Goal: Information Seeking & Learning: Check status

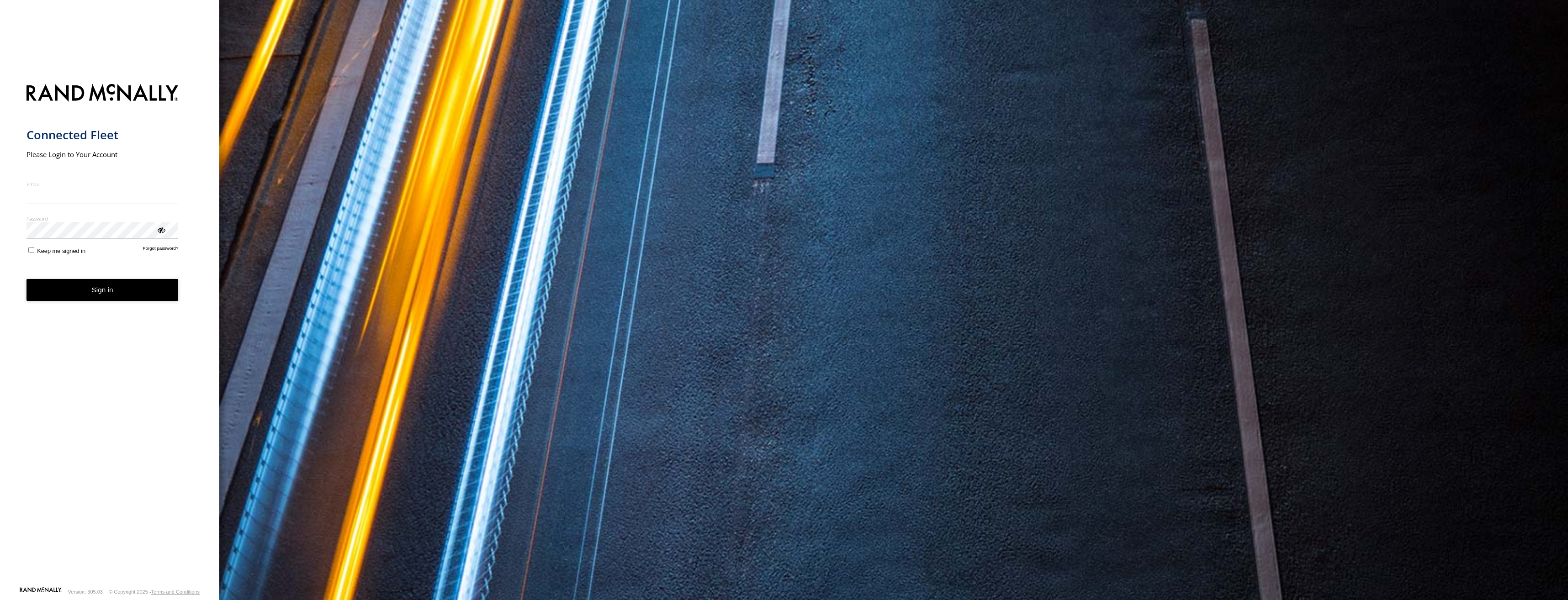
type input "**********"
click at [129, 303] on form "**********" at bounding box center [110, 332] width 167 height 508
click at [130, 296] on button "Sign in" at bounding box center [103, 290] width 152 height 23
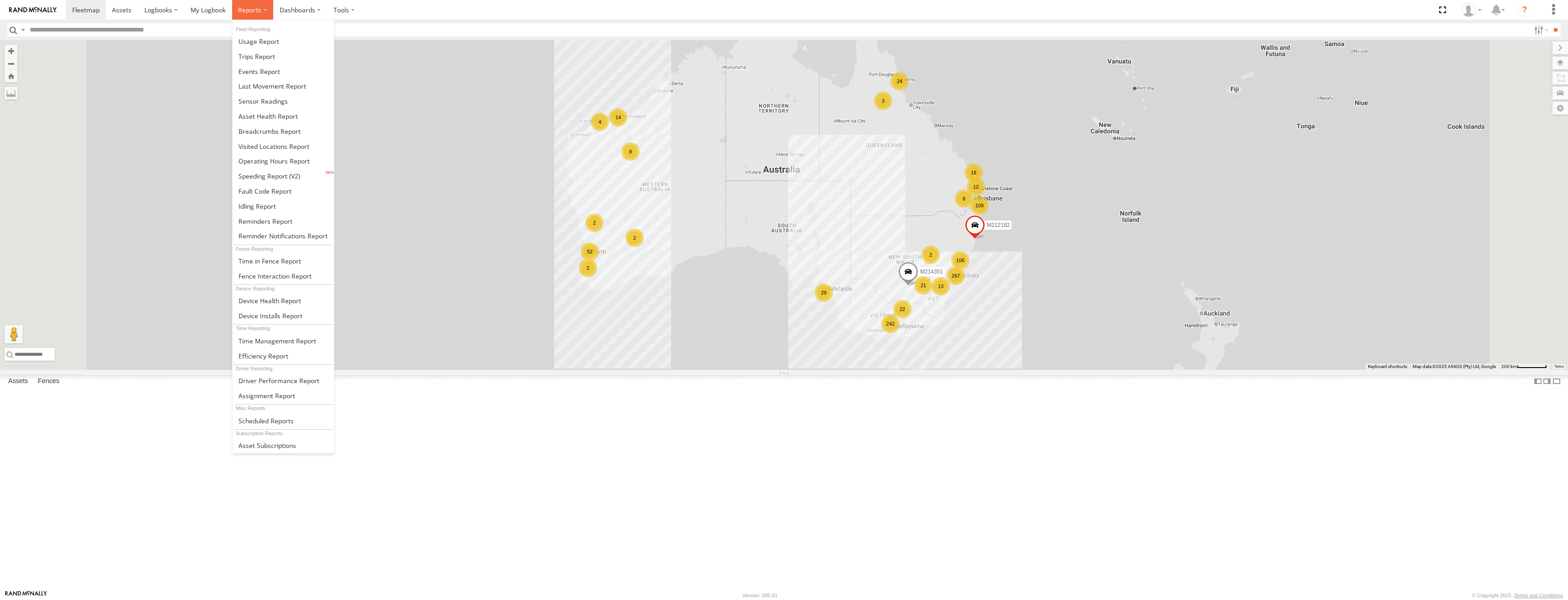
click at [243, 10] on span at bounding box center [250, 10] width 23 height 9
click at [252, 60] on span at bounding box center [257, 57] width 37 height 9
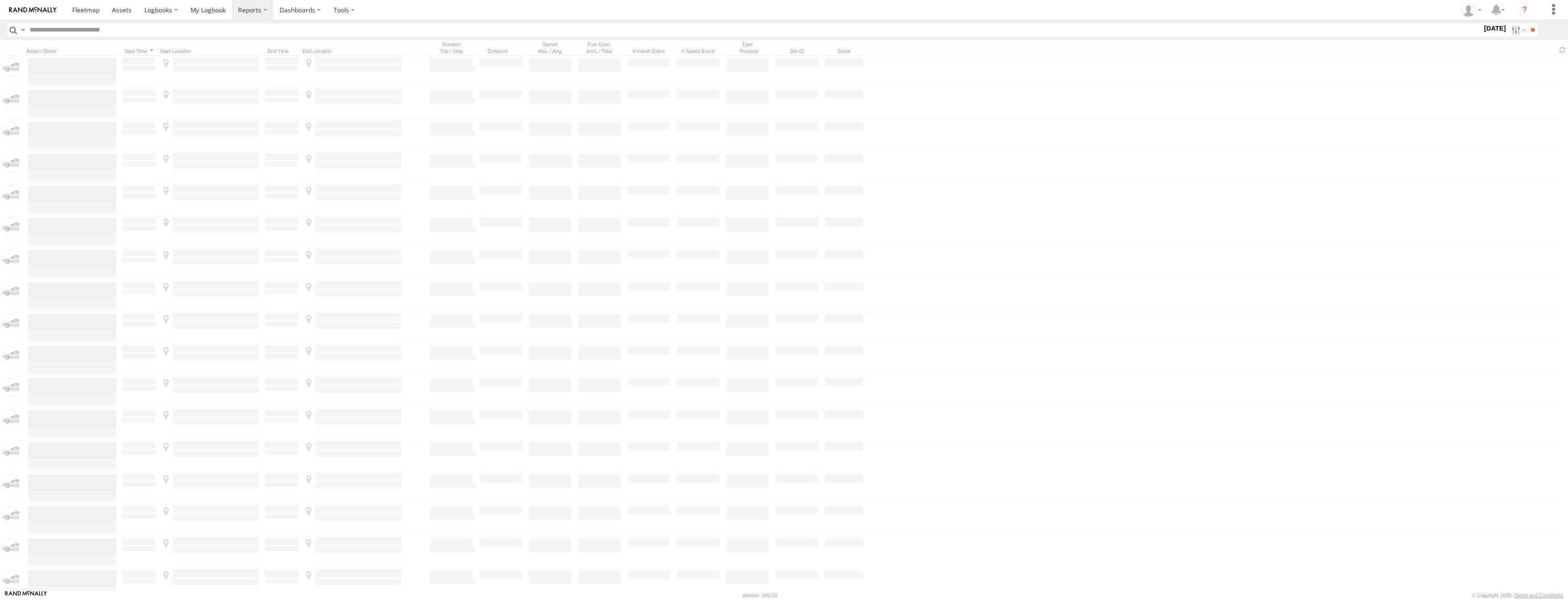
click at [296, 29] on input "text" at bounding box center [754, 30] width 1456 height 13
paste input "**********"
type input "**********"
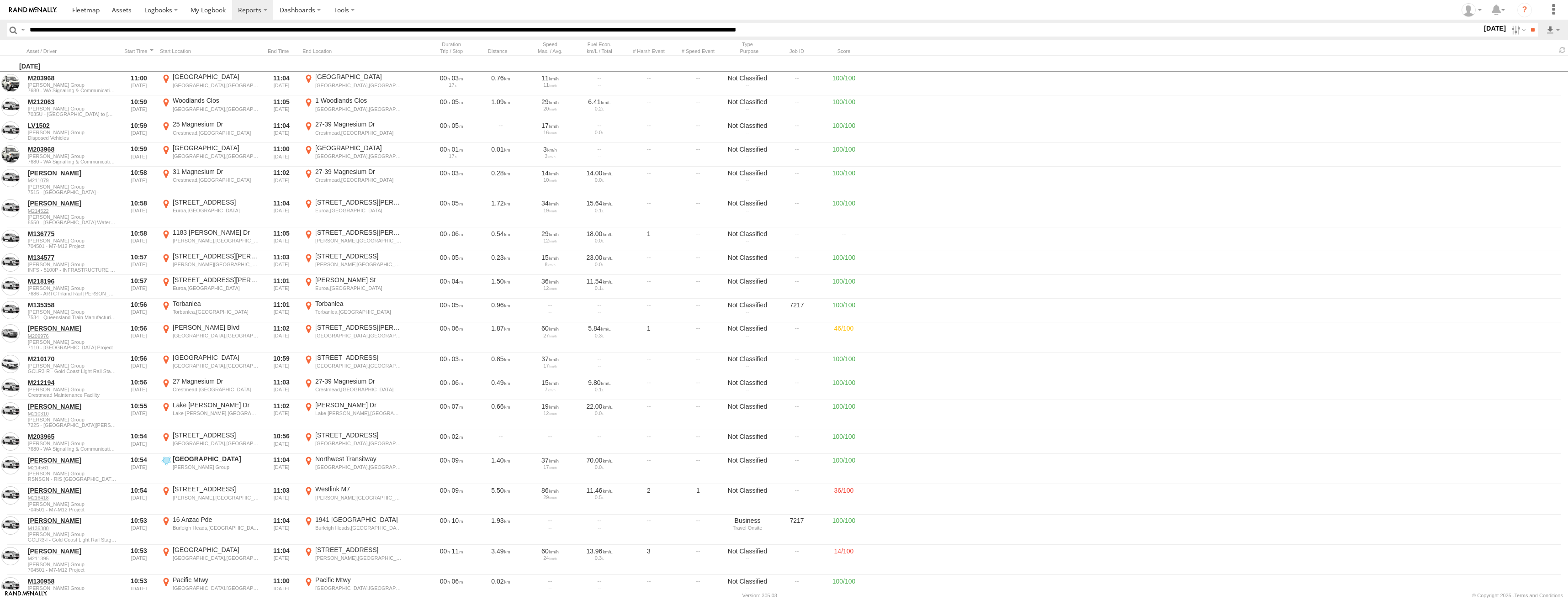
click at [1349, 30] on input "**********" at bounding box center [754, 30] width 1456 height 13
drag, startPoint x: 1343, startPoint y: 30, endPoint x: 21, endPoint y: 40, distance: 1322.0
click at [21, 40] on header "Search Query Asset ID Asset Label Registration Manufacturer Model VIN Job ID" at bounding box center [784, 30] width 1568 height 21
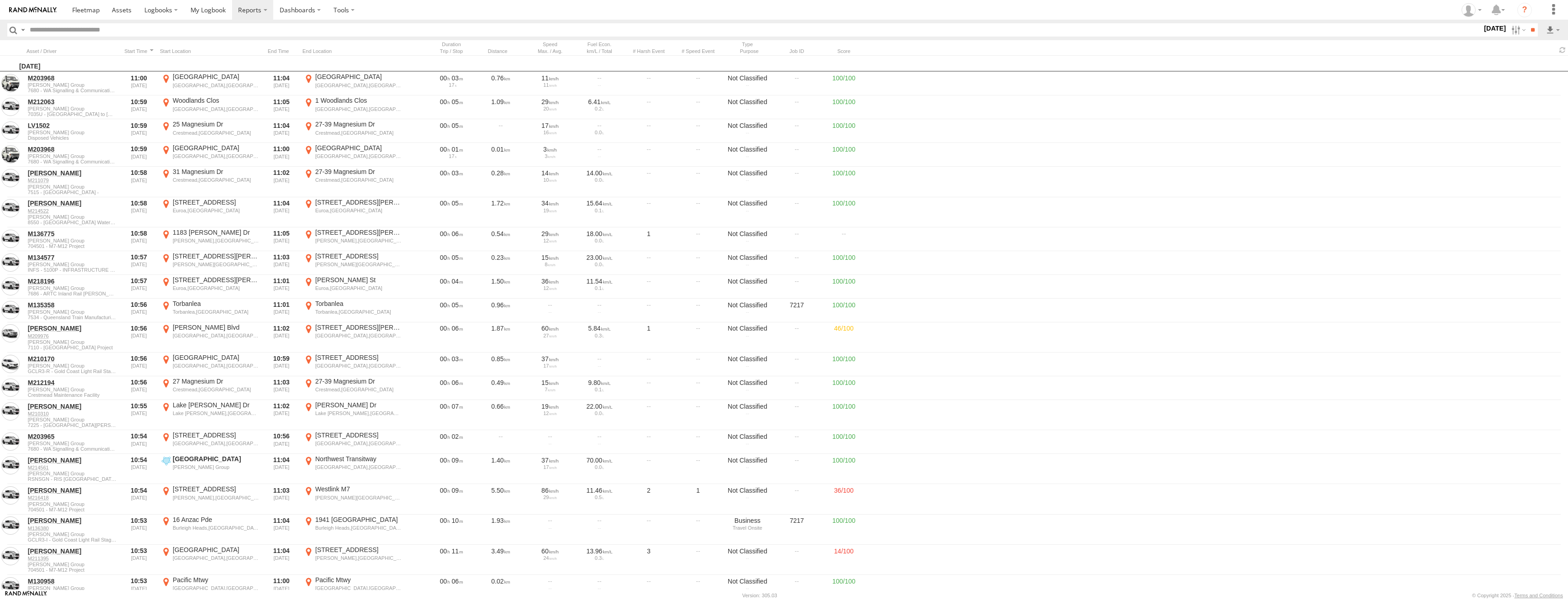
paste input "******"
click at [1517, 34] on label at bounding box center [1517, 30] width 19 height 13
click at [0, 0] on label at bounding box center [0, 0] width 0 height 0
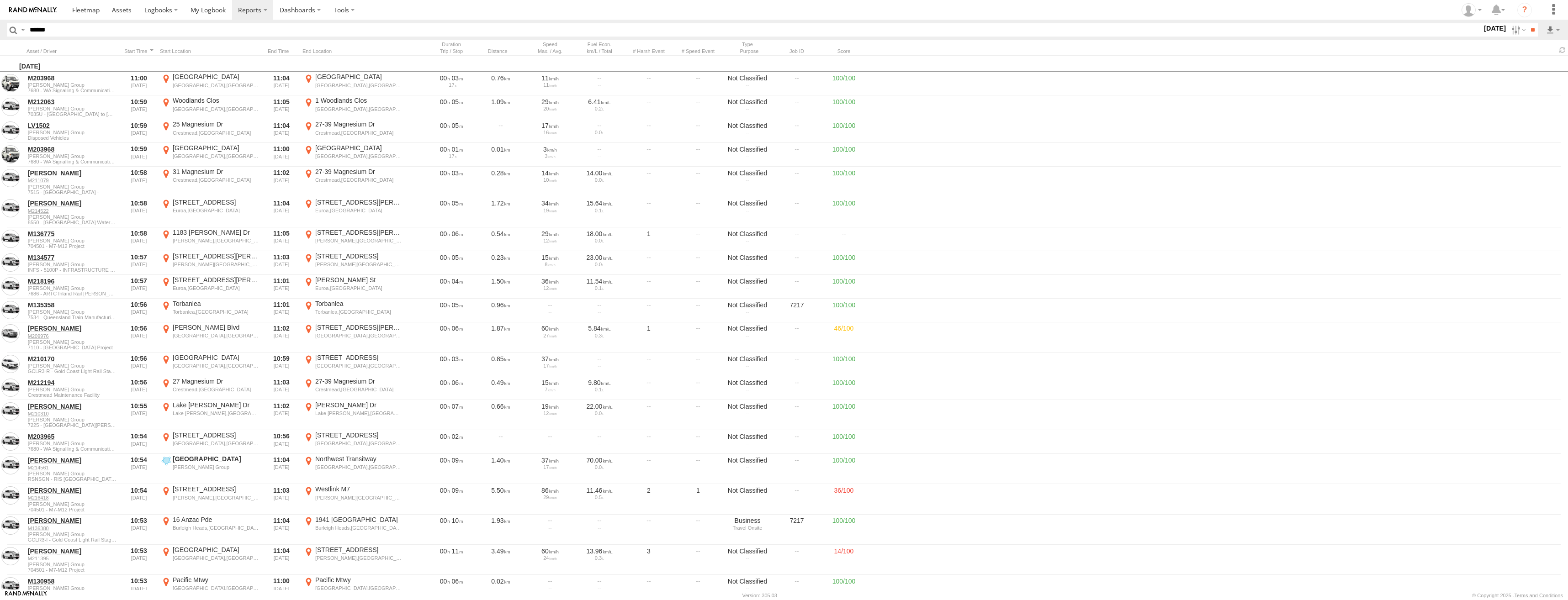
click at [0, 0] on label at bounding box center [0, 0] width 0 height 0
click at [1533, 31] on input "**" at bounding box center [1532, 30] width 10 height 13
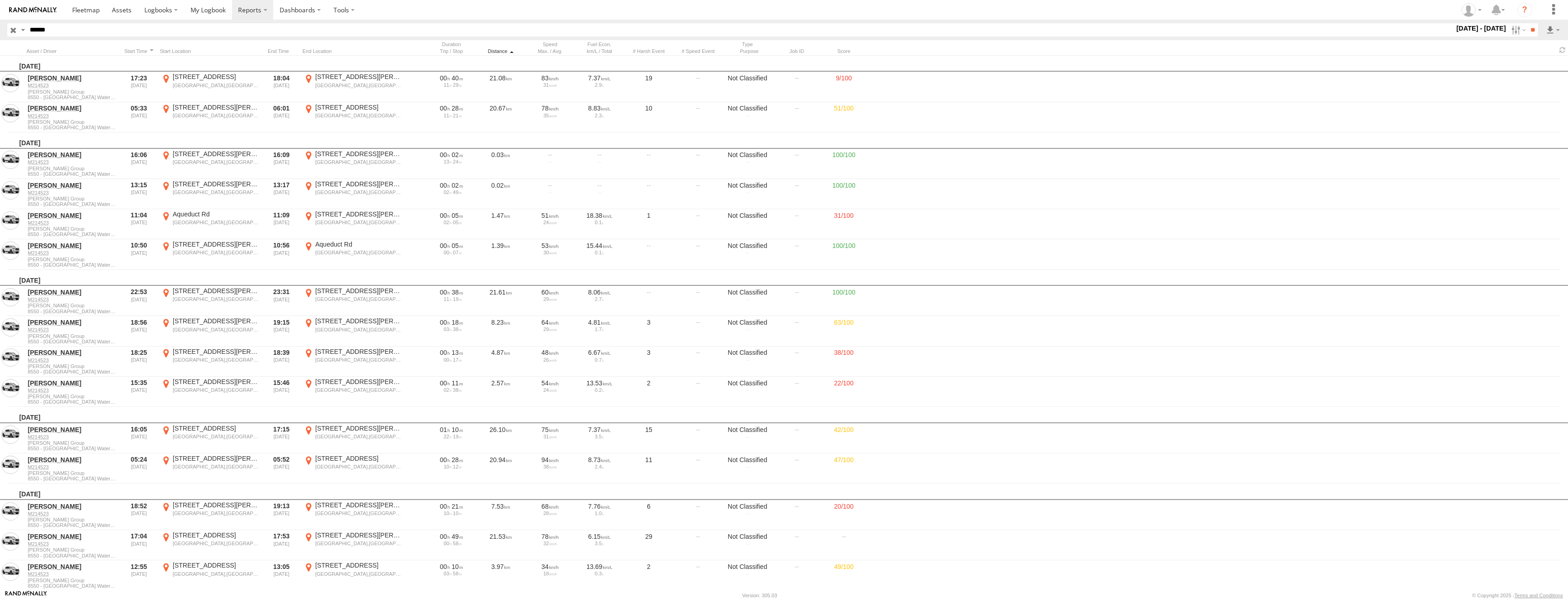
click at [501, 49] on div "Distance" at bounding box center [500, 51] width 46 height 7
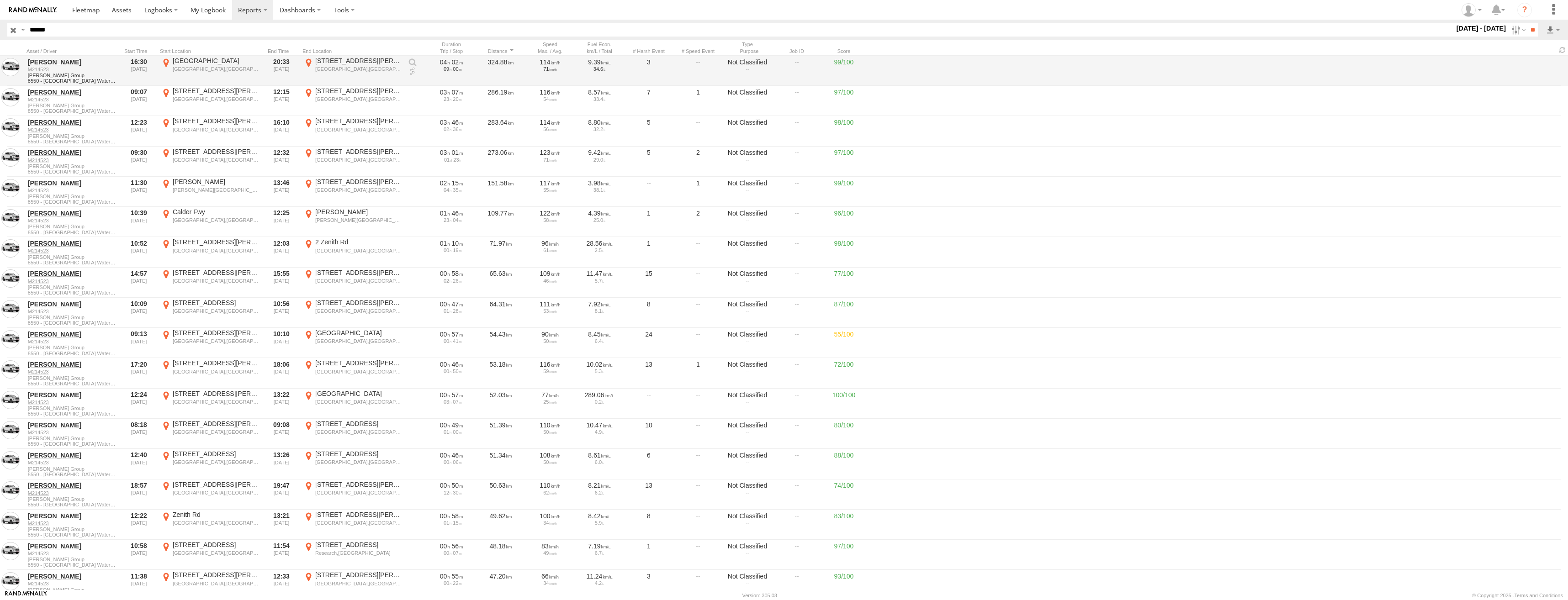
click at [198, 65] on div "East Albury" at bounding box center [216, 61] width 86 height 9
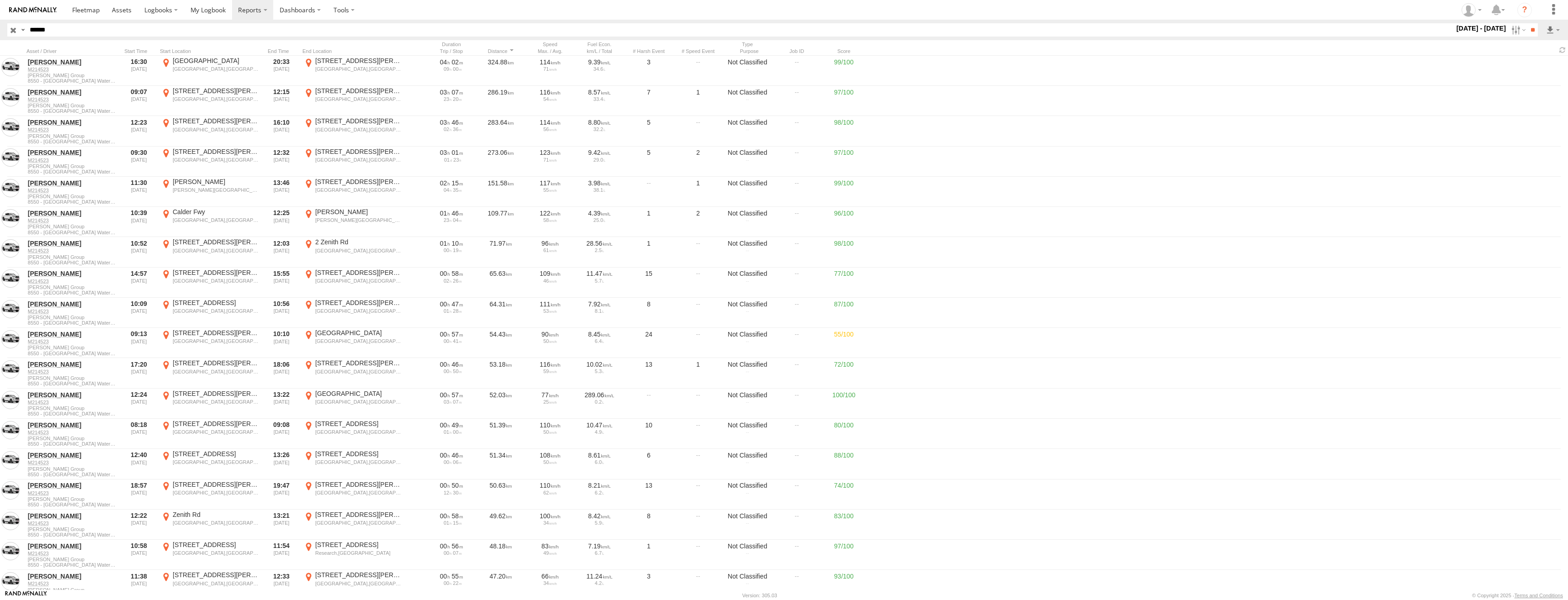
click at [0, 0] on label "×" at bounding box center [0, 0] width 0 height 0
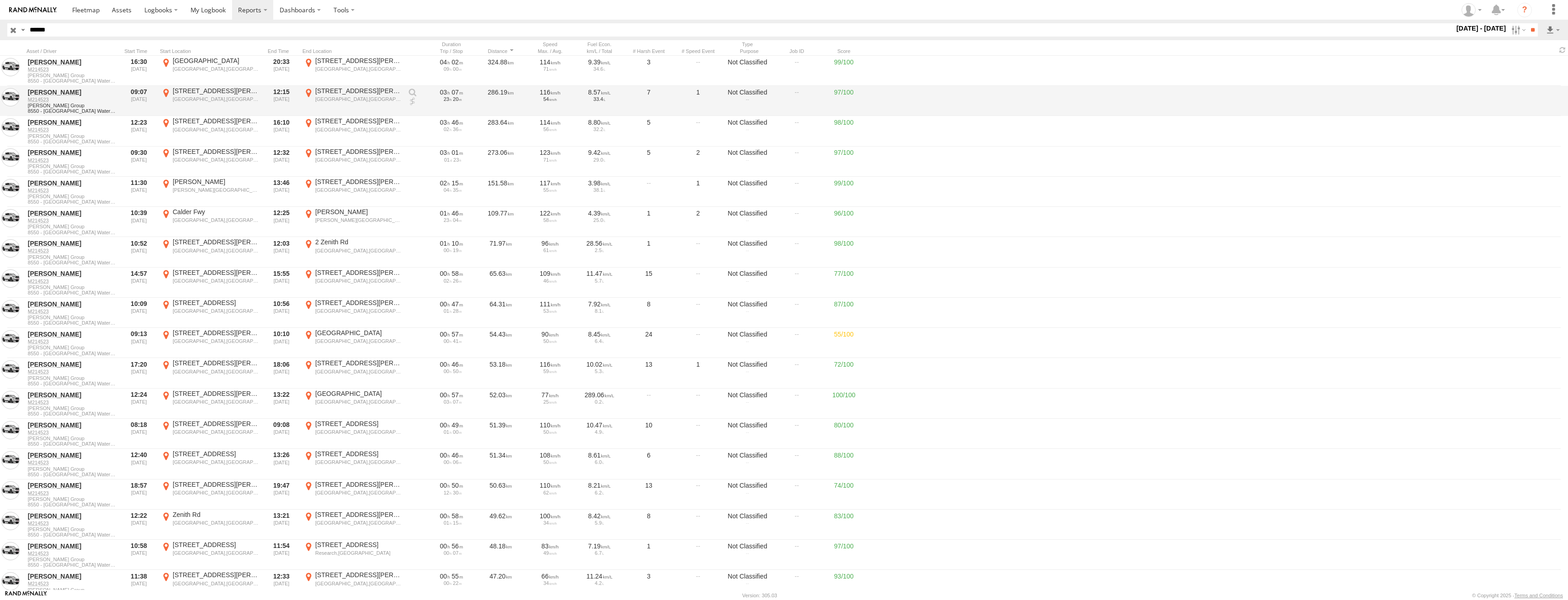
click at [336, 93] on div "12 John St" at bounding box center [359, 91] width 86 height 9
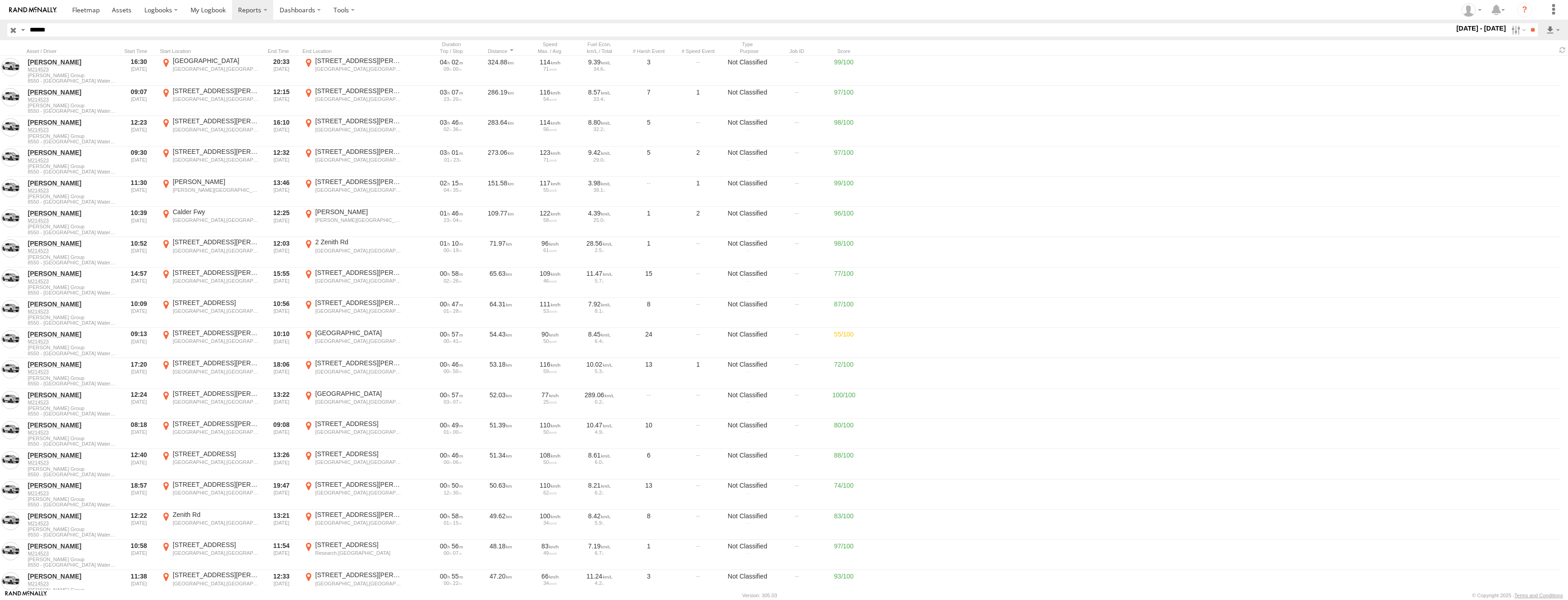
click at [0, 0] on label "×" at bounding box center [0, 0] width 0 height 0
drag, startPoint x: 54, startPoint y: 30, endPoint x: 30, endPoint y: 31, distance: 24.0
click at [30, 31] on input "******" at bounding box center [740, 30] width 1428 height 13
paste input "text"
type input "******"
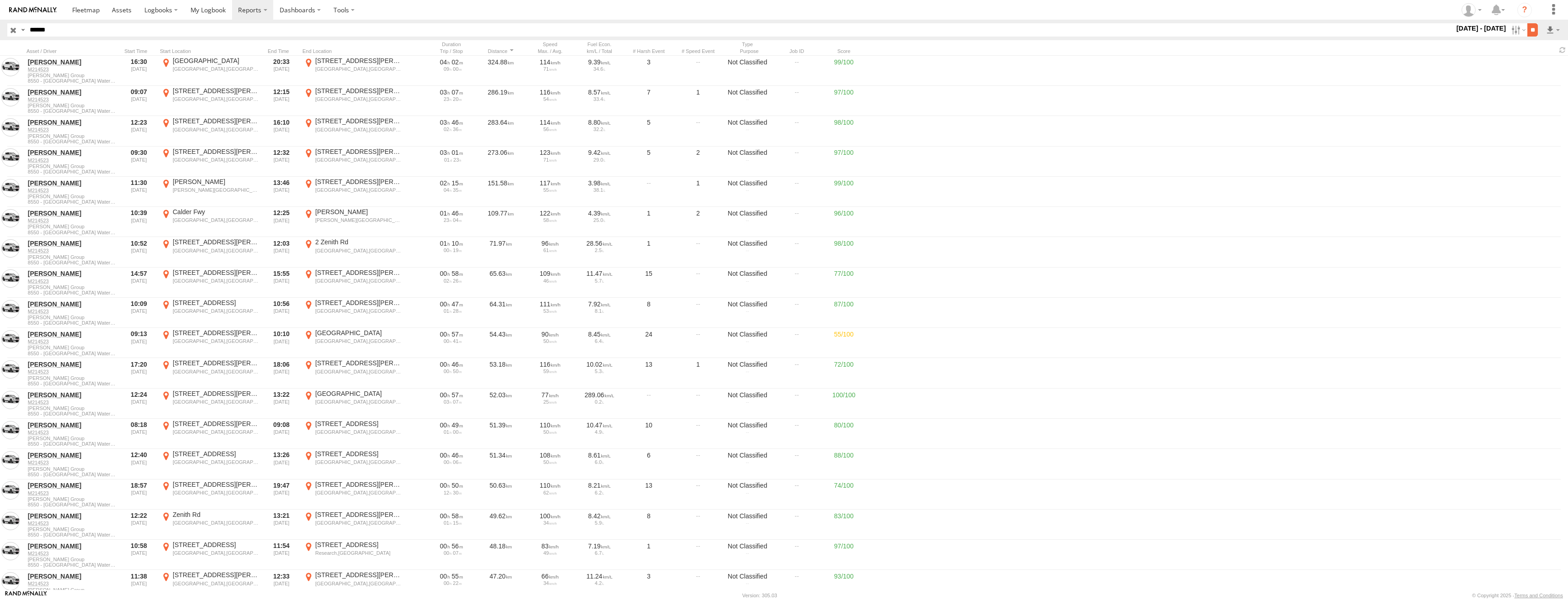
click at [1528, 30] on input "**" at bounding box center [1532, 30] width 10 height 13
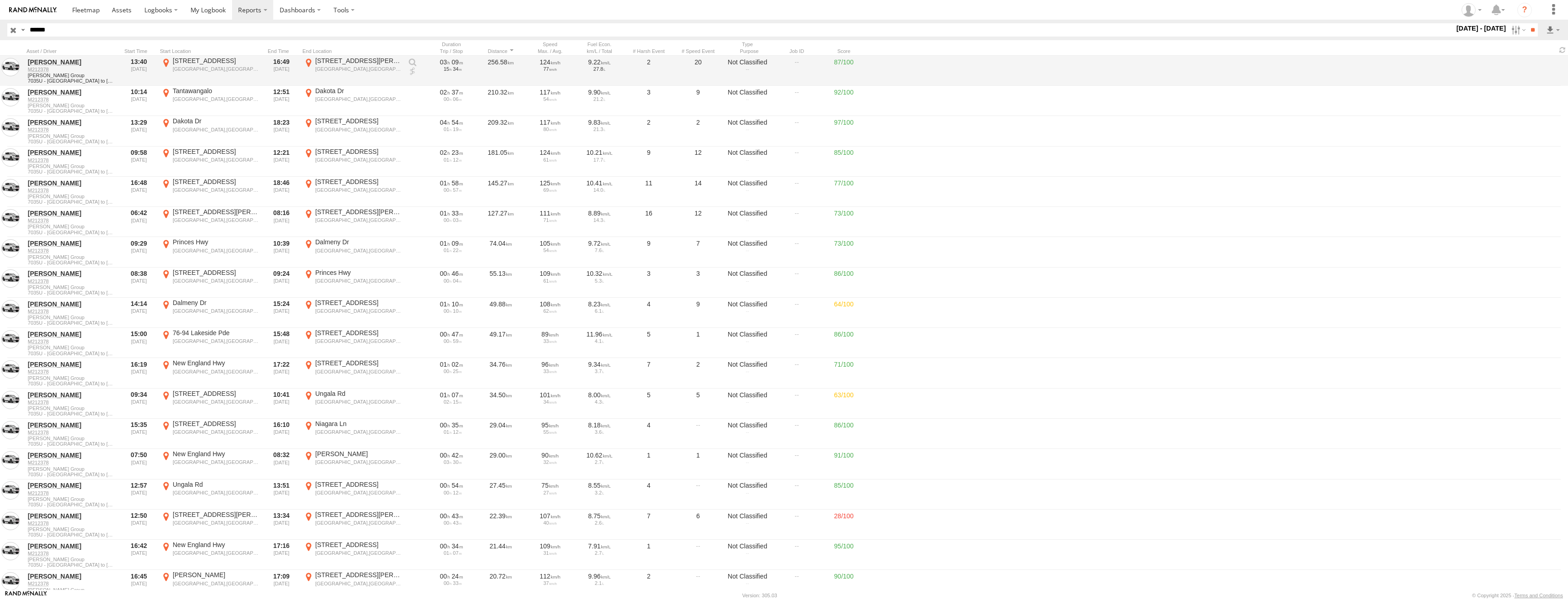
click at [338, 65] on label "2 Robb St Albion Park,NSW -34.58602 150.78142" at bounding box center [352, 71] width 100 height 29
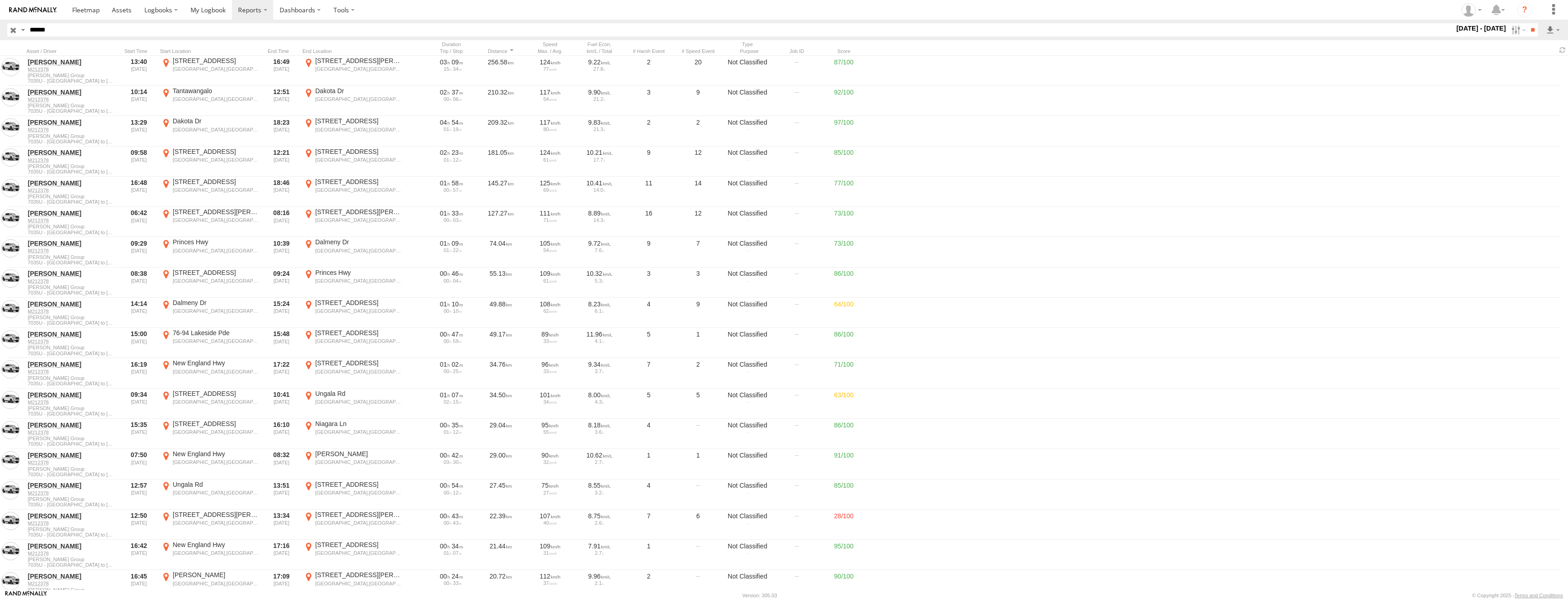
click at [0, 0] on label "×" at bounding box center [0, 0] width 0 height 0
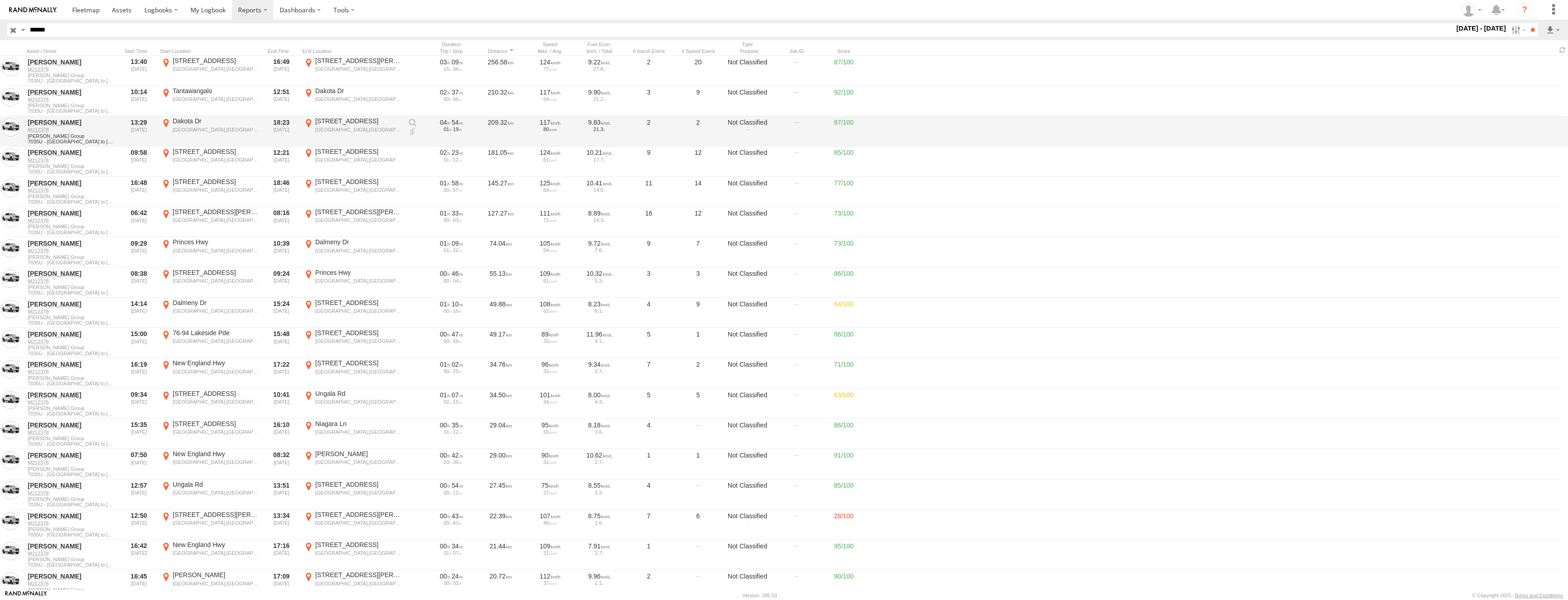
click at [349, 125] on div "3 Bousfield St" at bounding box center [359, 121] width 86 height 9
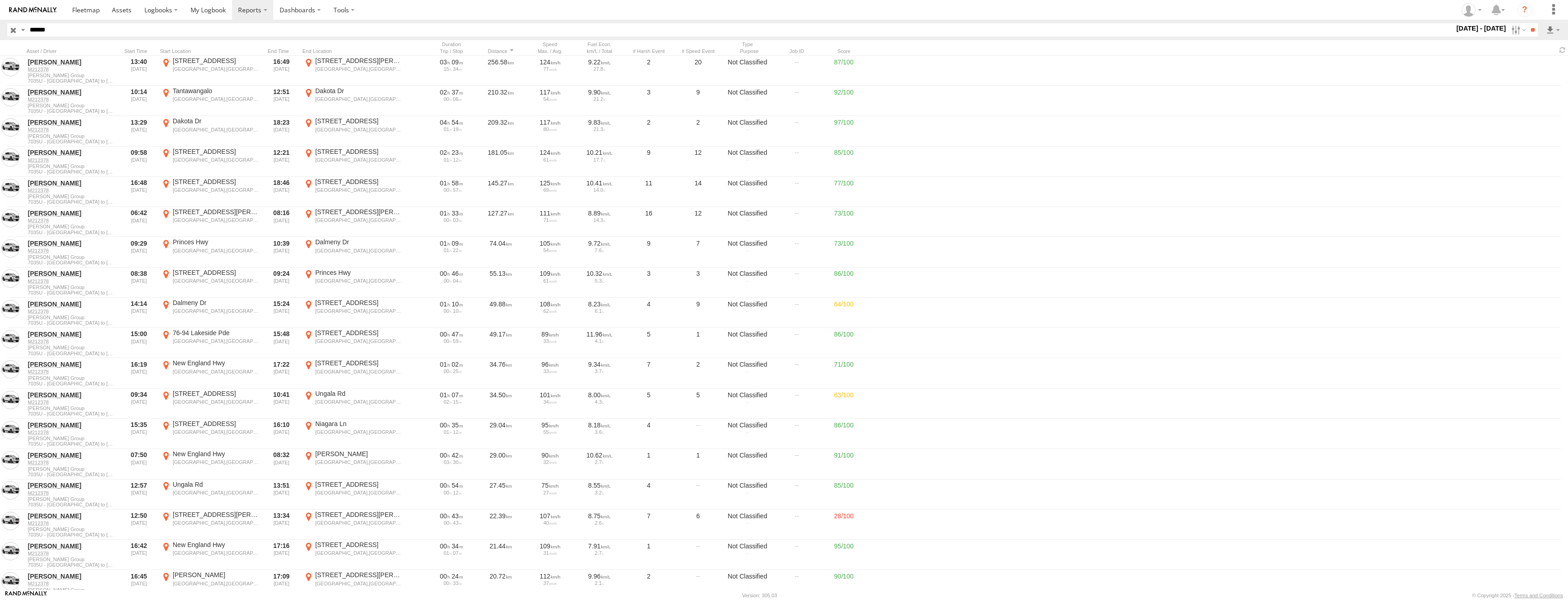
click at [0, 0] on label "×" at bounding box center [0, 0] width 0 height 0
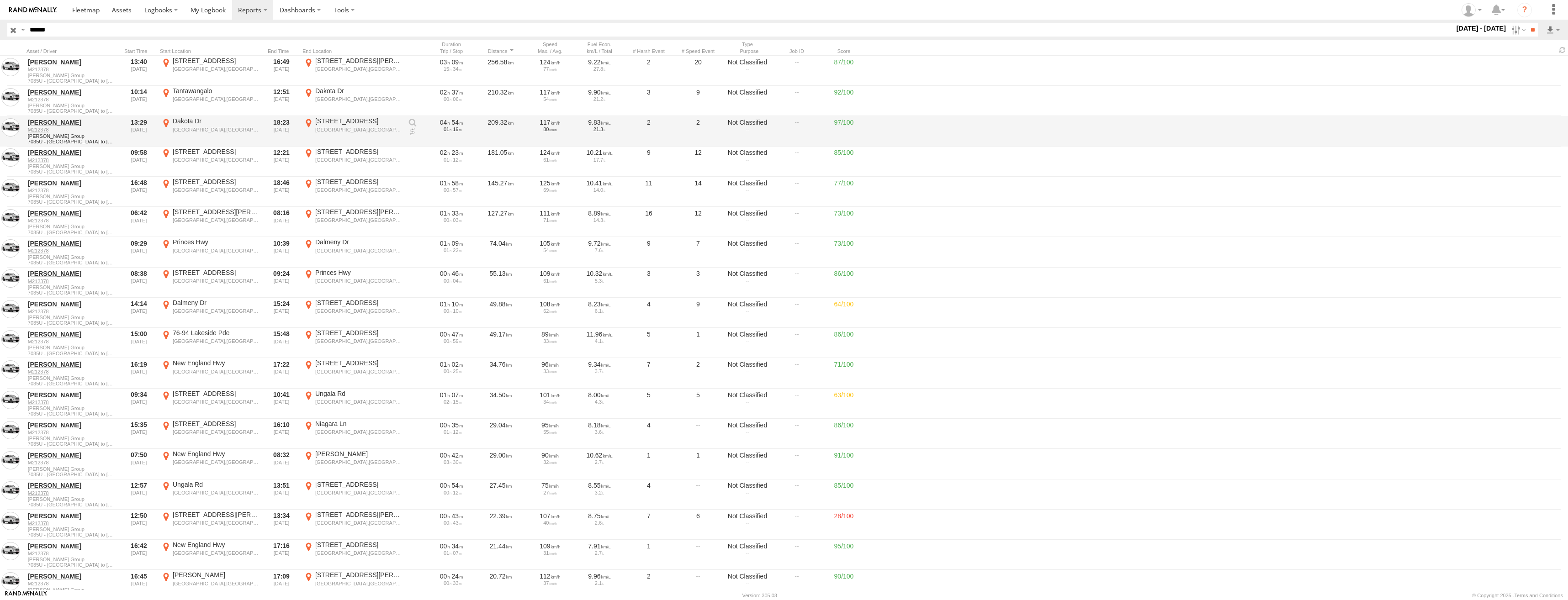
click at [411, 132] on link at bounding box center [412, 131] width 9 height 9
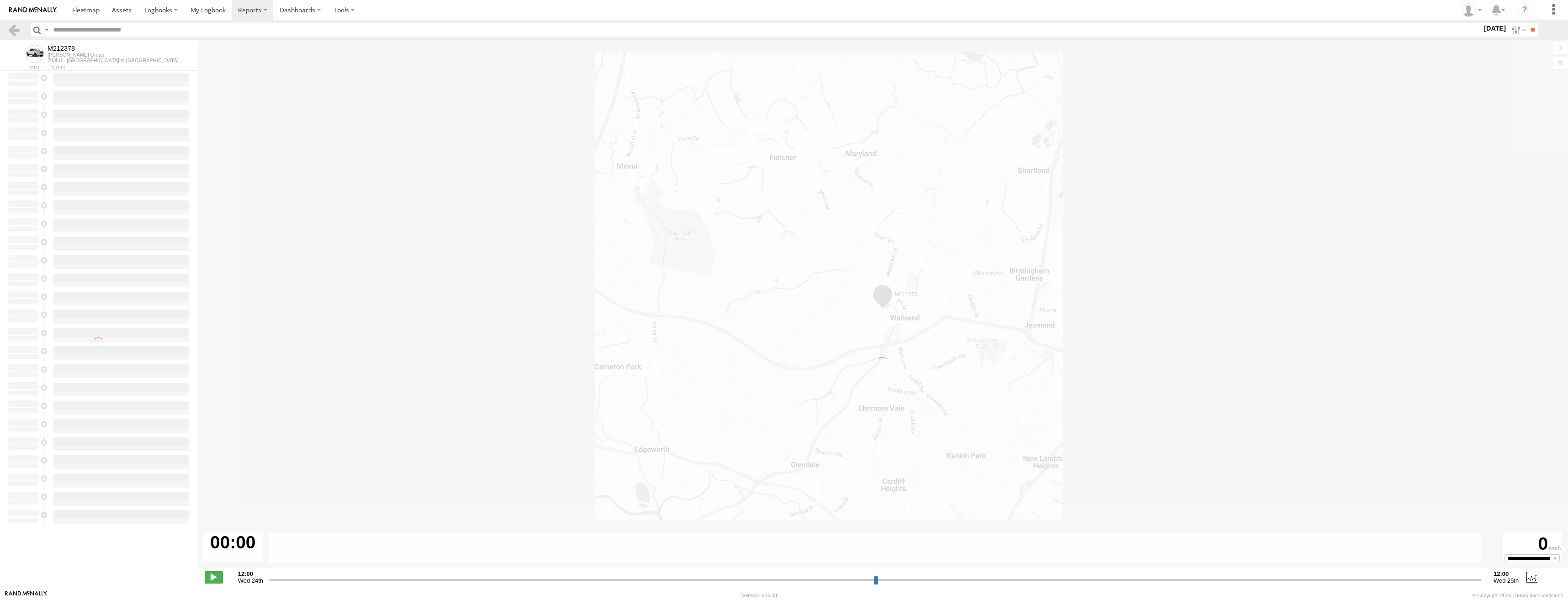
type input "**********"
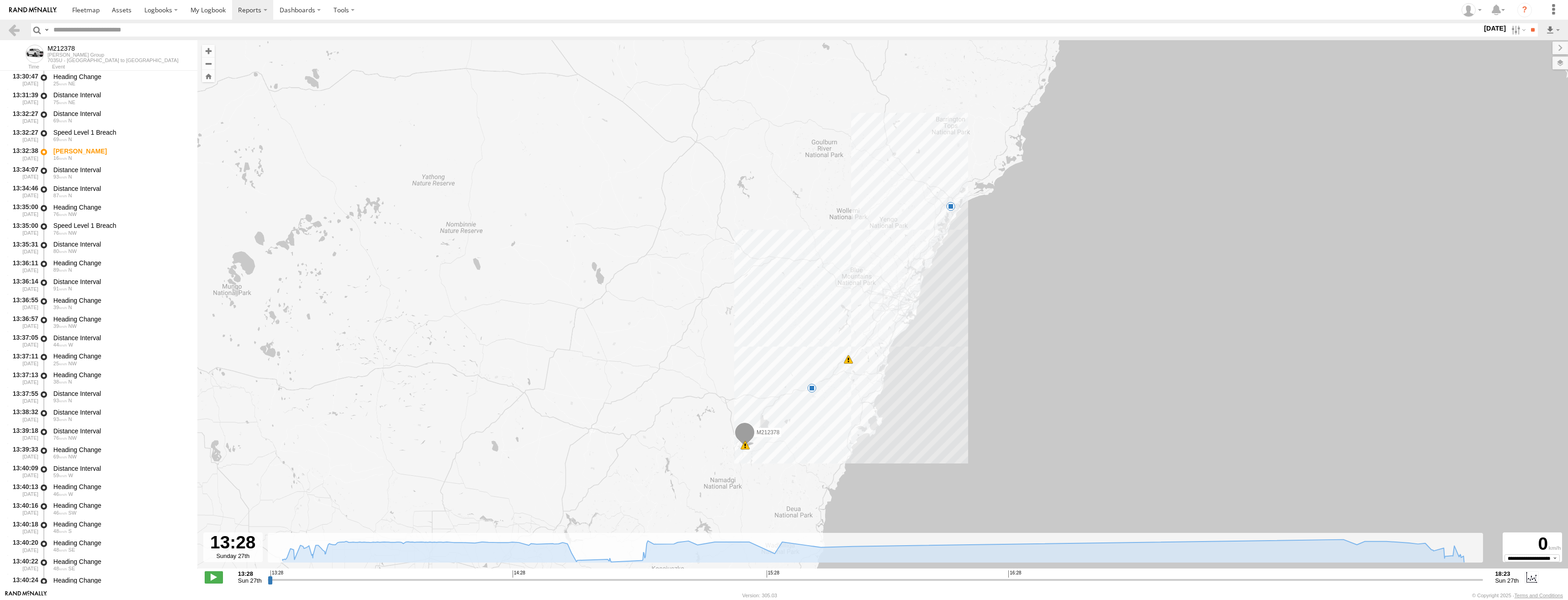
scroll to position [38, 0]
click at [15, 36] on link at bounding box center [14, 30] width 13 height 13
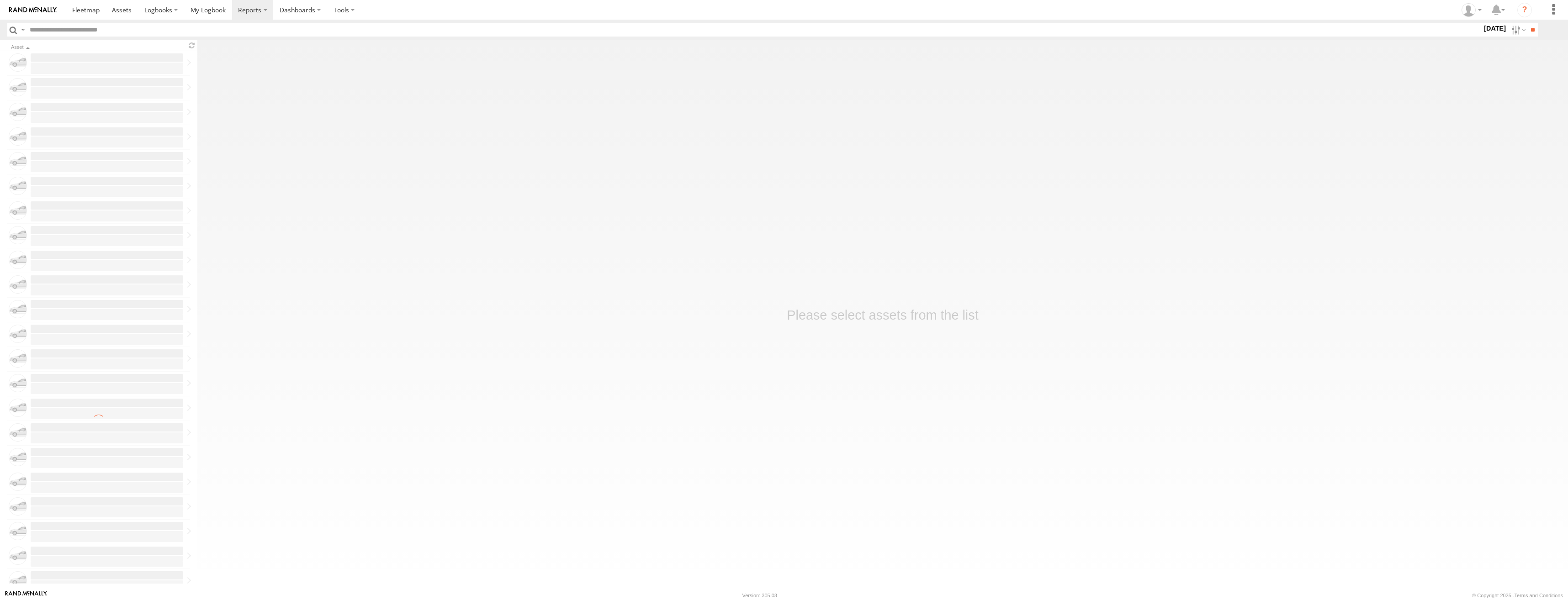
click at [0, 0] on label "Close" at bounding box center [0, 0] width 0 height 0
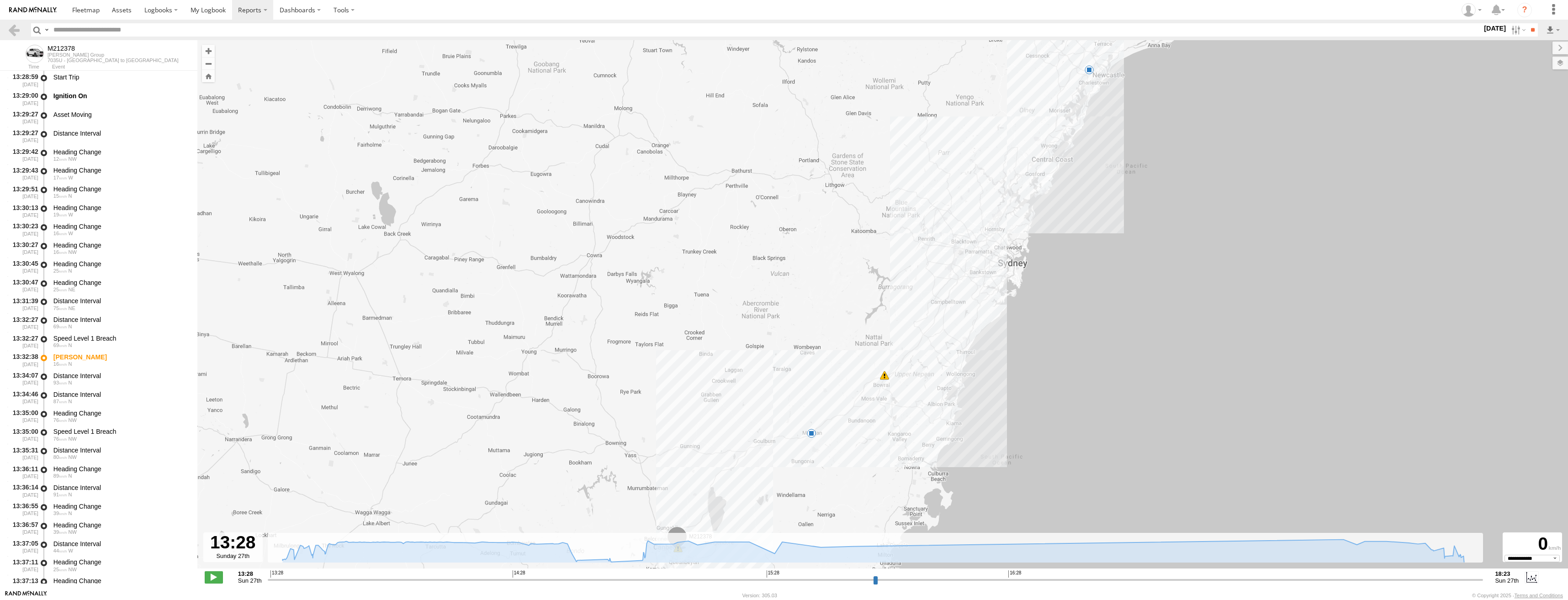
select select "**********"
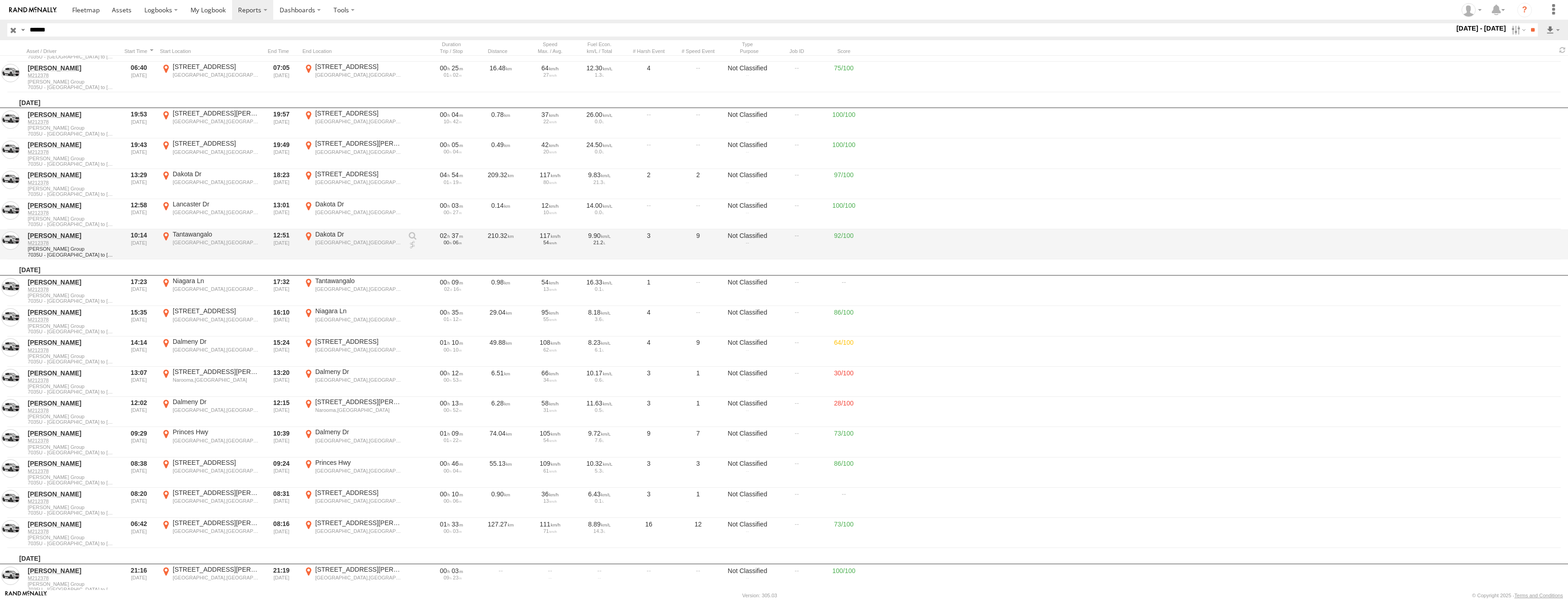
scroll to position [868, 0]
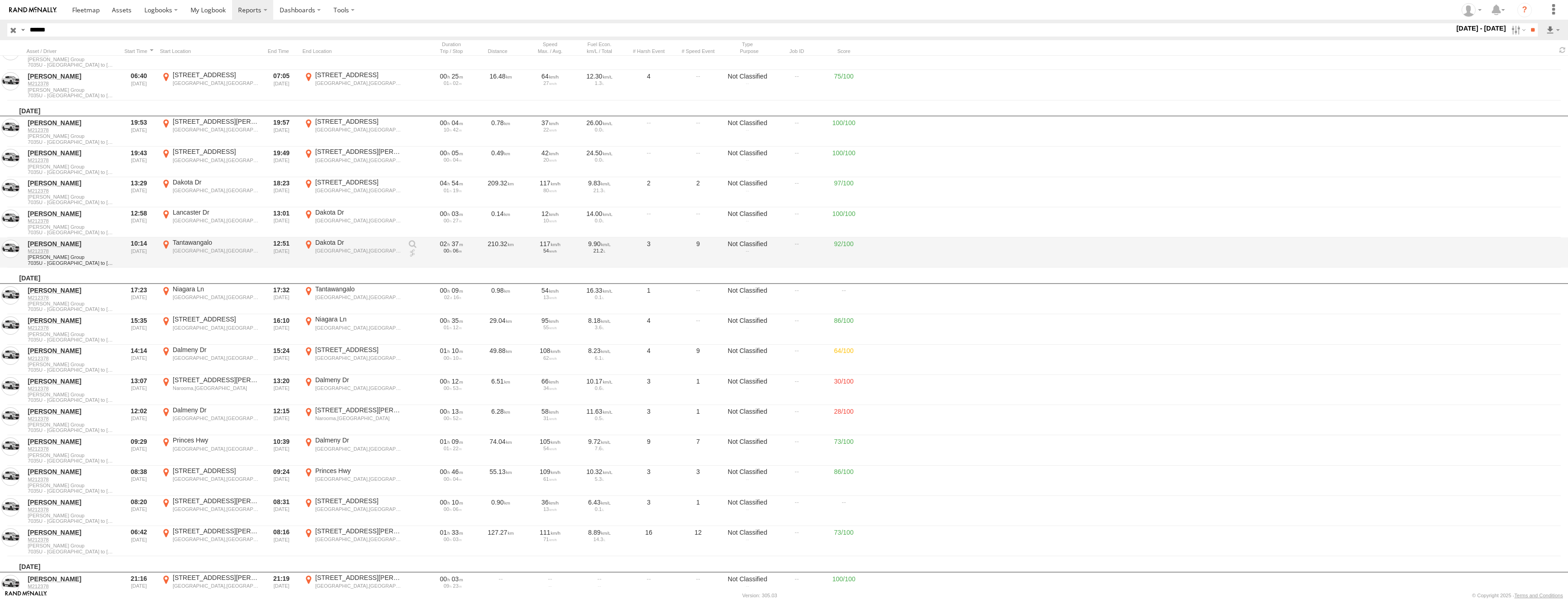
click at [214, 248] on div "Tantawangalo,NSW" at bounding box center [216, 251] width 86 height 7
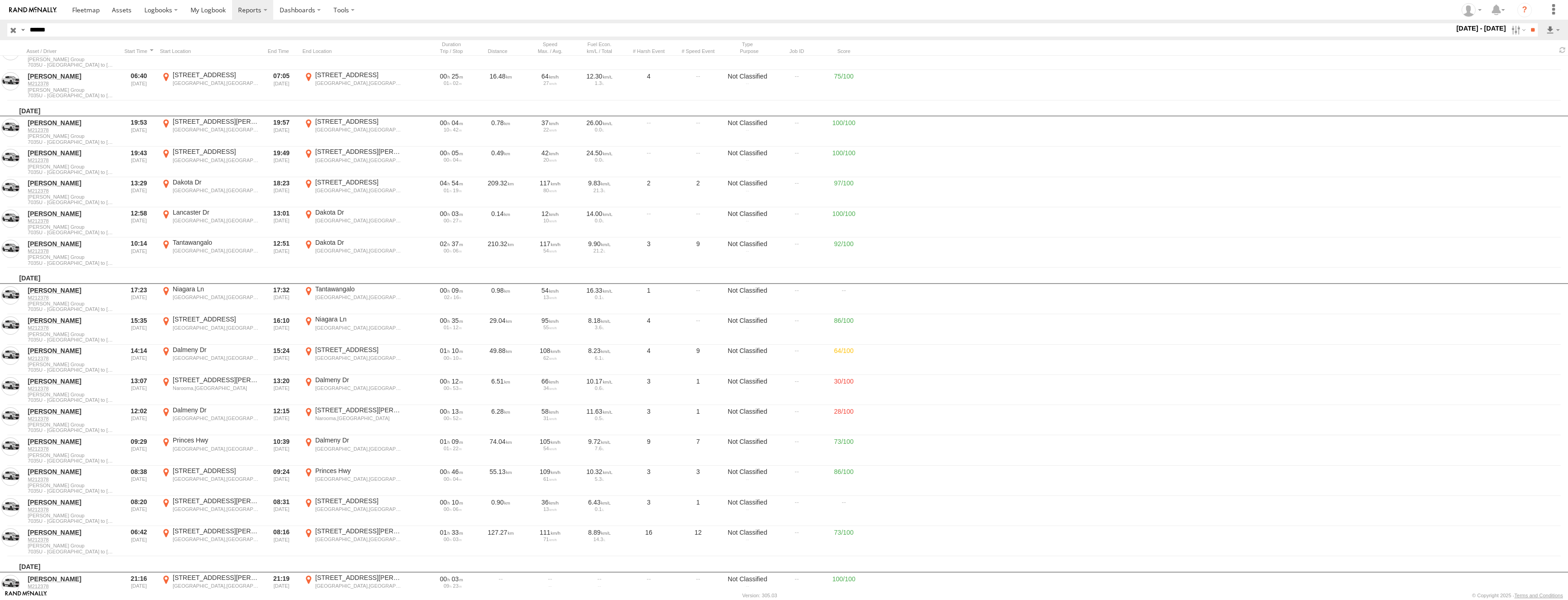
click at [0, 0] on label "×" at bounding box center [0, 0] width 0 height 0
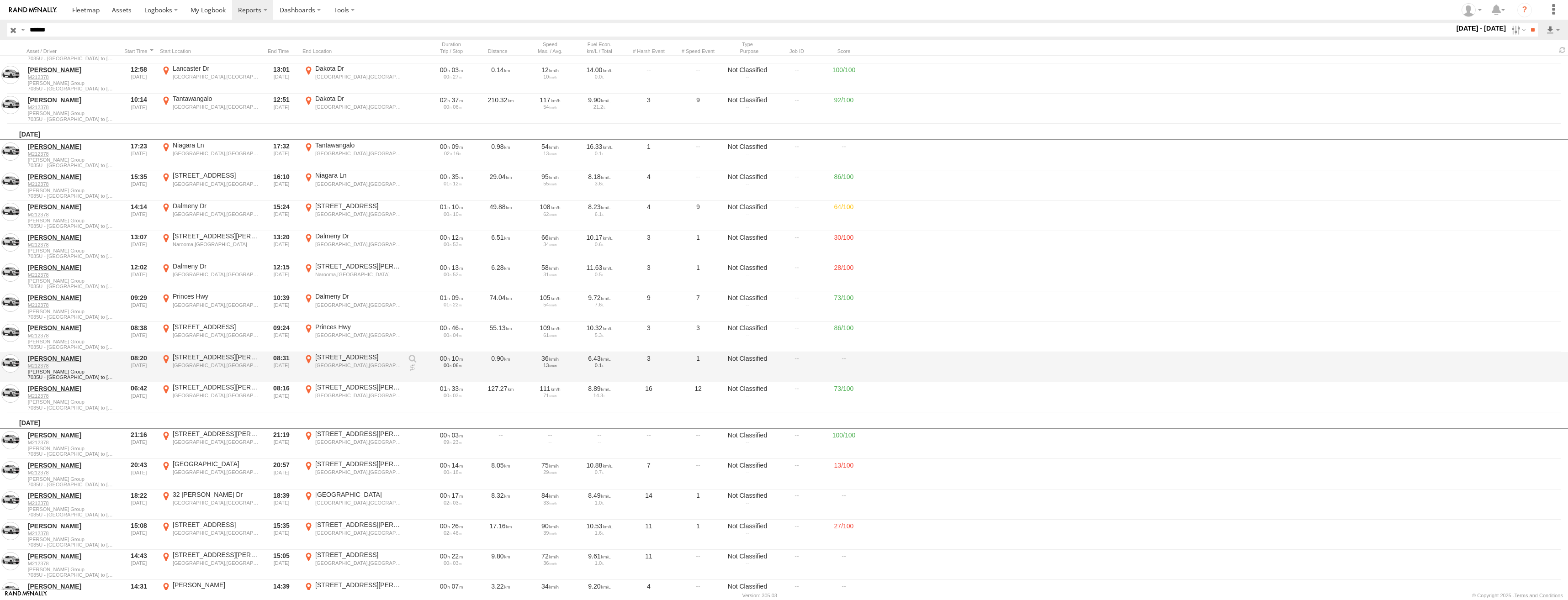
scroll to position [1005, 0]
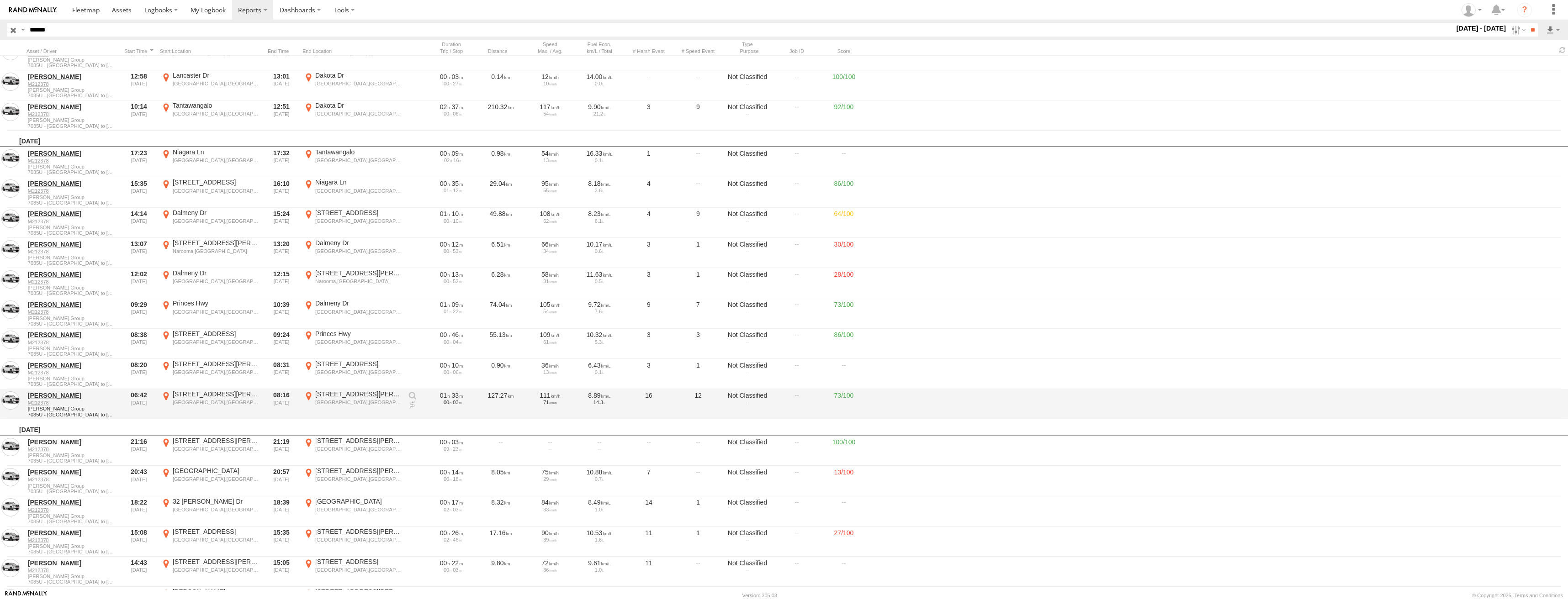
click at [362, 397] on div "48 Wason St" at bounding box center [359, 394] width 86 height 9
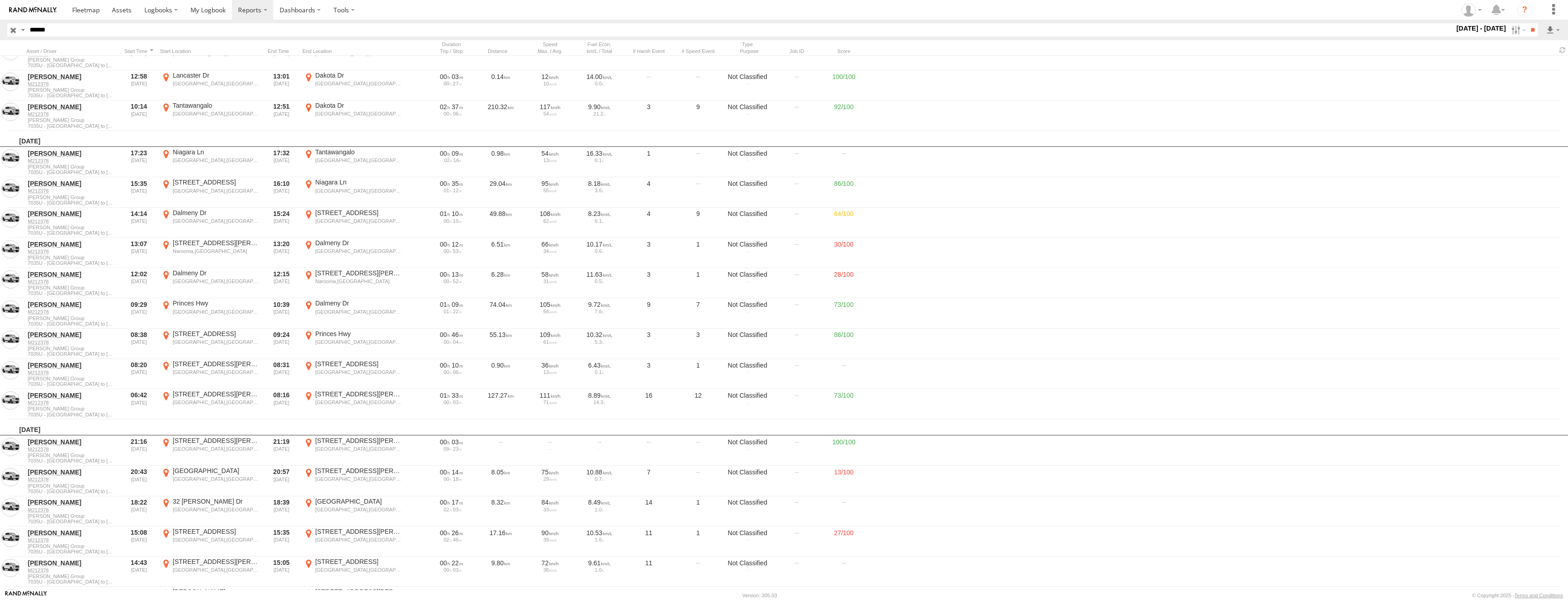
click at [0, 0] on label "×" at bounding box center [0, 0] width 0 height 0
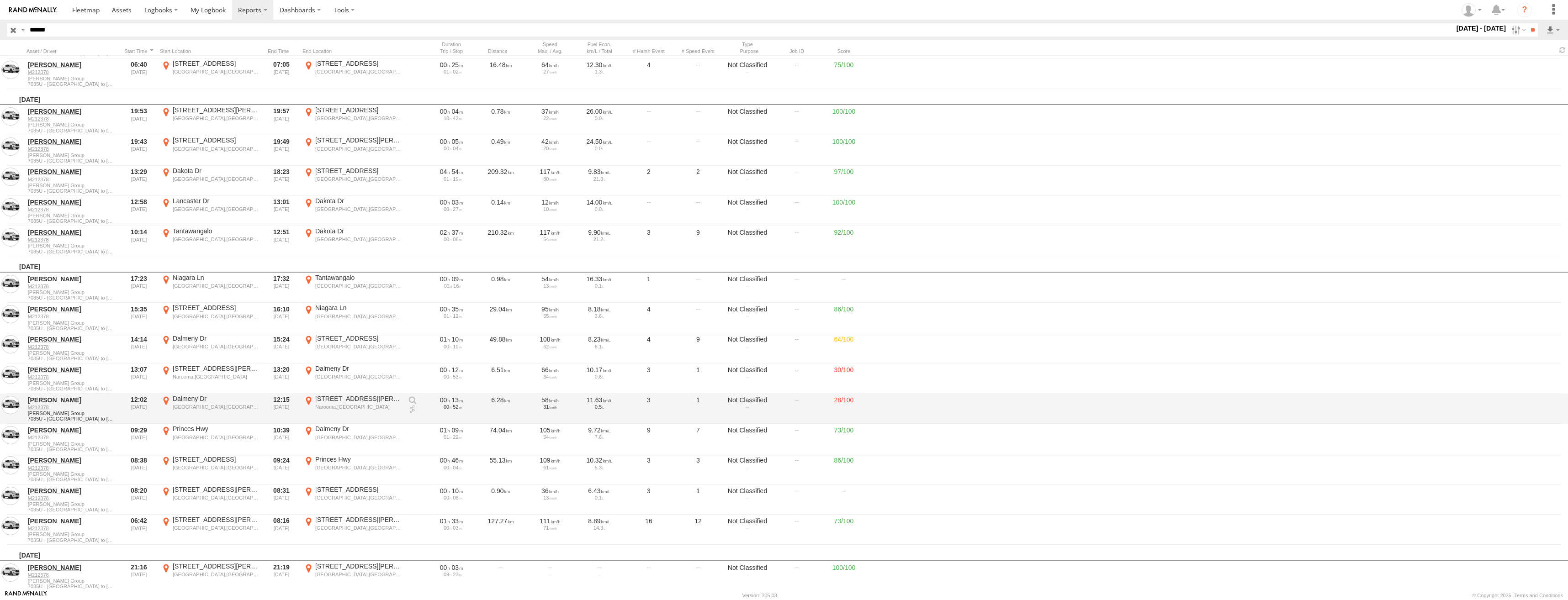
scroll to position [913, 0]
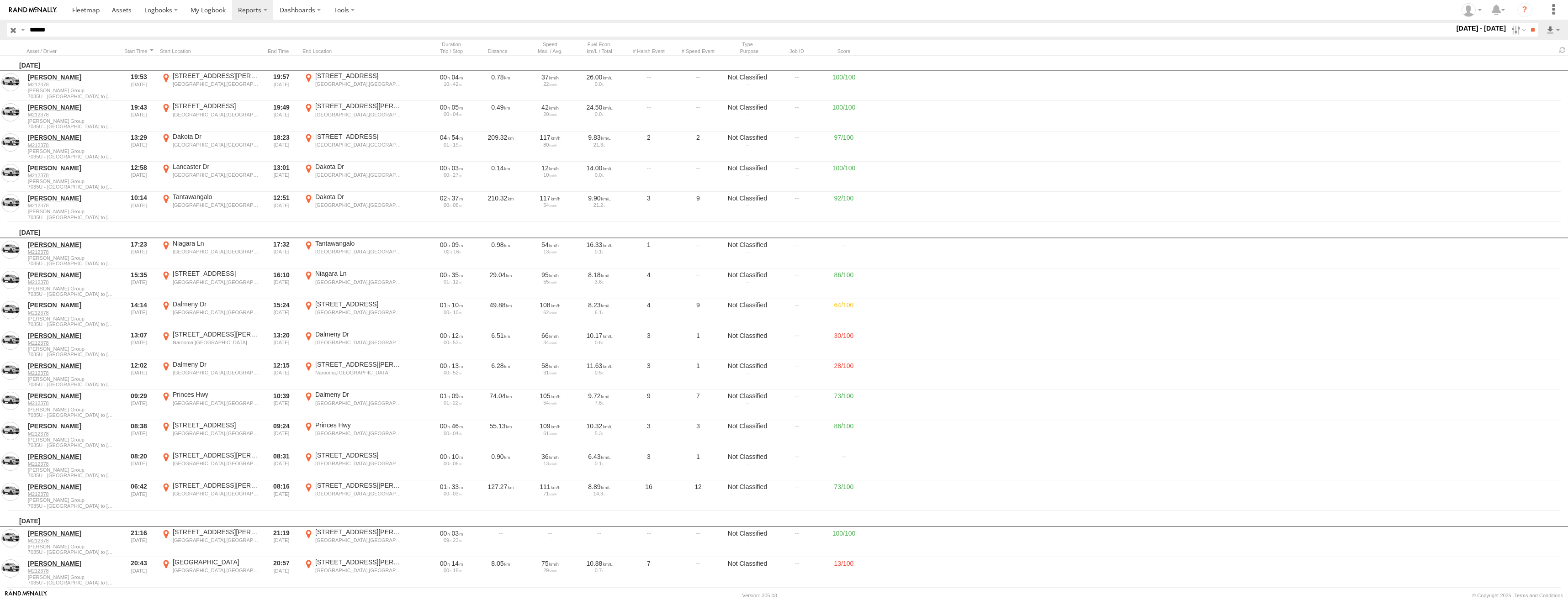
drag, startPoint x: 90, startPoint y: 29, endPoint x: 32, endPoint y: 28, distance: 58.0
click at [32, 28] on input "******" at bounding box center [740, 30] width 1428 height 13
click at [74, 32] on input "******" at bounding box center [740, 30] width 1428 height 13
drag, startPoint x: 72, startPoint y: 30, endPoint x: 23, endPoint y: 29, distance: 49.0
click at [23, 29] on div "Search Query Asset ID Asset Label Registration Manufacturer Model VIN Job ID Dr…" at bounding box center [767, 30] width 1520 height 13
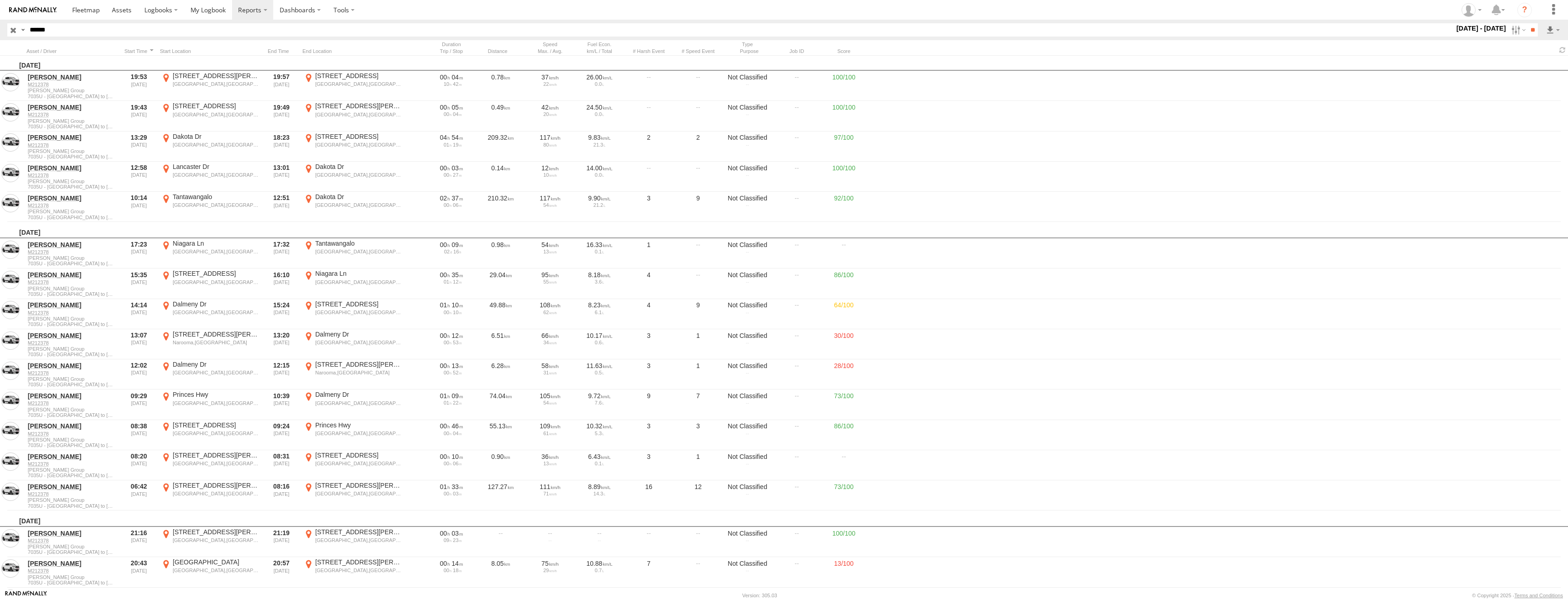
paste input "text"
click at [1533, 29] on input "**" at bounding box center [1532, 30] width 10 height 13
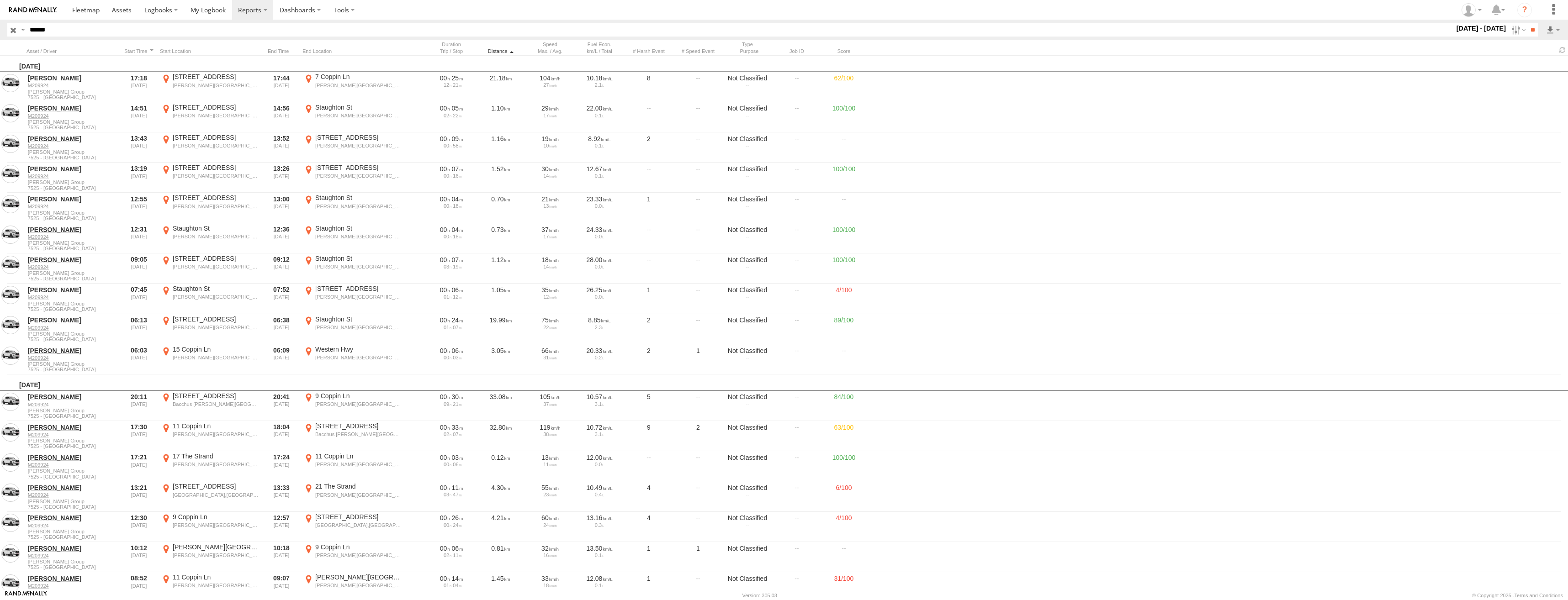
click at [498, 51] on div "Distance" at bounding box center [500, 51] width 46 height 7
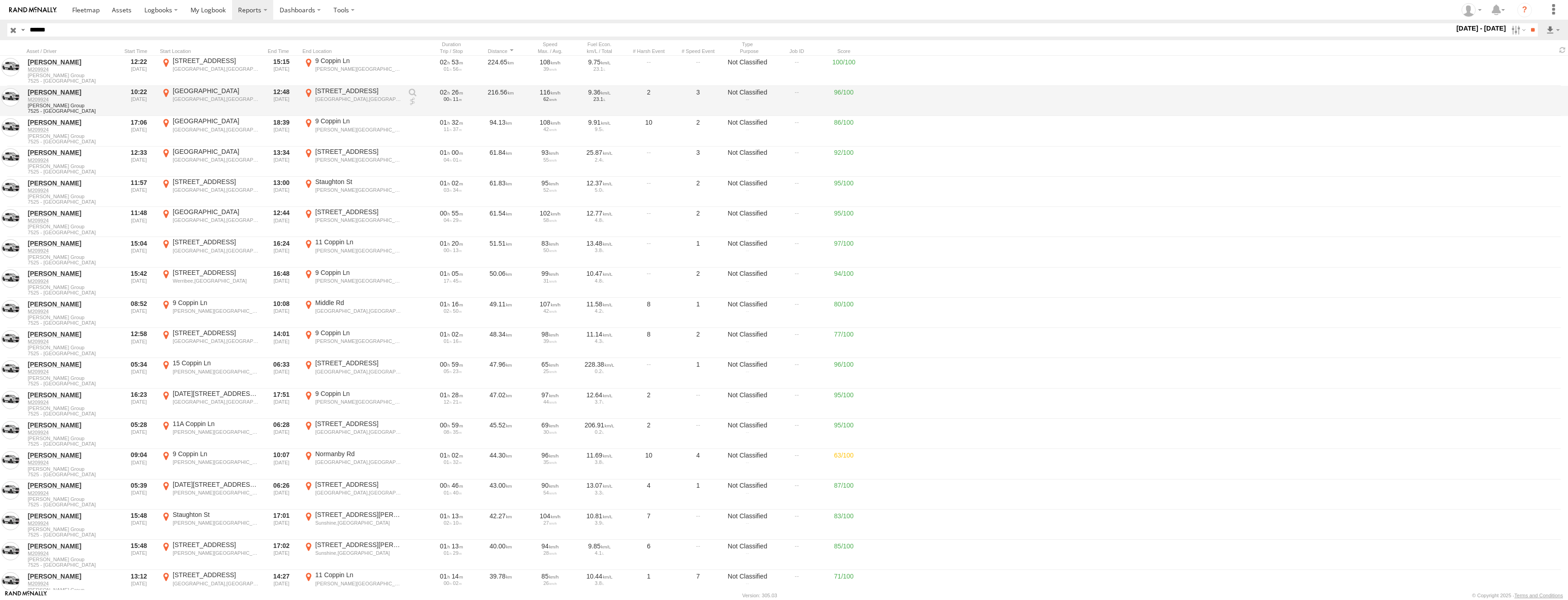
click at [347, 97] on div "Moama,NSW" at bounding box center [359, 99] width 86 height 7
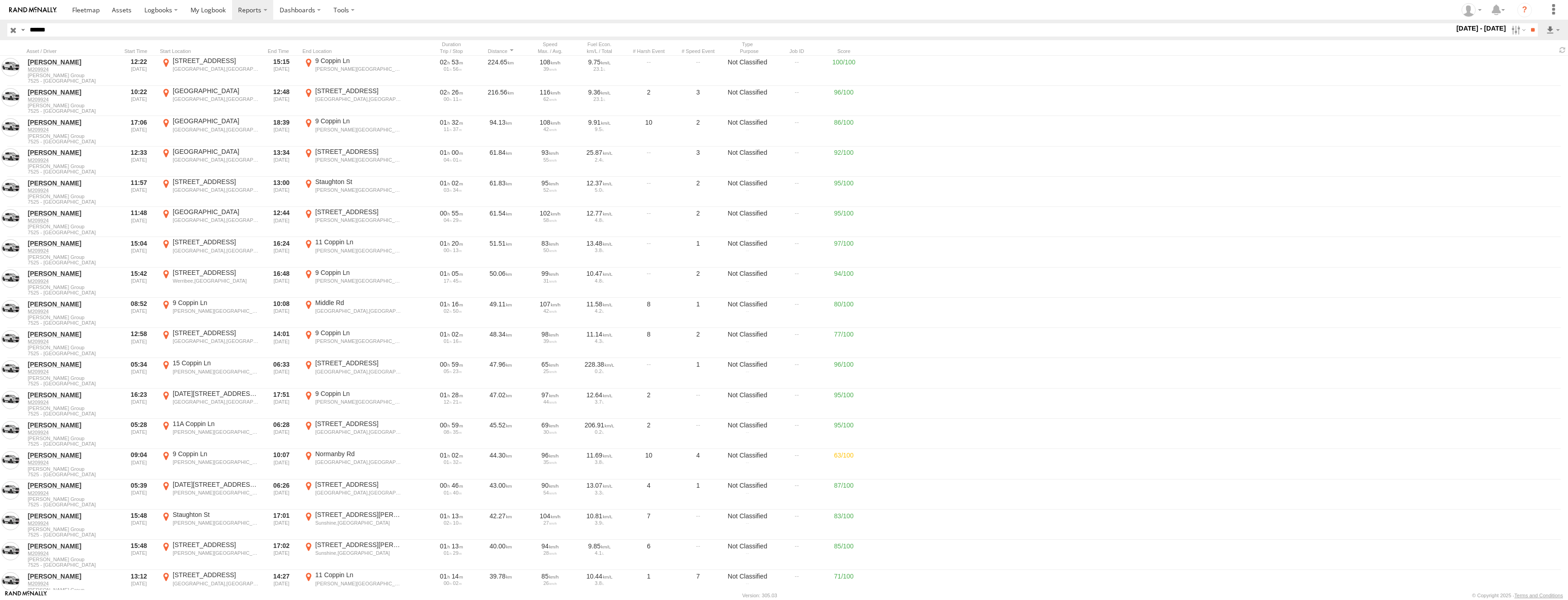
click at [0, 0] on label "×" at bounding box center [0, 0] width 0 height 0
click at [136, 50] on div at bounding box center [139, 51] width 35 height 7
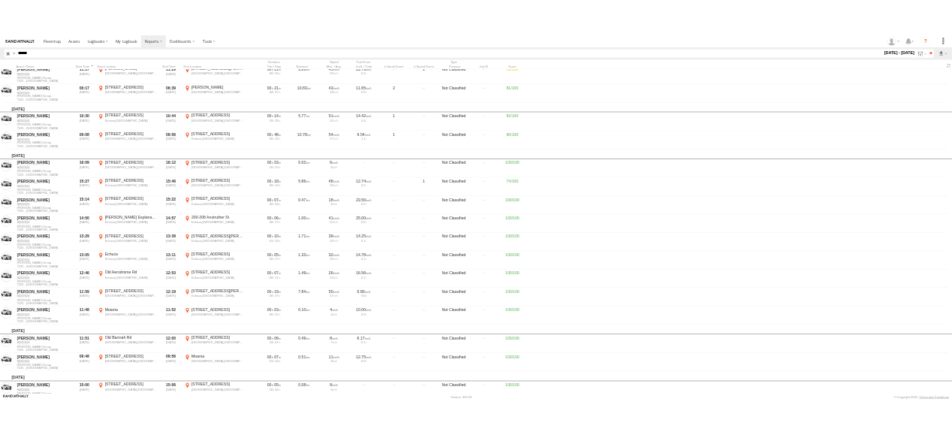
scroll to position [27308, 0]
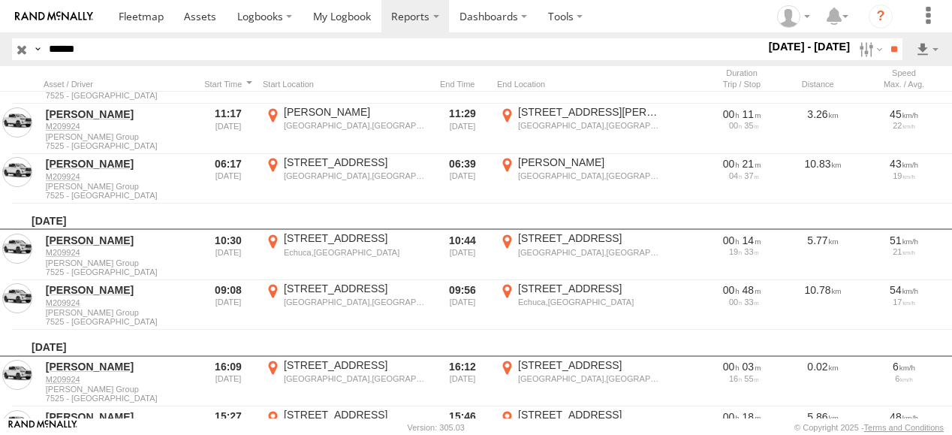
click at [200, 50] on input "******" at bounding box center [404, 49] width 722 height 22
drag, startPoint x: 200, startPoint y: 50, endPoint x: 5, endPoint y: 52, distance: 195.2
click at [5, 52] on header "Search Query Asset ID Asset Label Registration Manufacturer Model VIN Job ID **…" at bounding box center [476, 49] width 952 height 34
paste input "text"
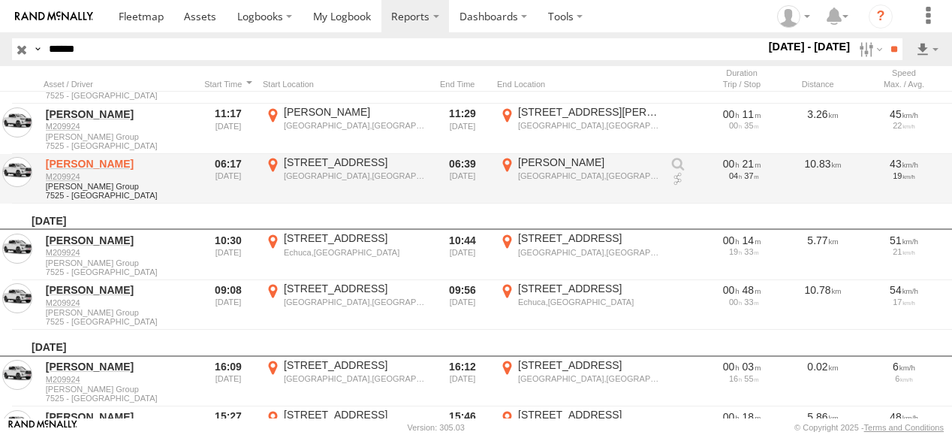
click at [885, 38] on input "**" at bounding box center [893, 49] width 17 height 22
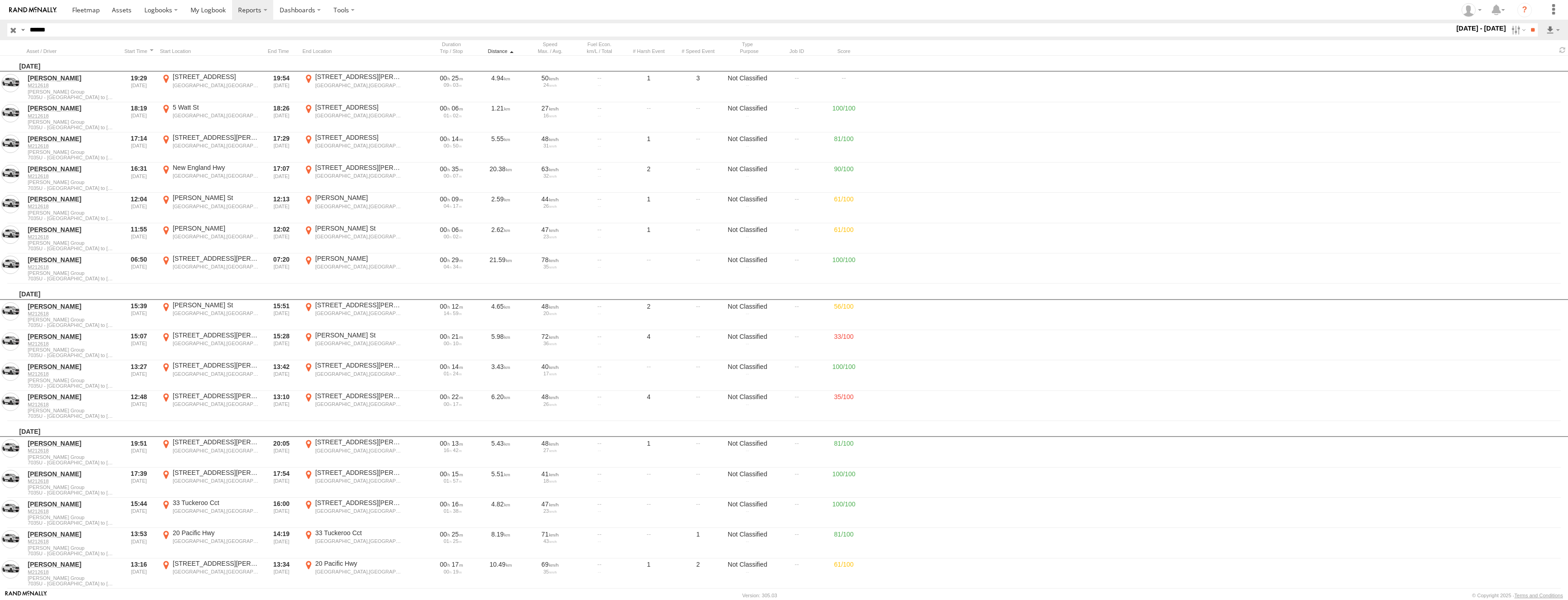
click at [495, 54] on div "Distance" at bounding box center [500, 51] width 46 height 7
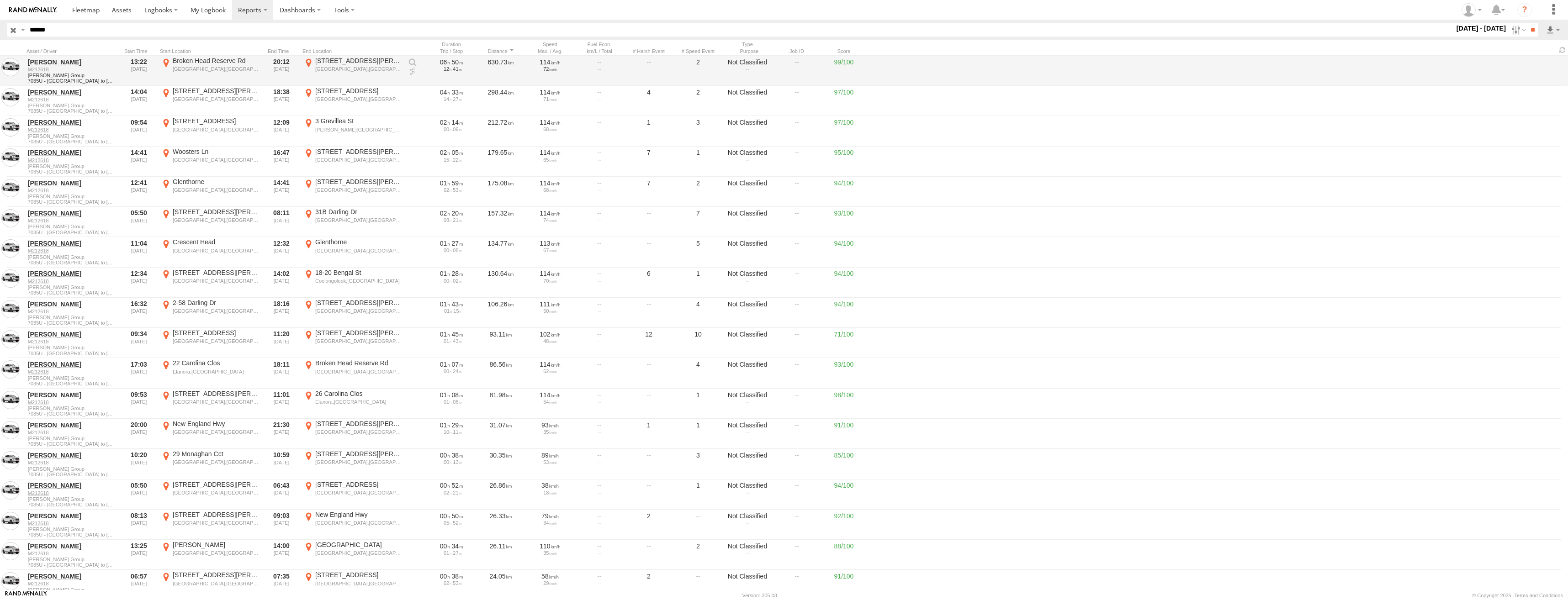
click at [217, 64] on div "Broken Head Reserve Rd" at bounding box center [216, 61] width 86 height 9
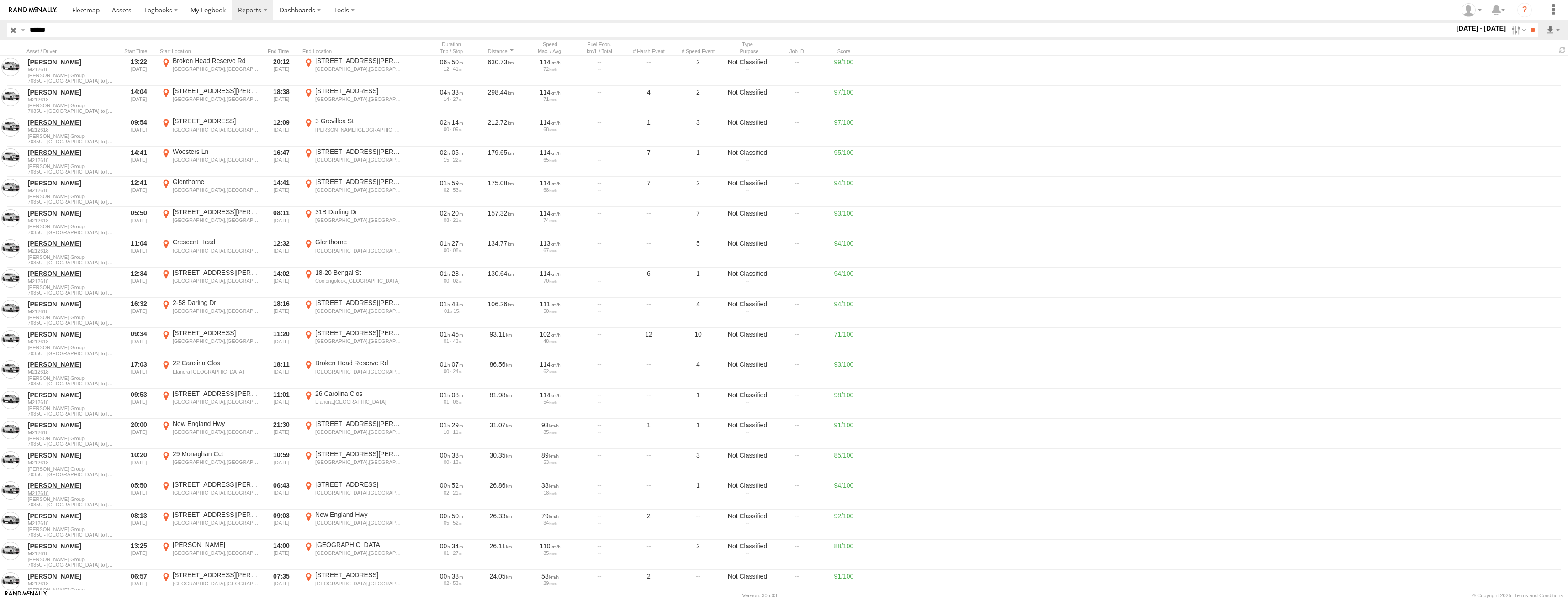
click at [0, 0] on button "Satellite" at bounding box center [0, 0] width 0 height 0
drag, startPoint x: 1087, startPoint y: 278, endPoint x: 844, endPoint y: 248, distance: 244.8
click at [0, 0] on div at bounding box center [0, 0] width 0 height 0
drag, startPoint x: 781, startPoint y: 251, endPoint x: 750, endPoint y: 433, distance: 184.6
click at [0, 0] on div at bounding box center [0, 0] width 0 height 0
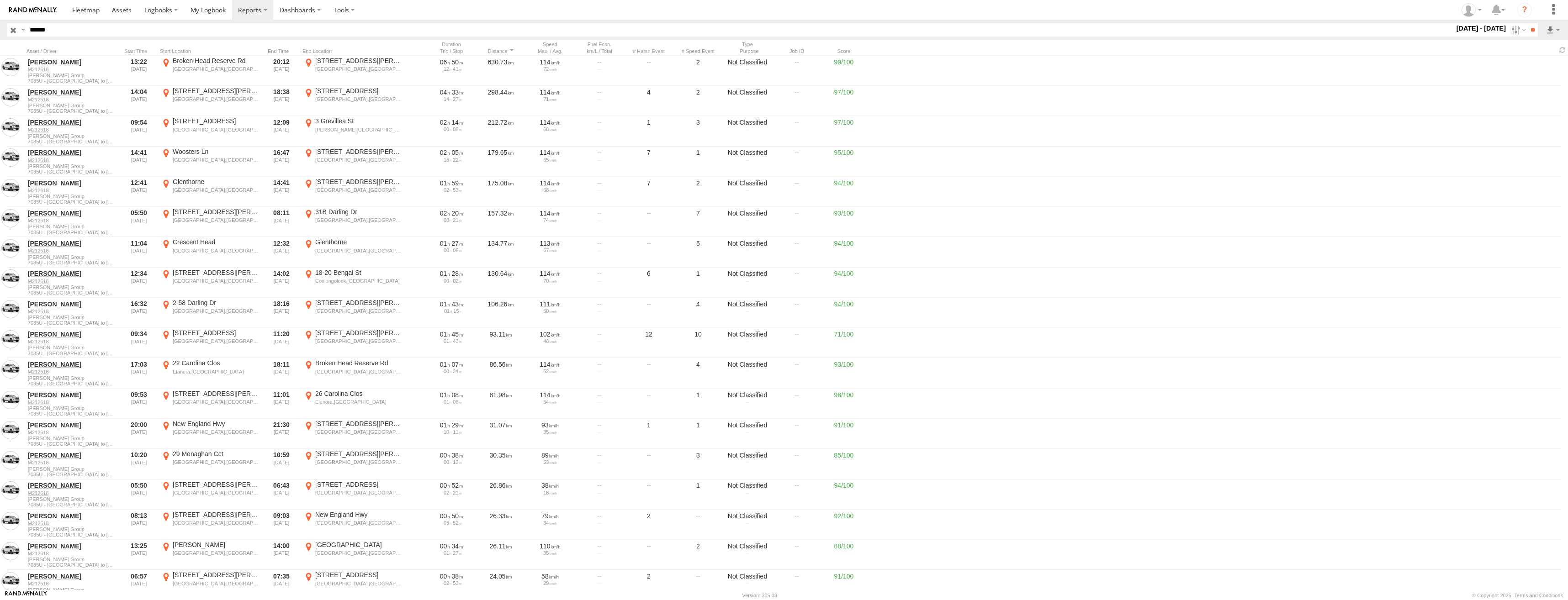
click at [0, 0] on label "×" at bounding box center [0, 0] width 0 height 0
click at [131, 49] on div at bounding box center [139, 51] width 35 height 7
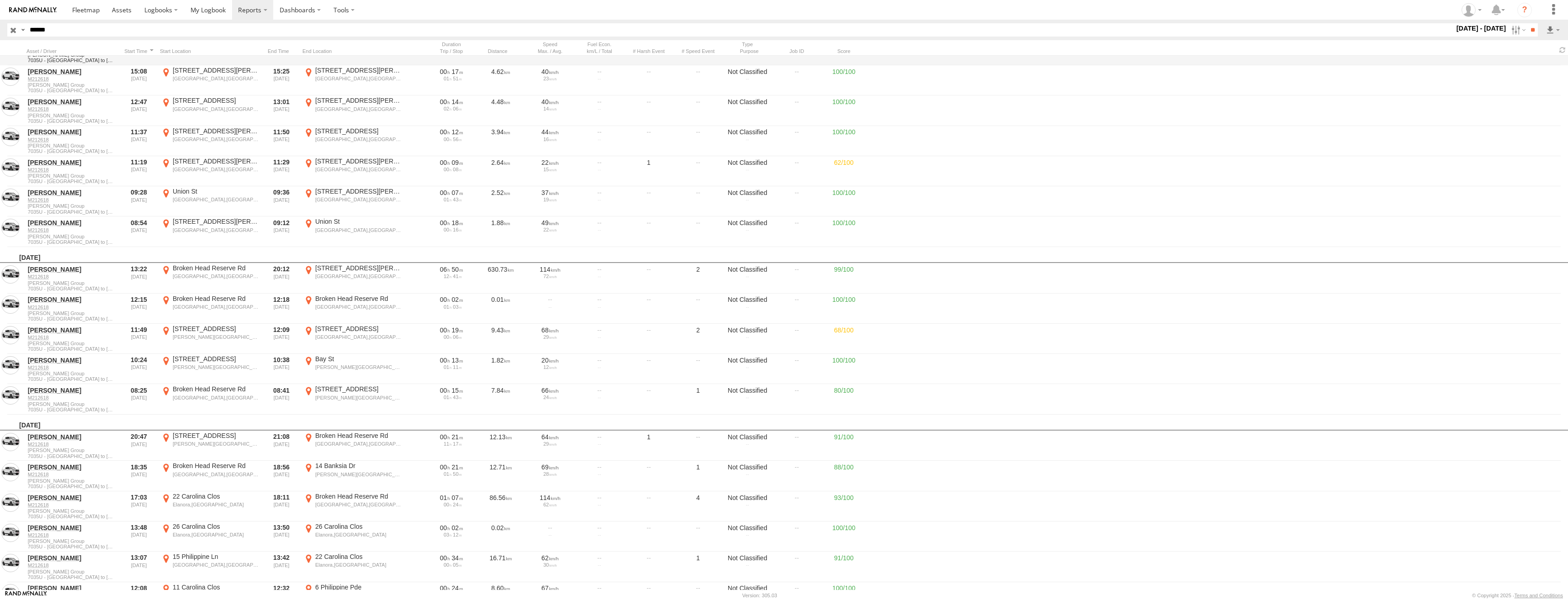
scroll to position [13387, 0]
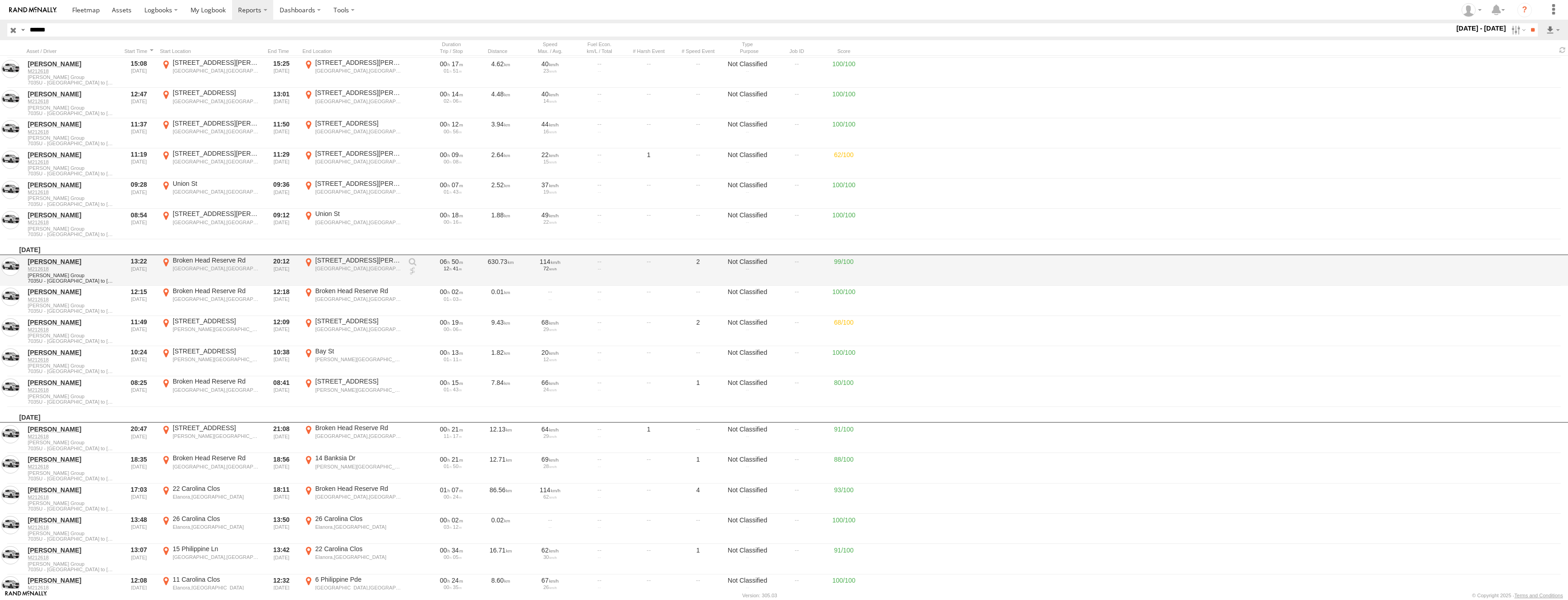
click at [355, 263] on div "38 Henry St" at bounding box center [359, 260] width 86 height 9
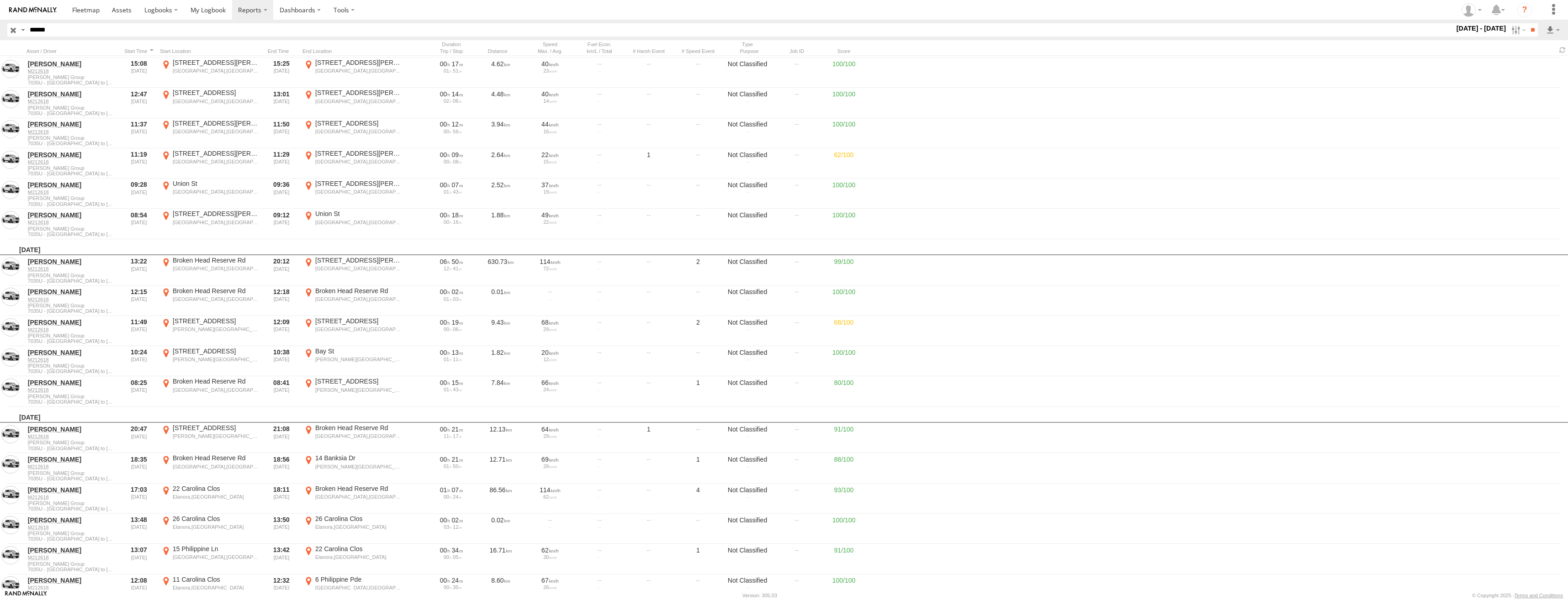
click at [0, 0] on button "Map" at bounding box center [0, 0] width 0 height 0
click at [0, 0] on label "×" at bounding box center [0, 0] width 0 height 0
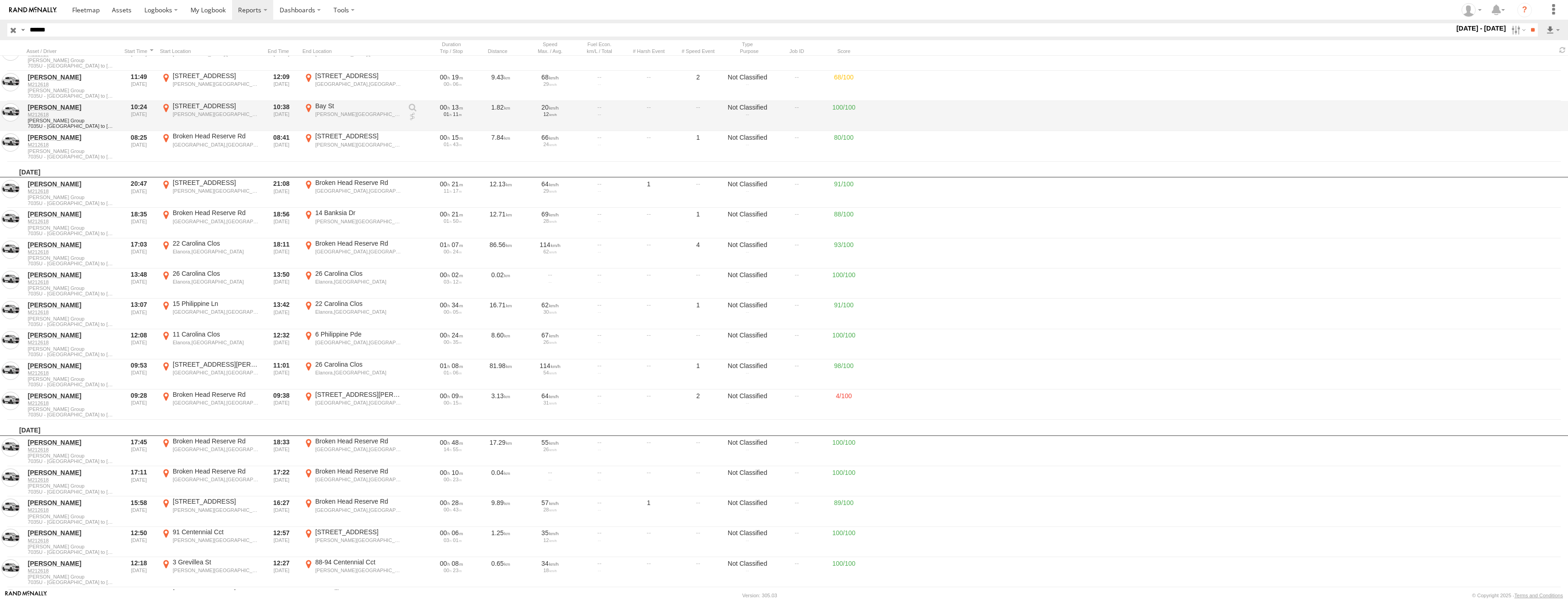
scroll to position [13569, 0]
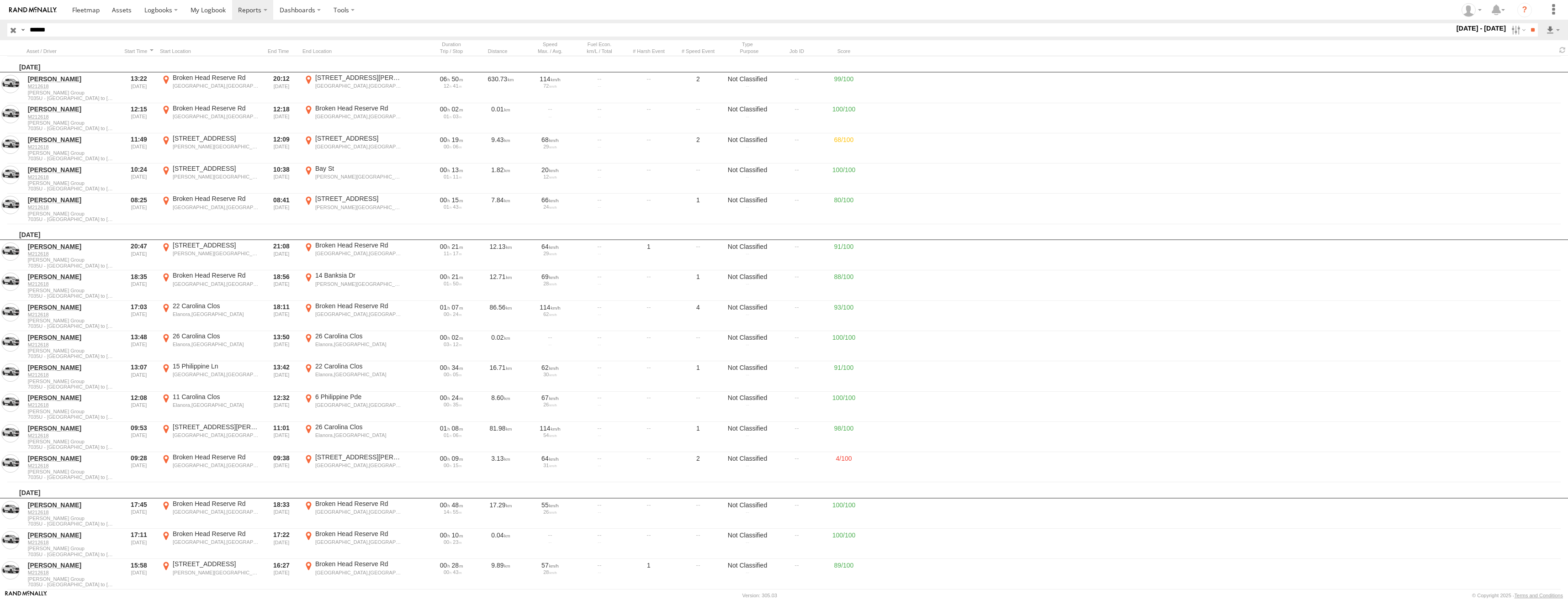
drag, startPoint x: 97, startPoint y: 27, endPoint x: 24, endPoint y: 29, distance: 73.0
click at [24, 29] on div "Search Query Asset ID Asset Label Registration Manufacturer Model VIN Job ID Dr…" at bounding box center [767, 30] width 1520 height 13
paste input "text"
type input "******"
click at [1527, 36] on input "**" at bounding box center [1532, 30] width 10 height 13
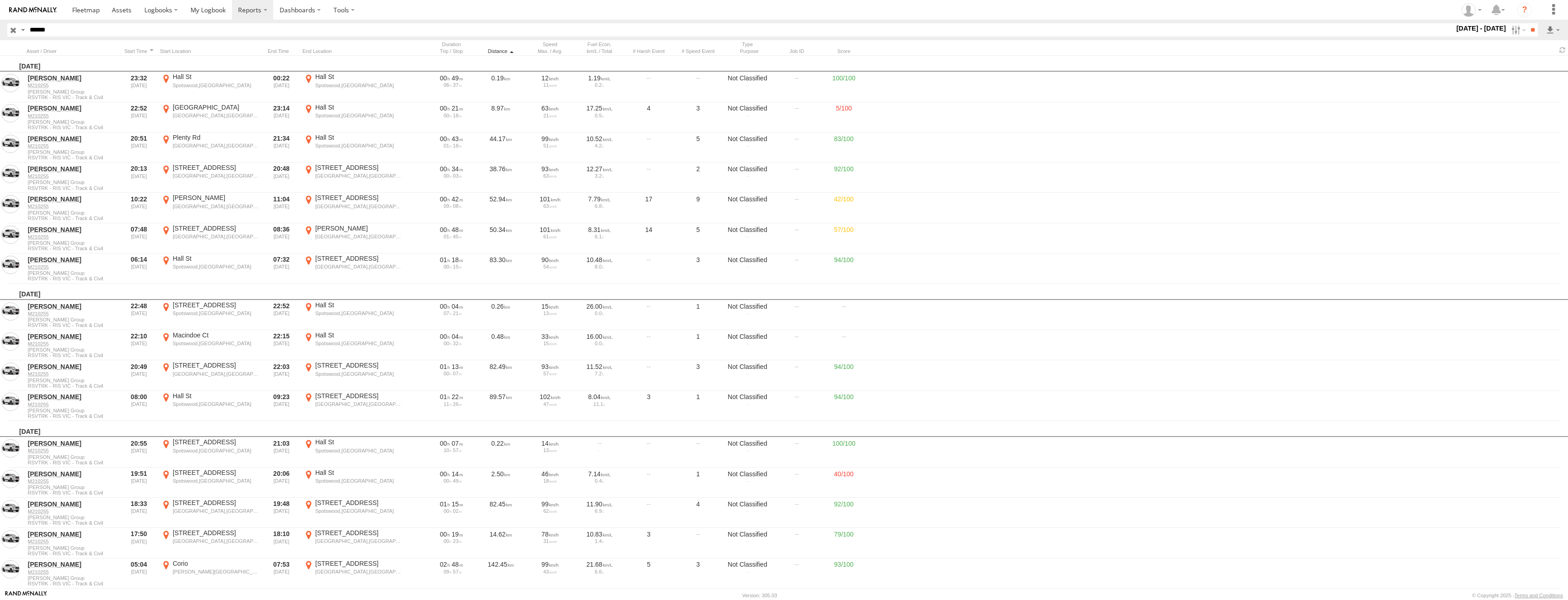
click at [497, 51] on div "Distance" at bounding box center [500, 51] width 46 height 7
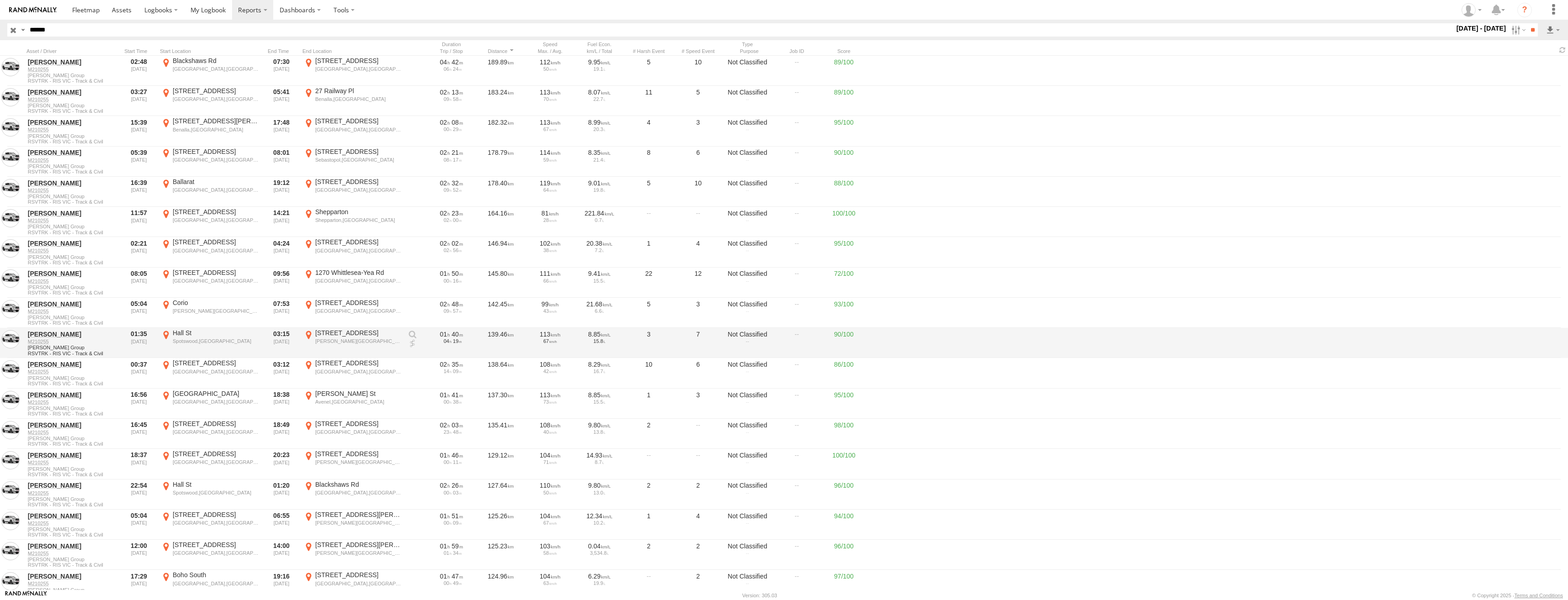
click at [348, 334] on div "[STREET_ADDRESS]" at bounding box center [359, 333] width 86 height 9
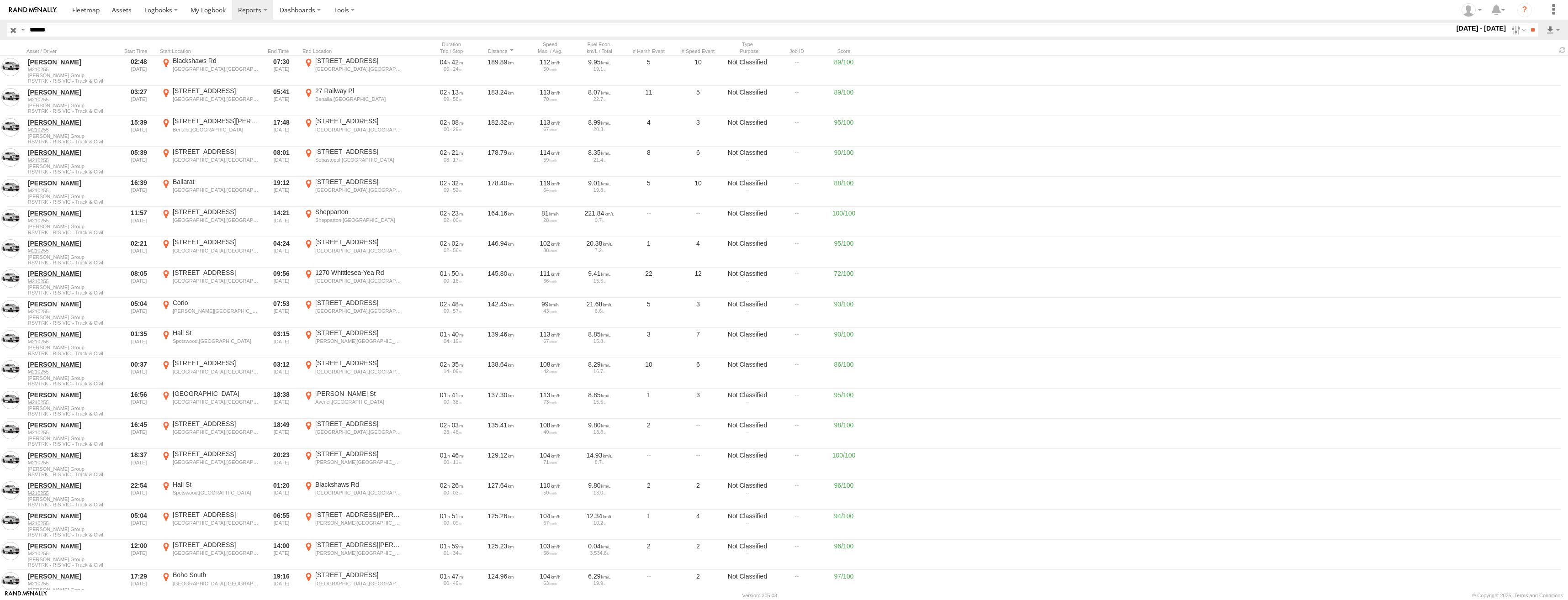
click at [0, 0] on label "×" at bounding box center [0, 0] width 0 height 0
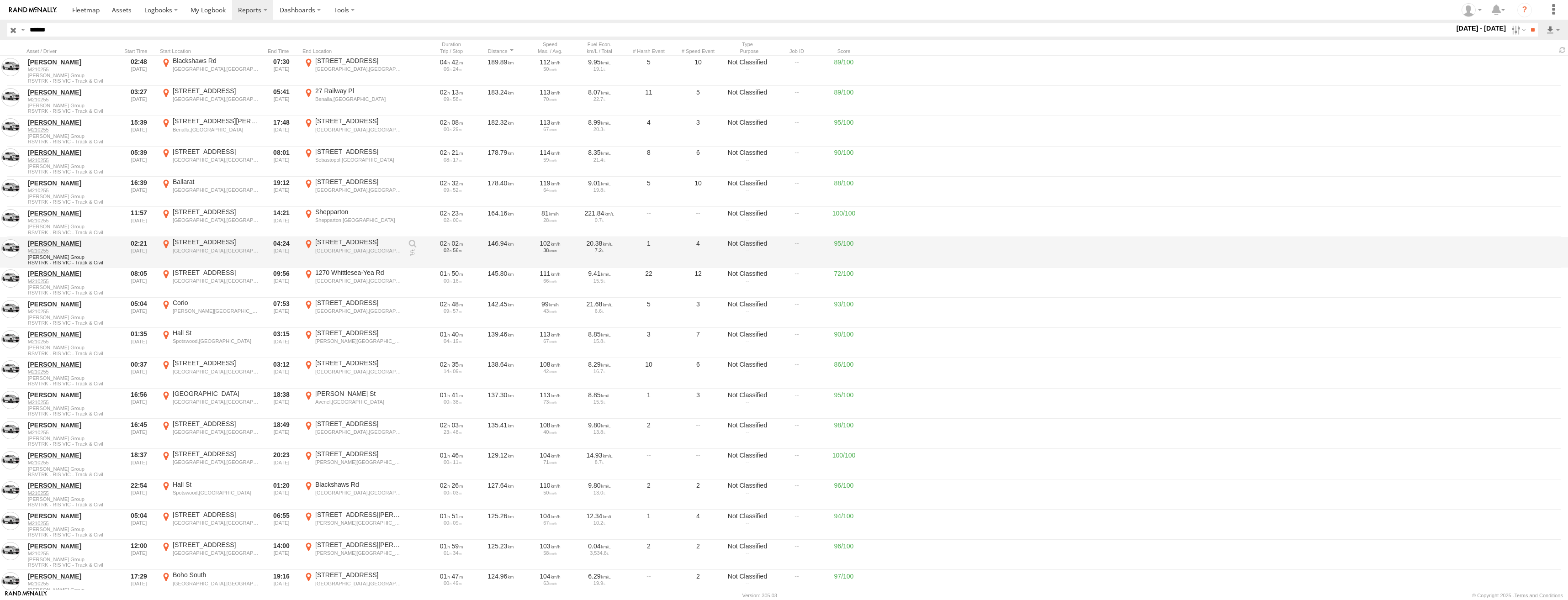
click at [208, 249] on div "[GEOGRAPHIC_DATA],[GEOGRAPHIC_DATA]" at bounding box center [216, 251] width 86 height 7
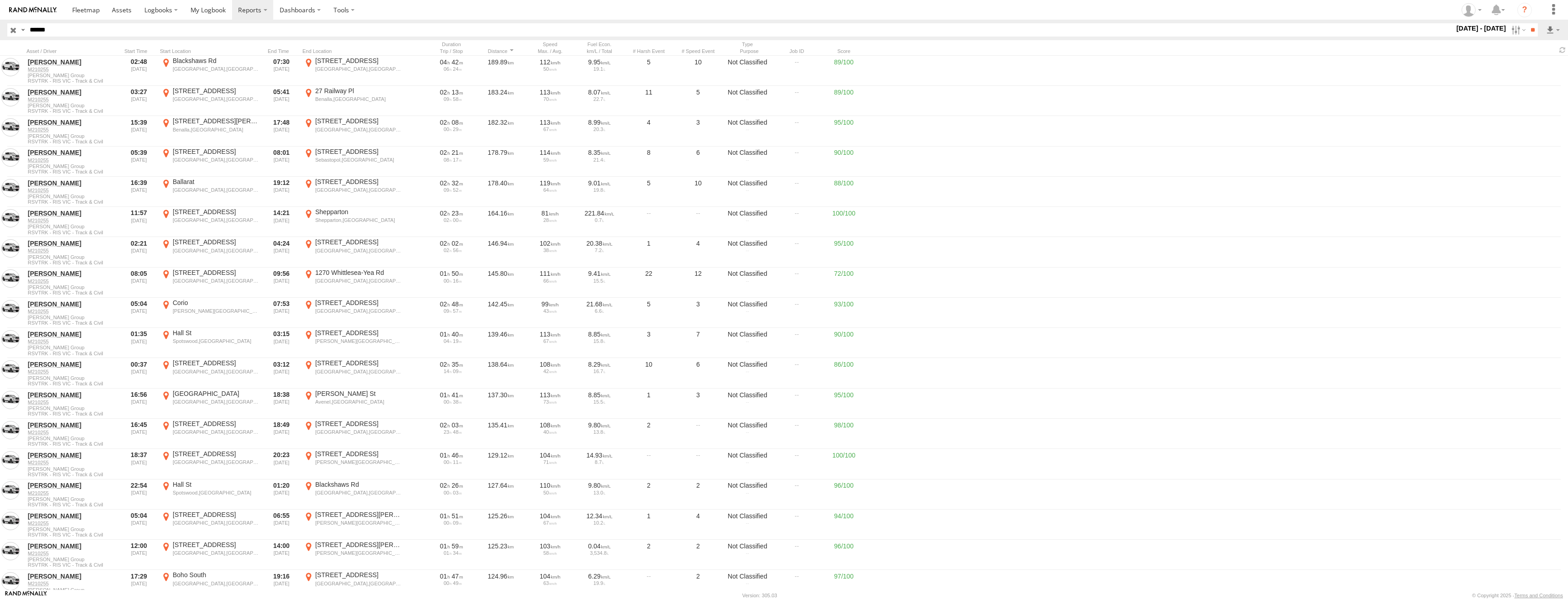
click at [0, 0] on label "×" at bounding box center [0, 0] width 0 height 0
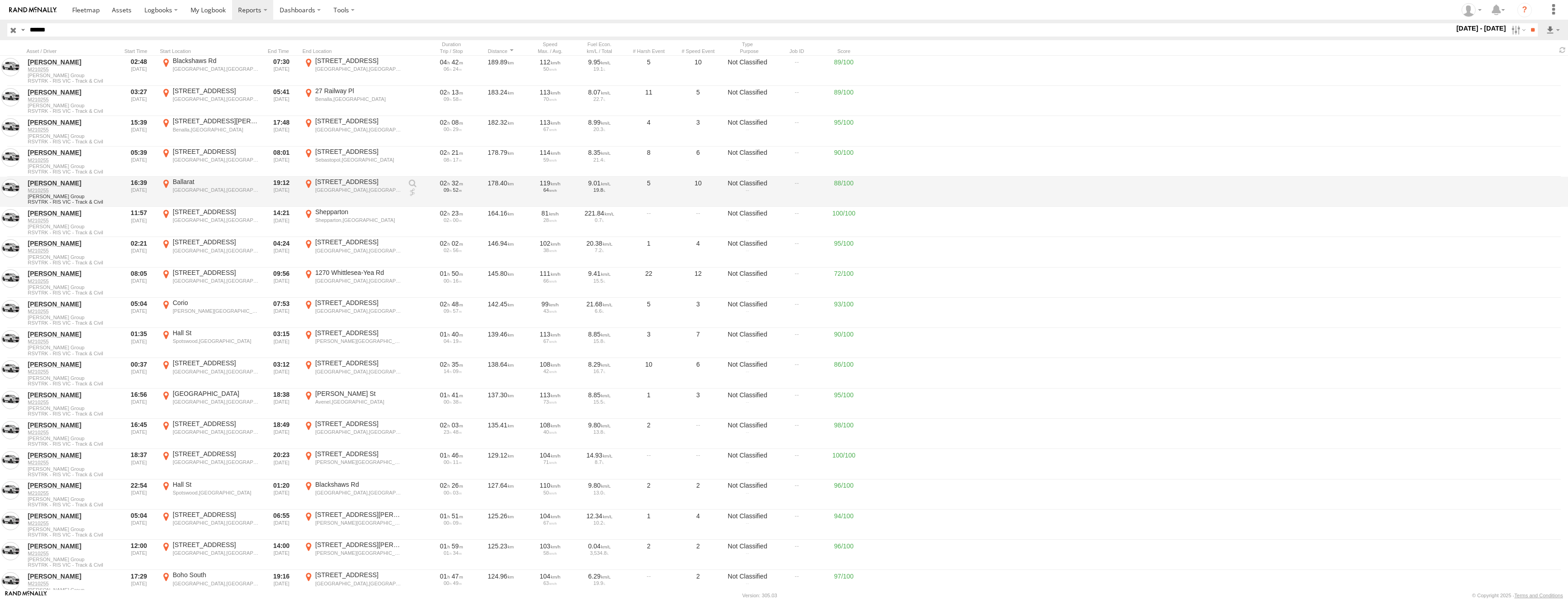
click at [214, 190] on div "[GEOGRAPHIC_DATA],[GEOGRAPHIC_DATA]" at bounding box center [216, 190] width 86 height 7
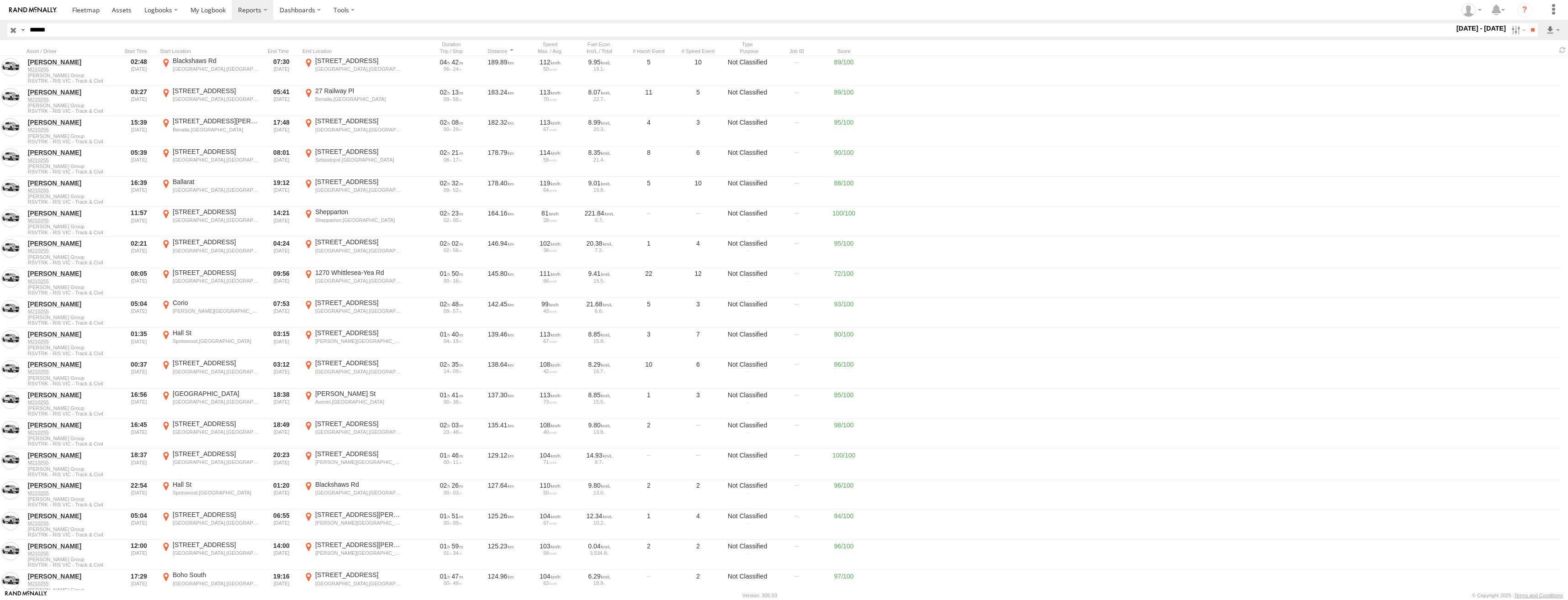
click at [0, 0] on label "×" at bounding box center [0, 0] width 0 height 0
click at [138, 49] on div at bounding box center [139, 51] width 35 height 7
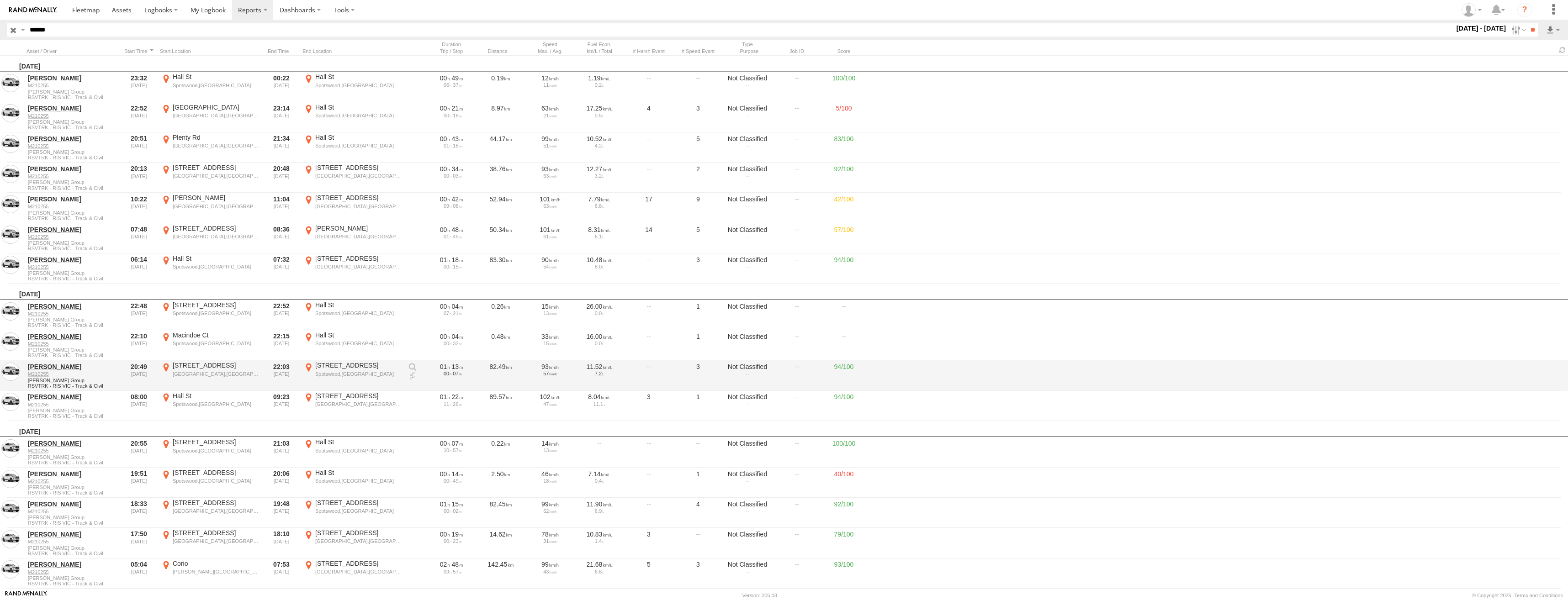
click at [337, 364] on div "[STREET_ADDRESS]" at bounding box center [359, 366] width 86 height 9
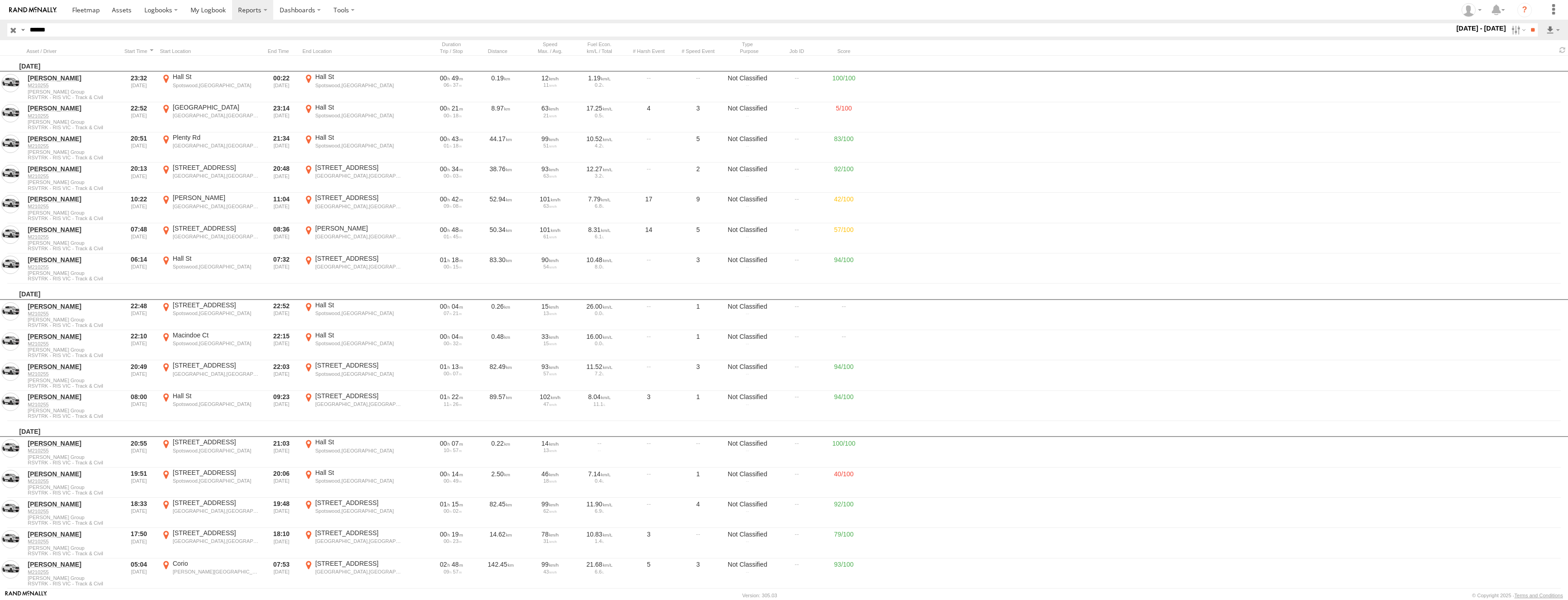
click at [0, 0] on label "×" at bounding box center [0, 0] width 0 height 0
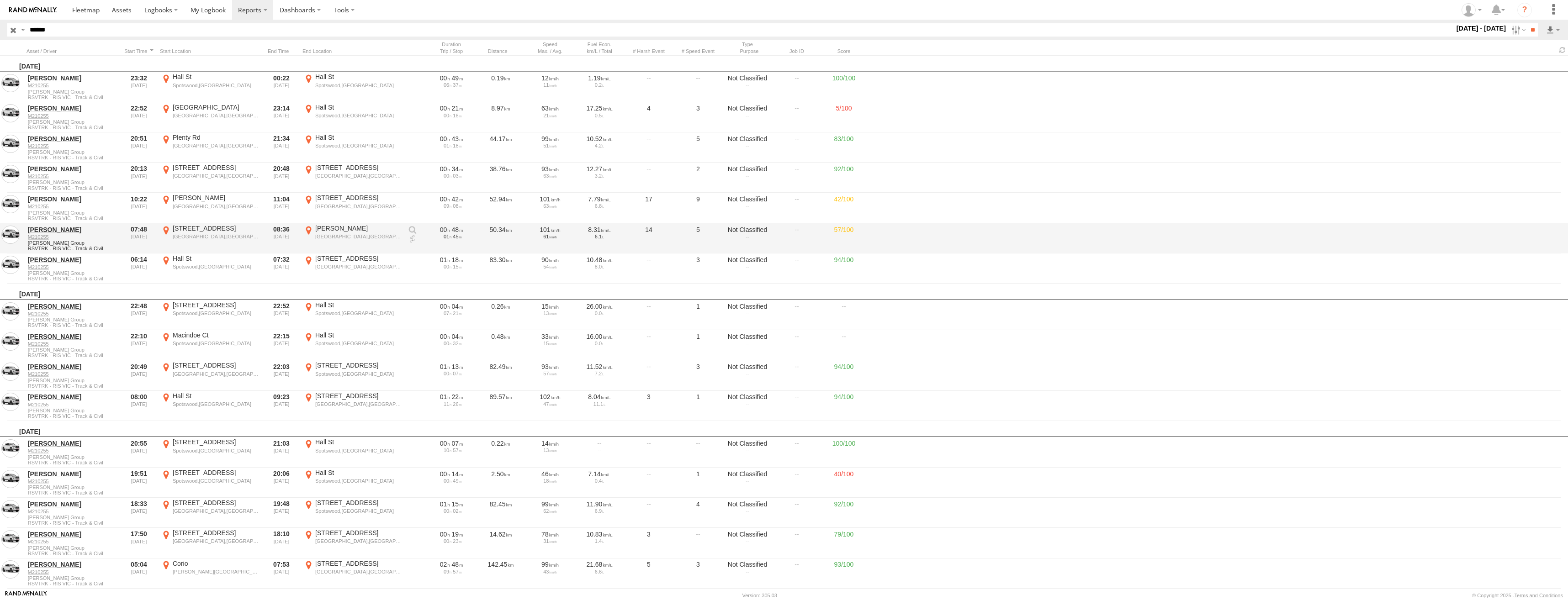
click at [328, 234] on div "[GEOGRAPHIC_DATA],[GEOGRAPHIC_DATA]" at bounding box center [359, 237] width 86 height 7
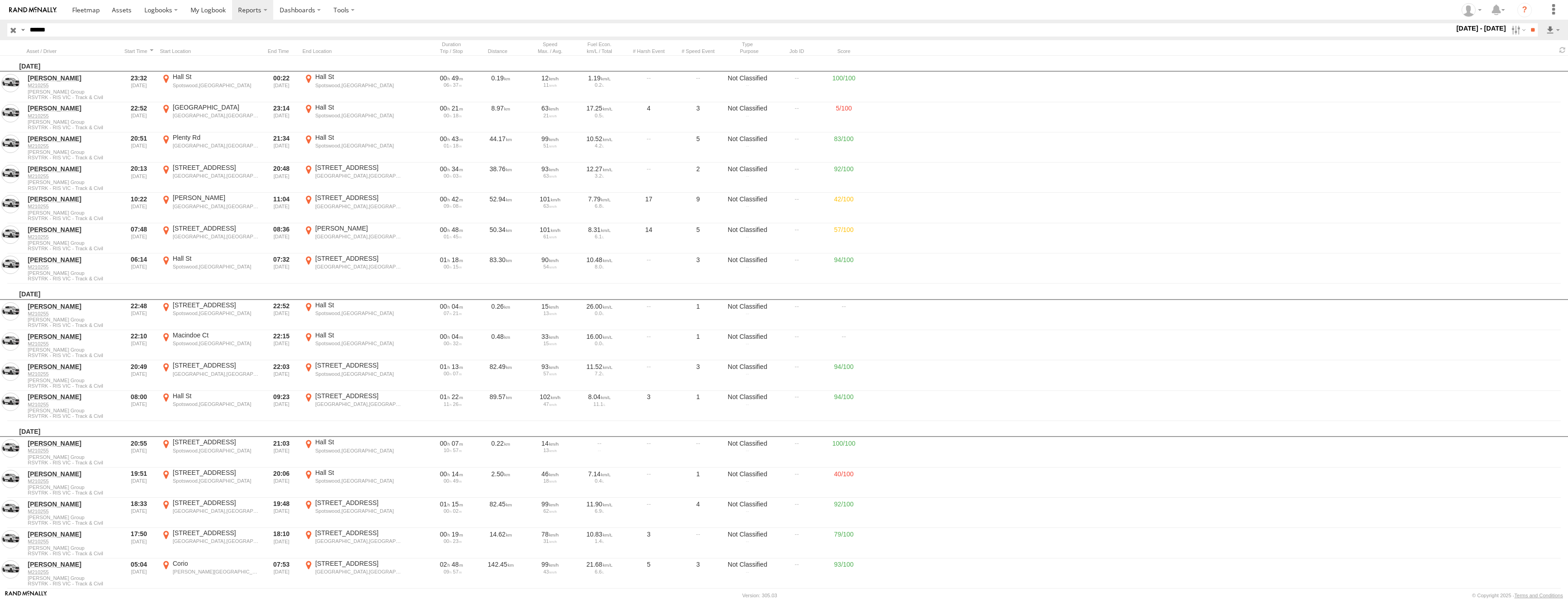
click at [0, 0] on label "×" at bounding box center [0, 0] width 0 height 0
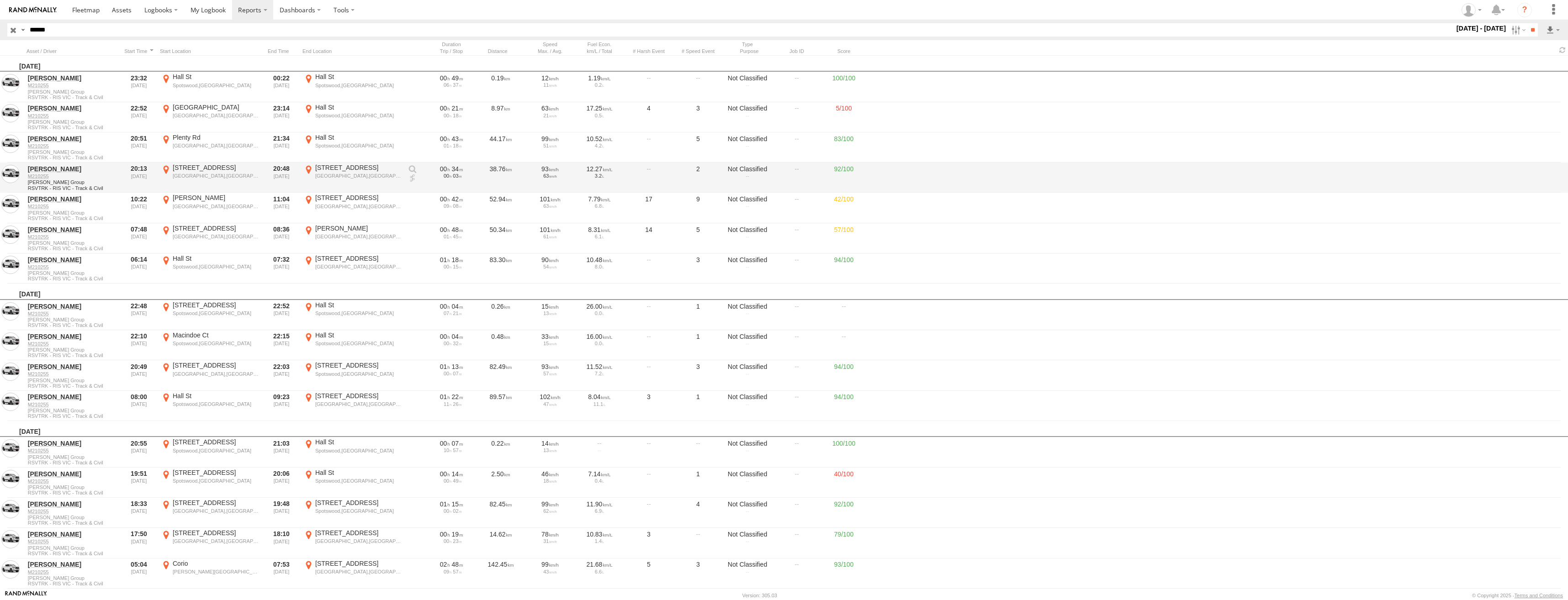
click at [347, 176] on div "[GEOGRAPHIC_DATA],[GEOGRAPHIC_DATA]" at bounding box center [359, 176] width 86 height 7
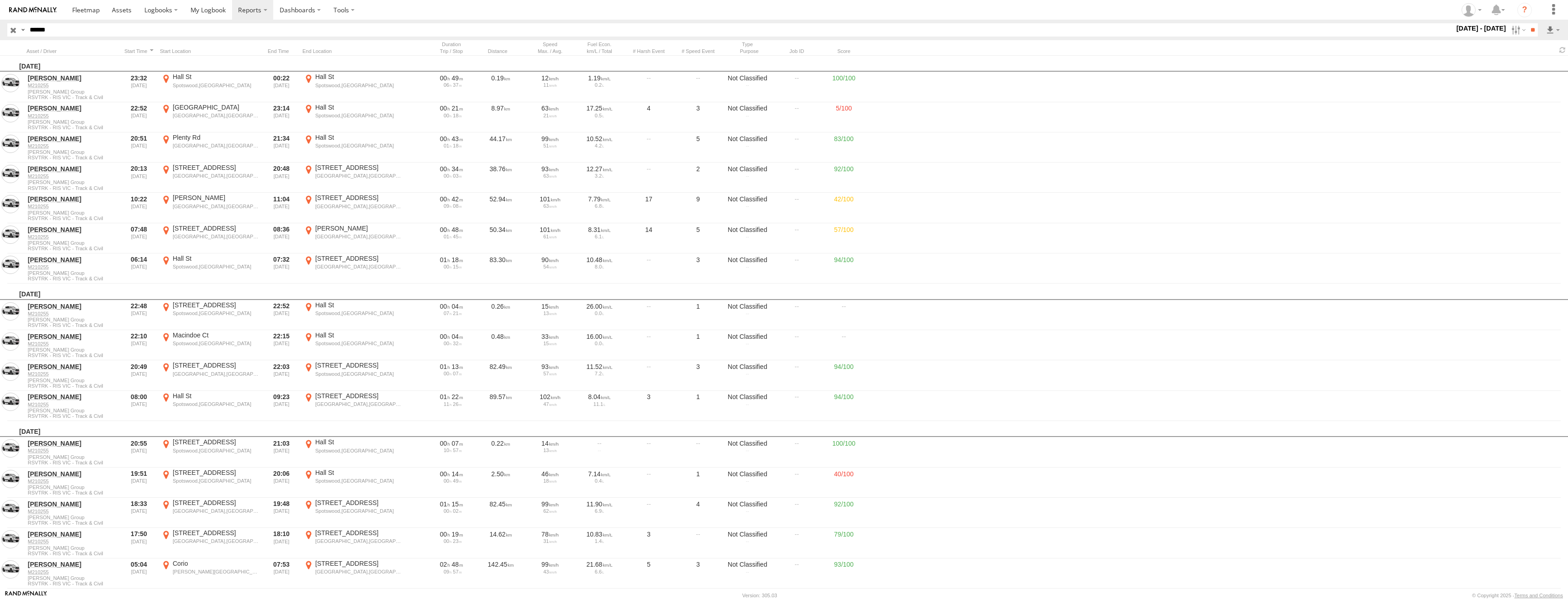
click at [0, 0] on label "×" at bounding box center [0, 0] width 0 height 0
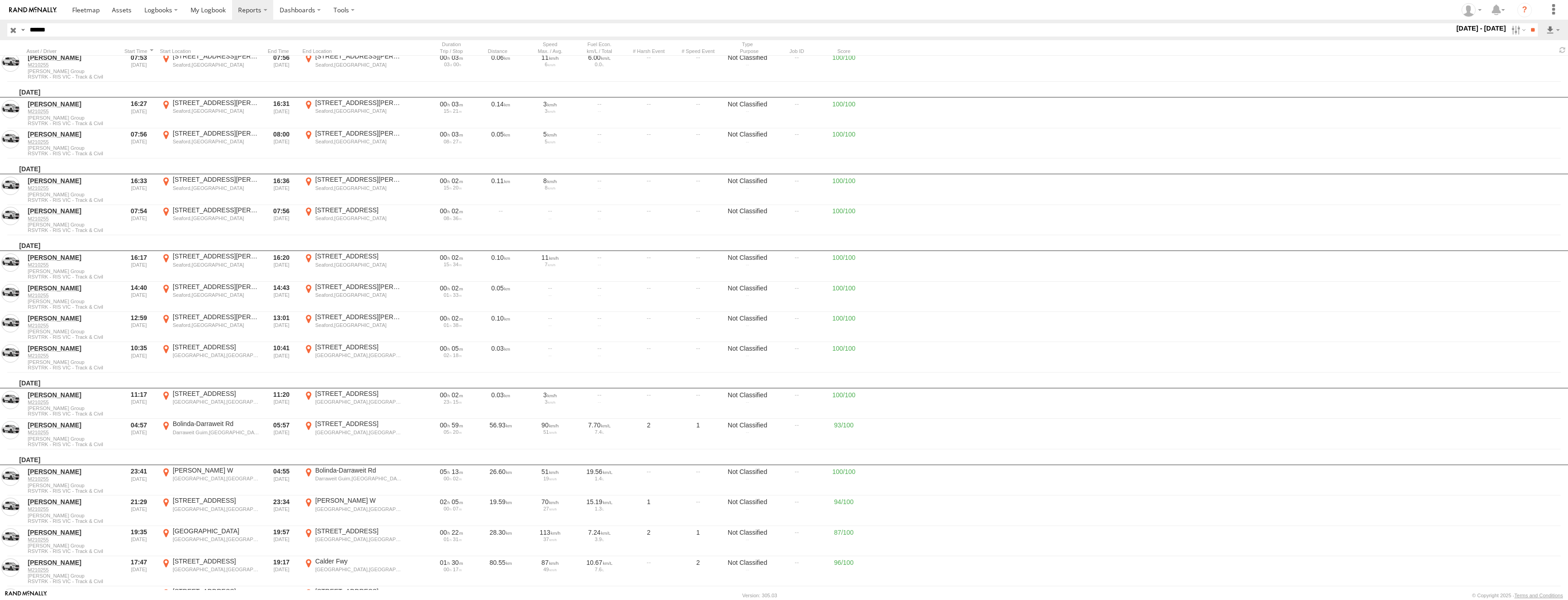
scroll to position [2878, 0]
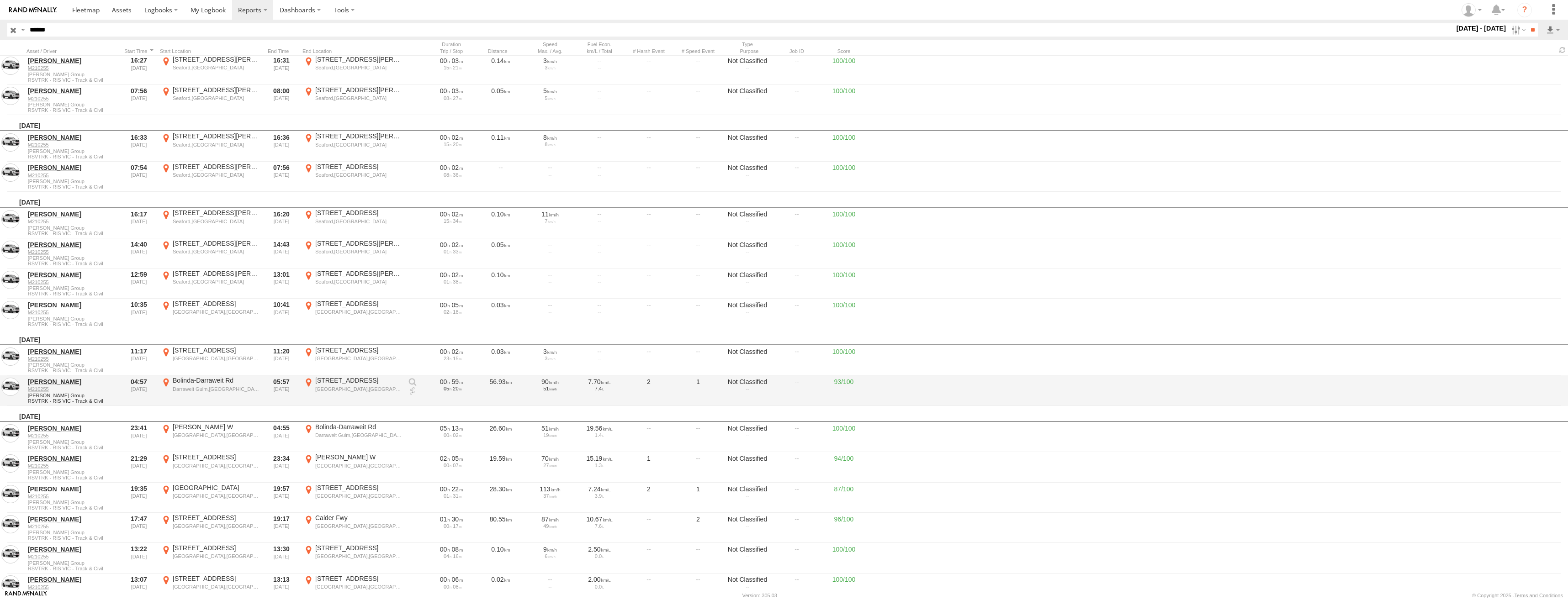
click at [208, 385] on label "Bolinda-Darraweit Rd Darraweit Guim,[GEOGRAPHIC_DATA] -37.42674 144.86531" at bounding box center [210, 390] width 100 height 29
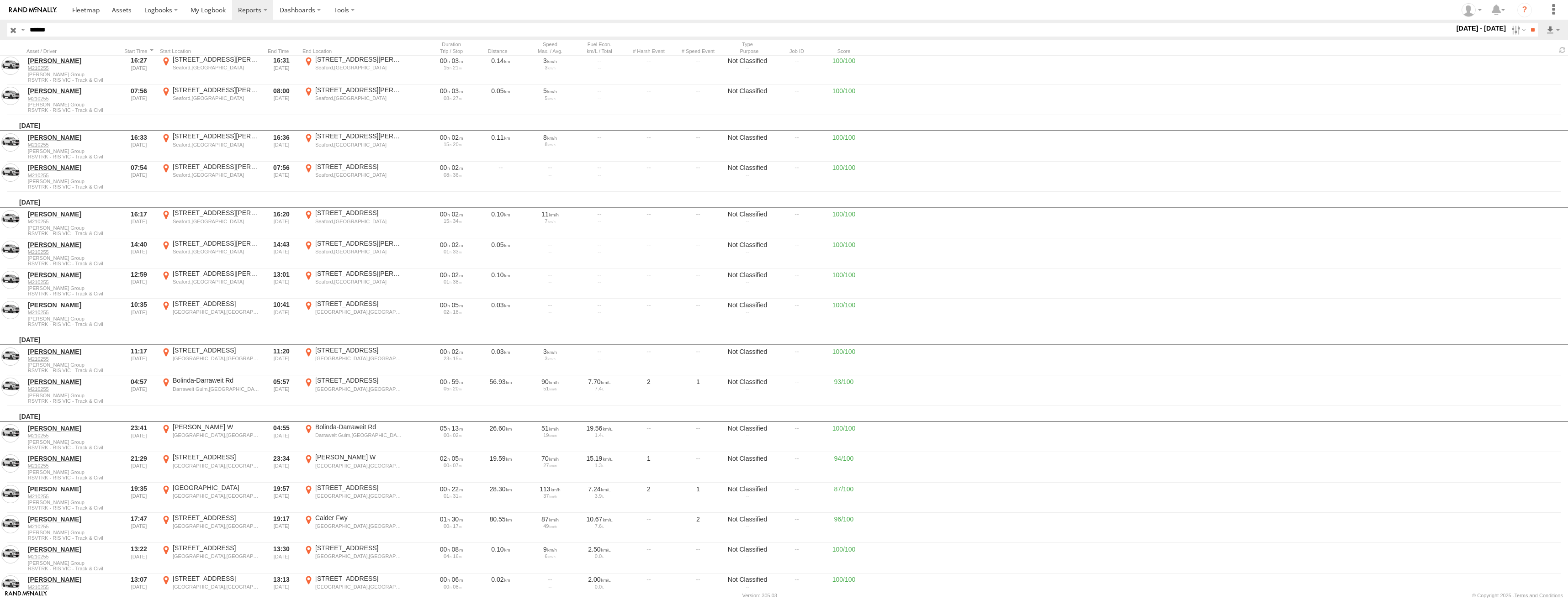
click at [0, 0] on label "×" at bounding box center [0, 0] width 0 height 0
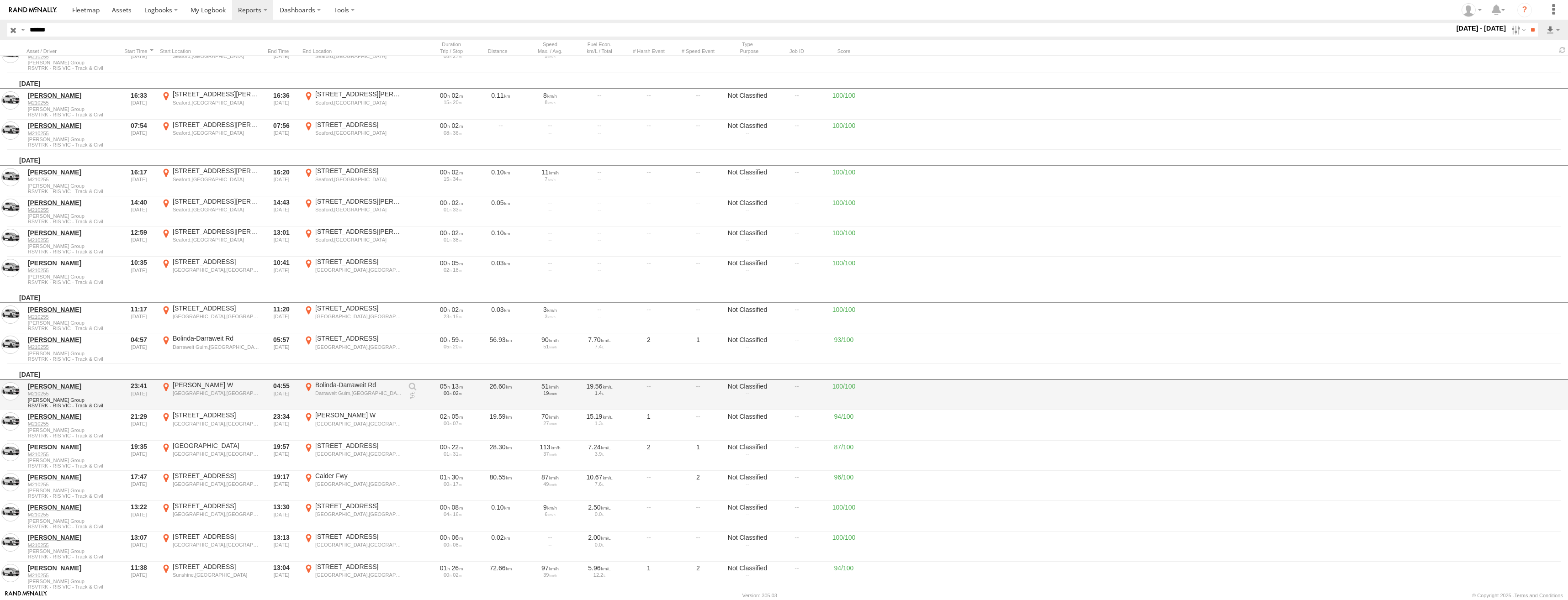
scroll to position [2923, 0]
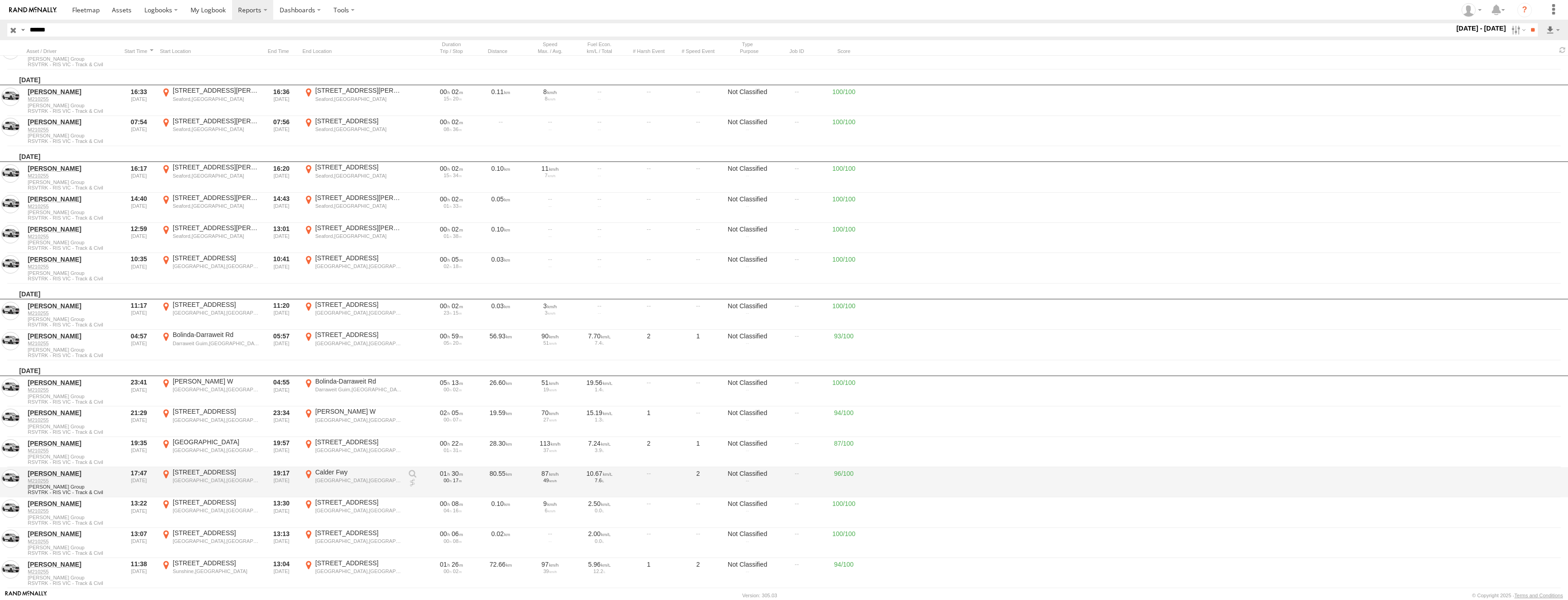
click at [351, 476] on div "Calder Fwy" at bounding box center [359, 472] width 86 height 9
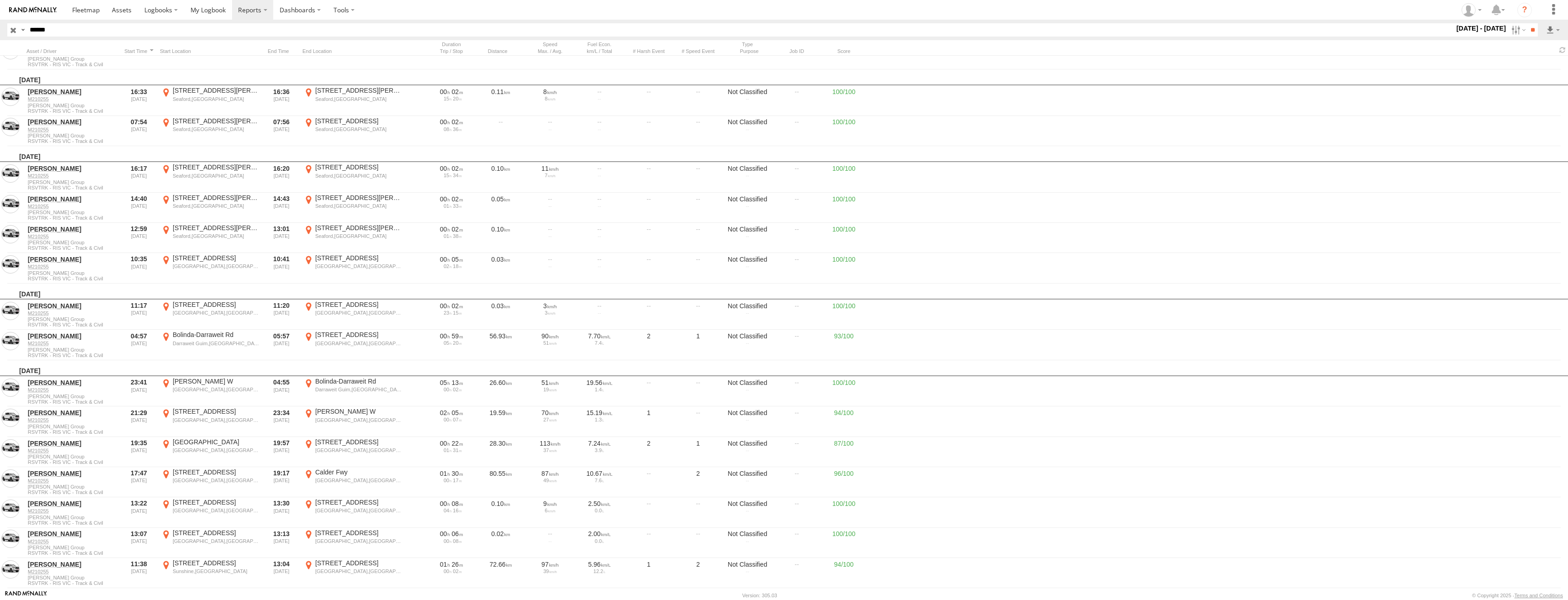
click at [0, 0] on label "×" at bounding box center [0, 0] width 0 height 0
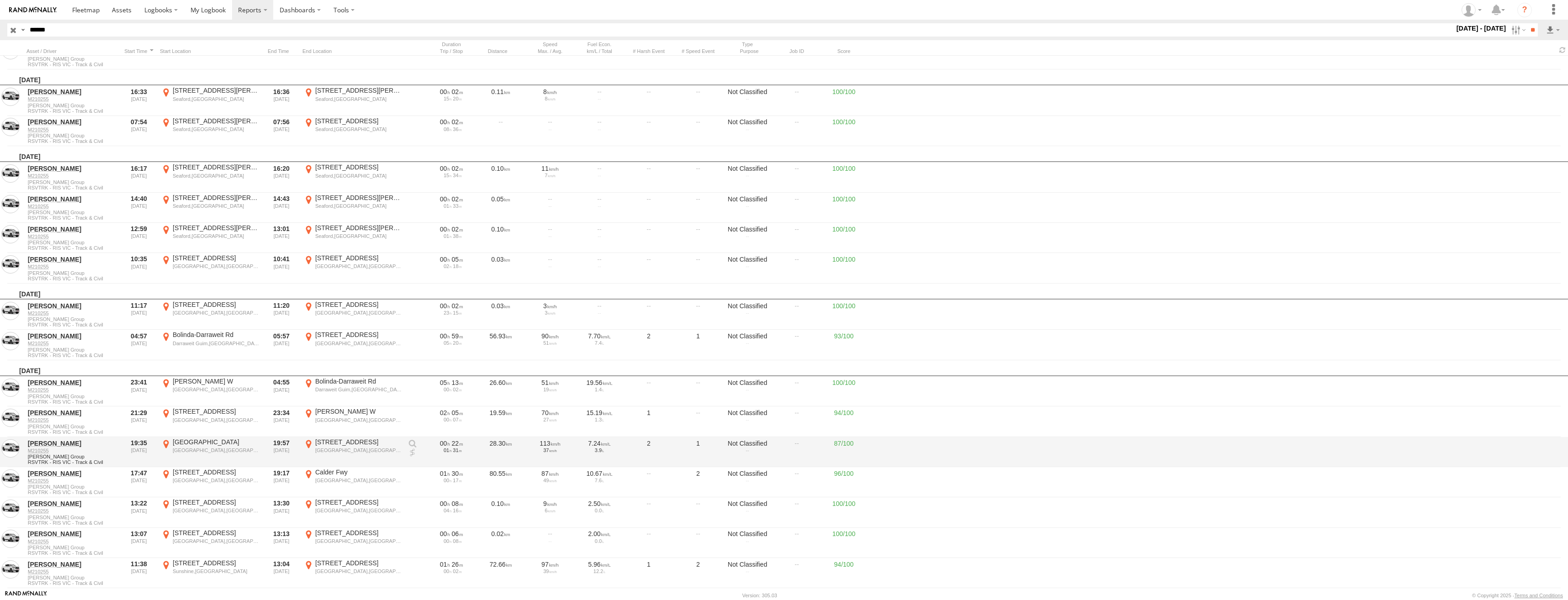
click at [365, 450] on div "[GEOGRAPHIC_DATA],[GEOGRAPHIC_DATA]" at bounding box center [359, 450] width 86 height 7
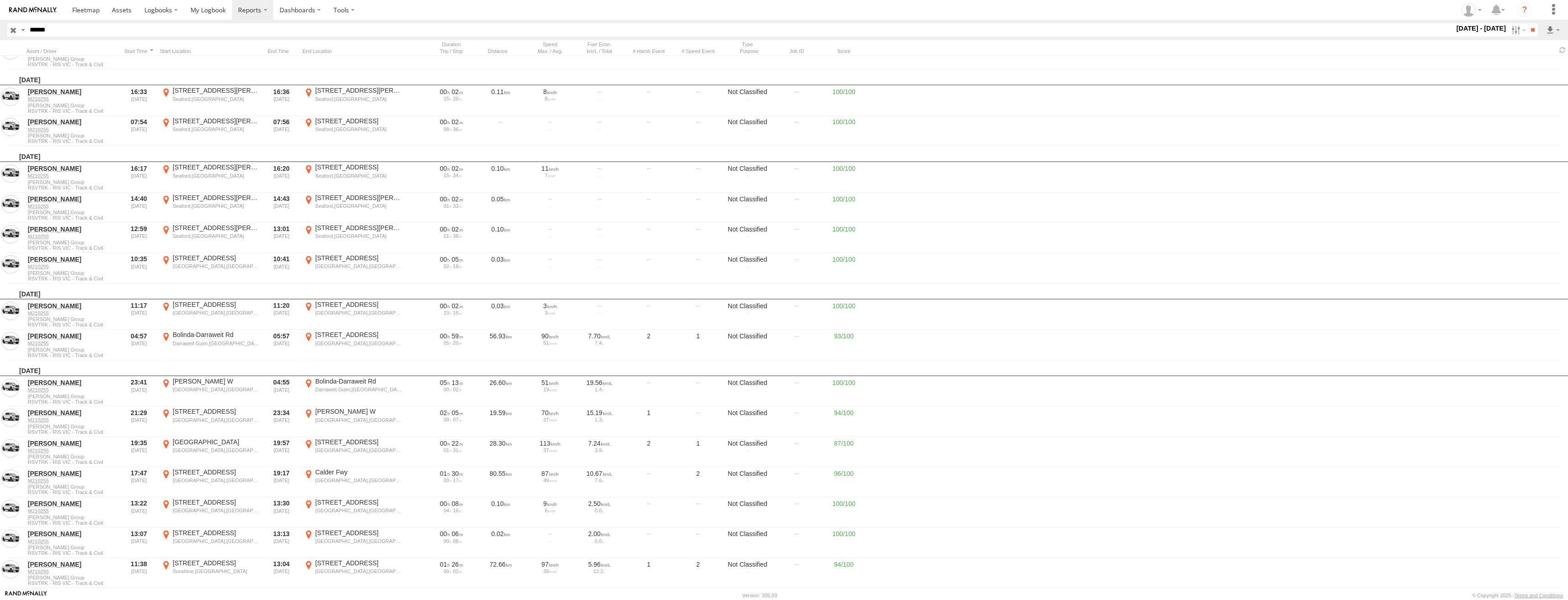
click at [0, 0] on label "×" at bounding box center [0, 0] width 0 height 0
click at [358, 417] on div "[GEOGRAPHIC_DATA],[GEOGRAPHIC_DATA]" at bounding box center [359, 420] width 86 height 7
click at [0, 0] on label "×" at bounding box center [0, 0] width 0 height 0
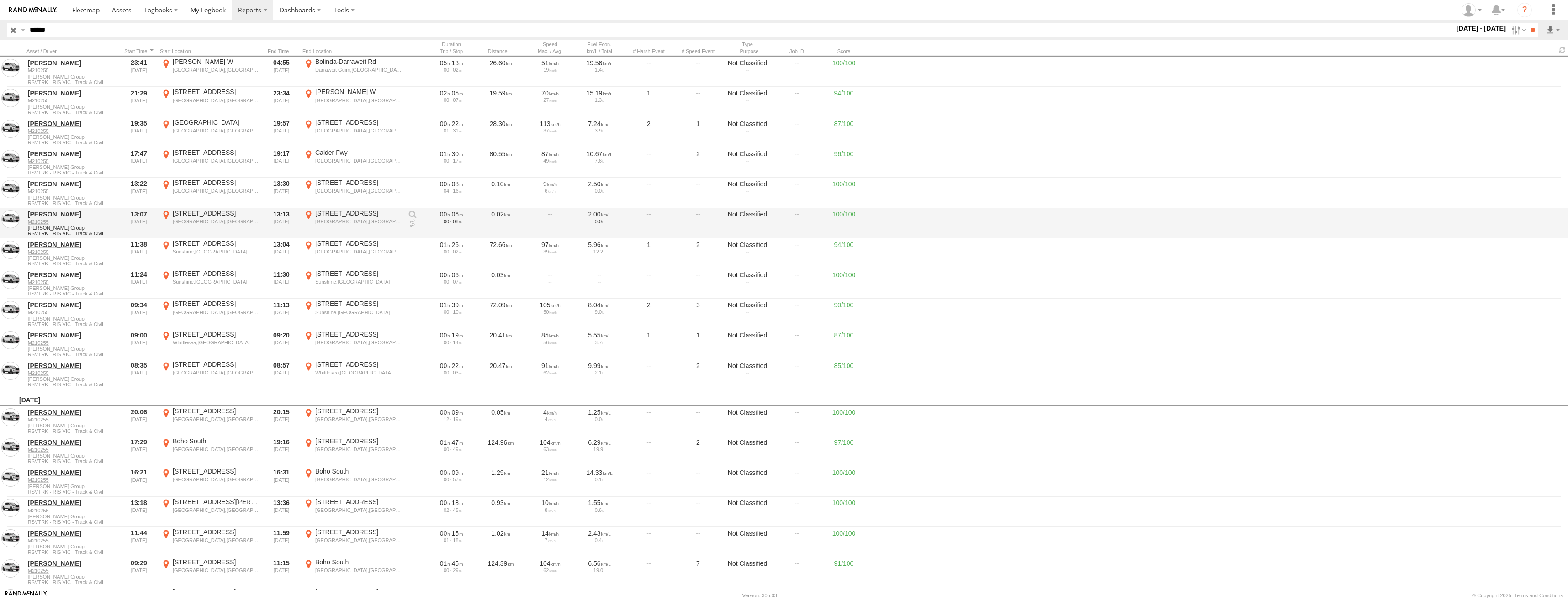
scroll to position [3334, 0]
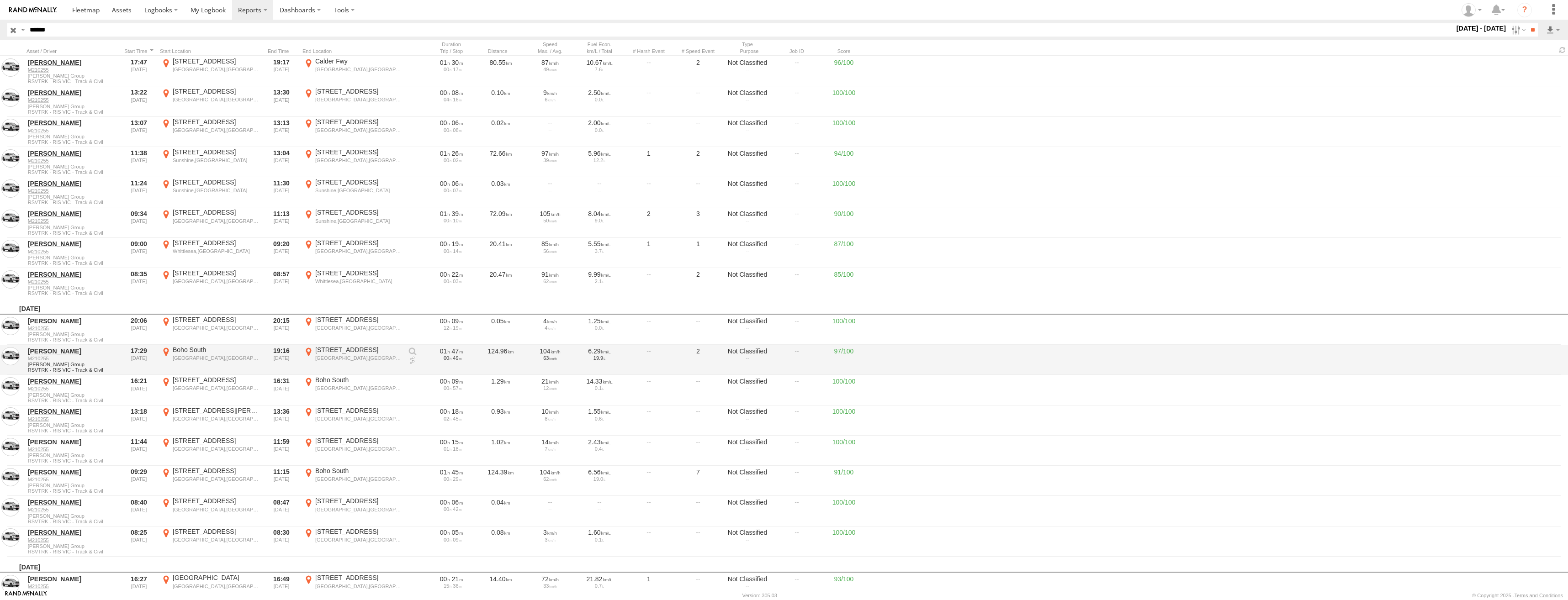
click at [194, 352] on div "Boho South" at bounding box center [216, 350] width 86 height 9
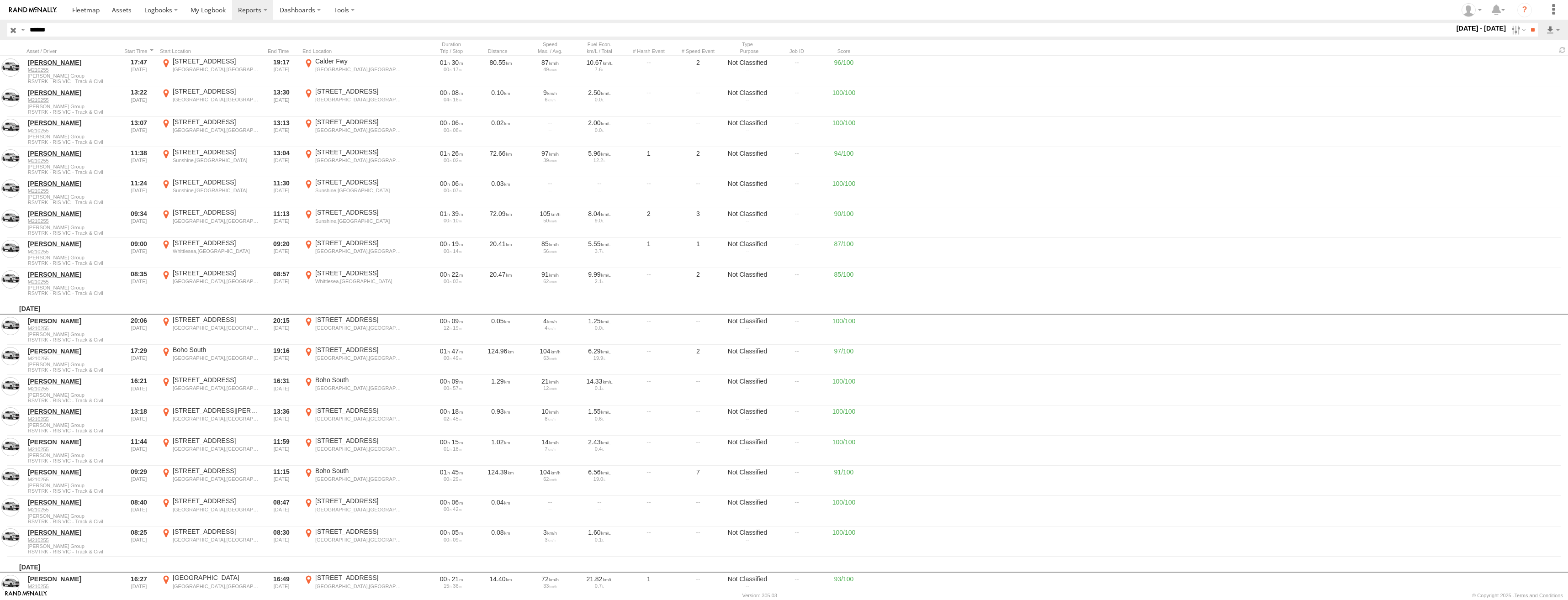
click at [0, 0] on button "Satellite" at bounding box center [0, 0] width 0 height 0
click at [0, 0] on label "×" at bounding box center [0, 0] width 0 height 0
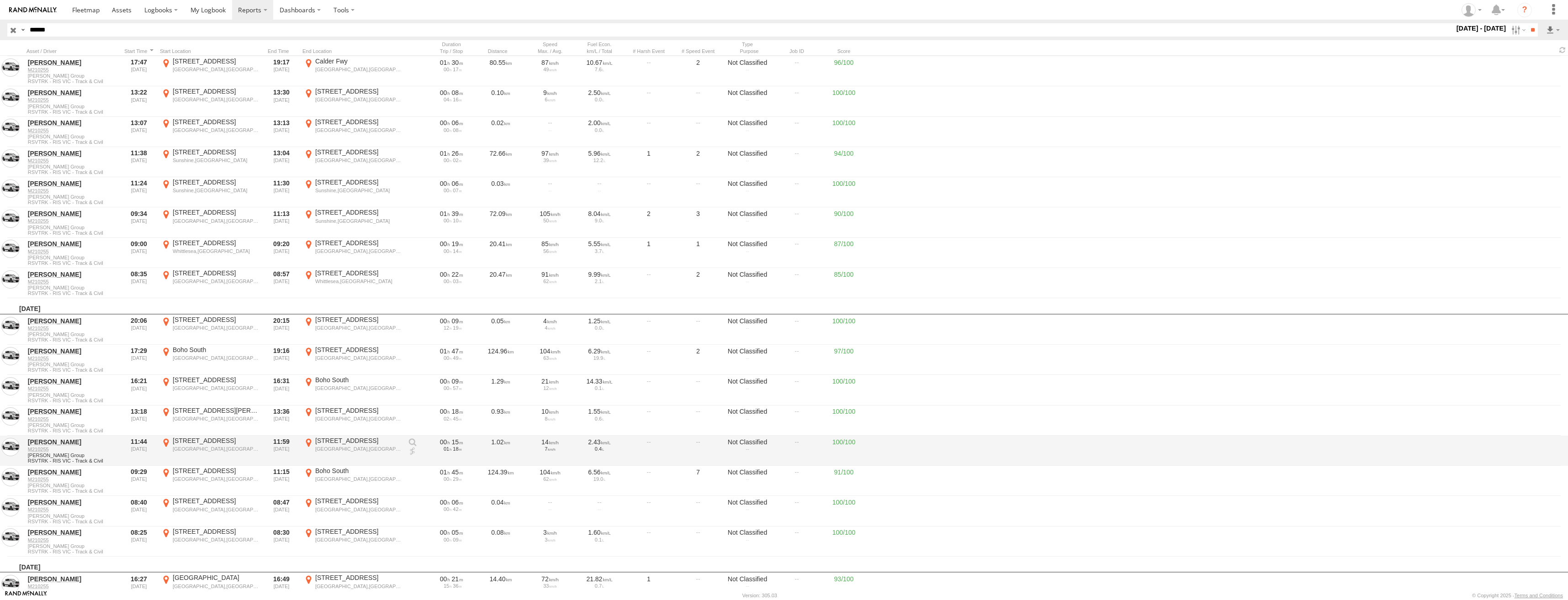
click at [199, 443] on div "[STREET_ADDRESS]" at bounding box center [216, 441] width 86 height 9
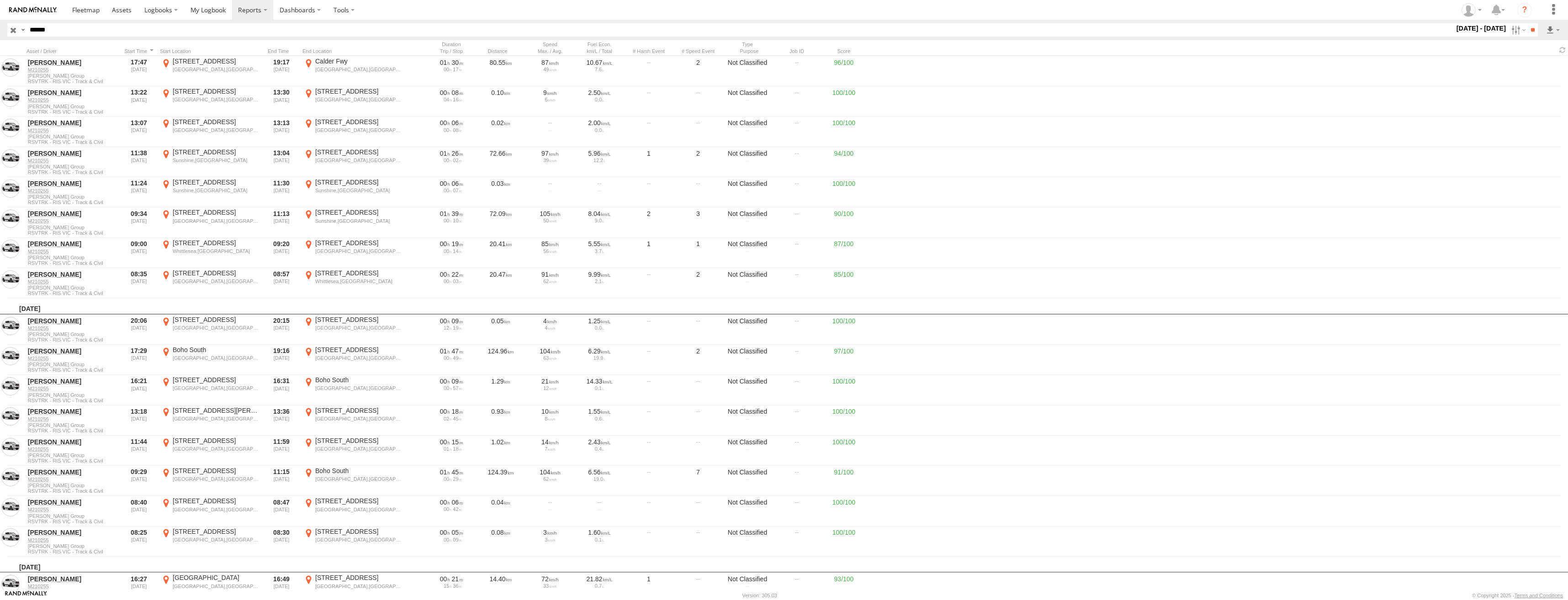
click at [0, 0] on label "×" at bounding box center [0, 0] width 0 height 0
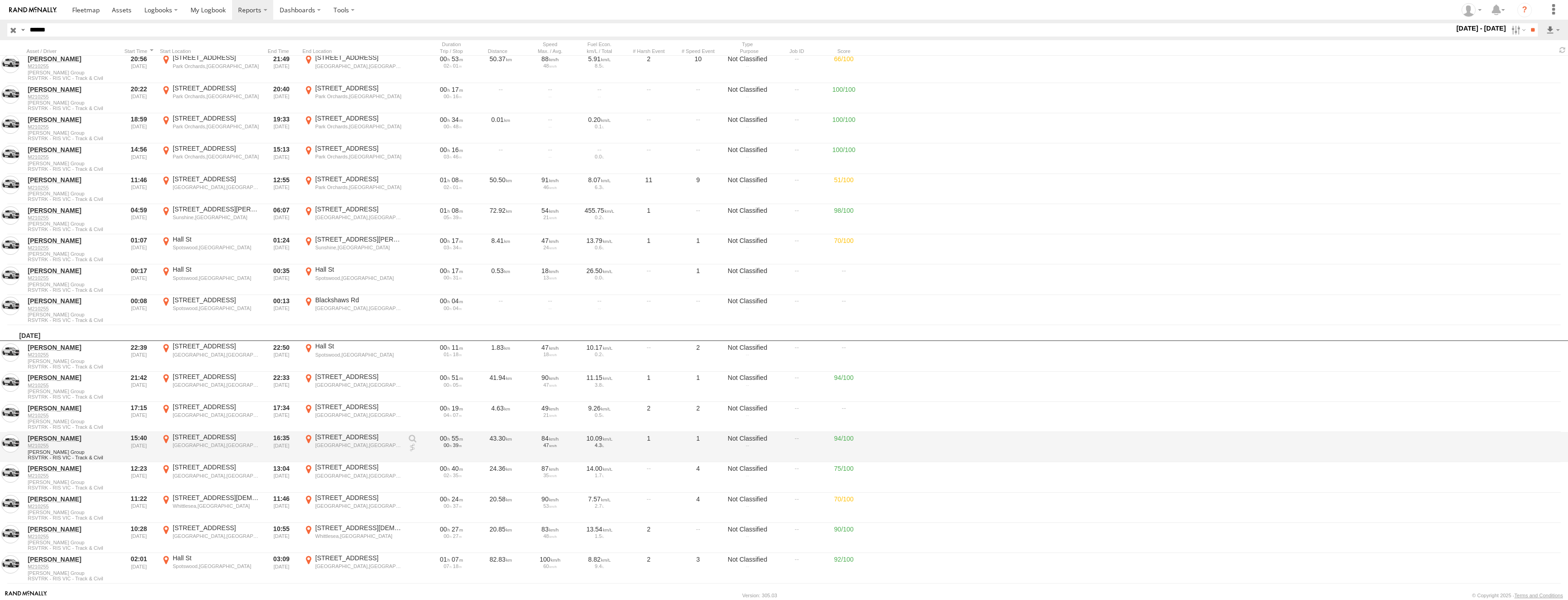
scroll to position [4978, 0]
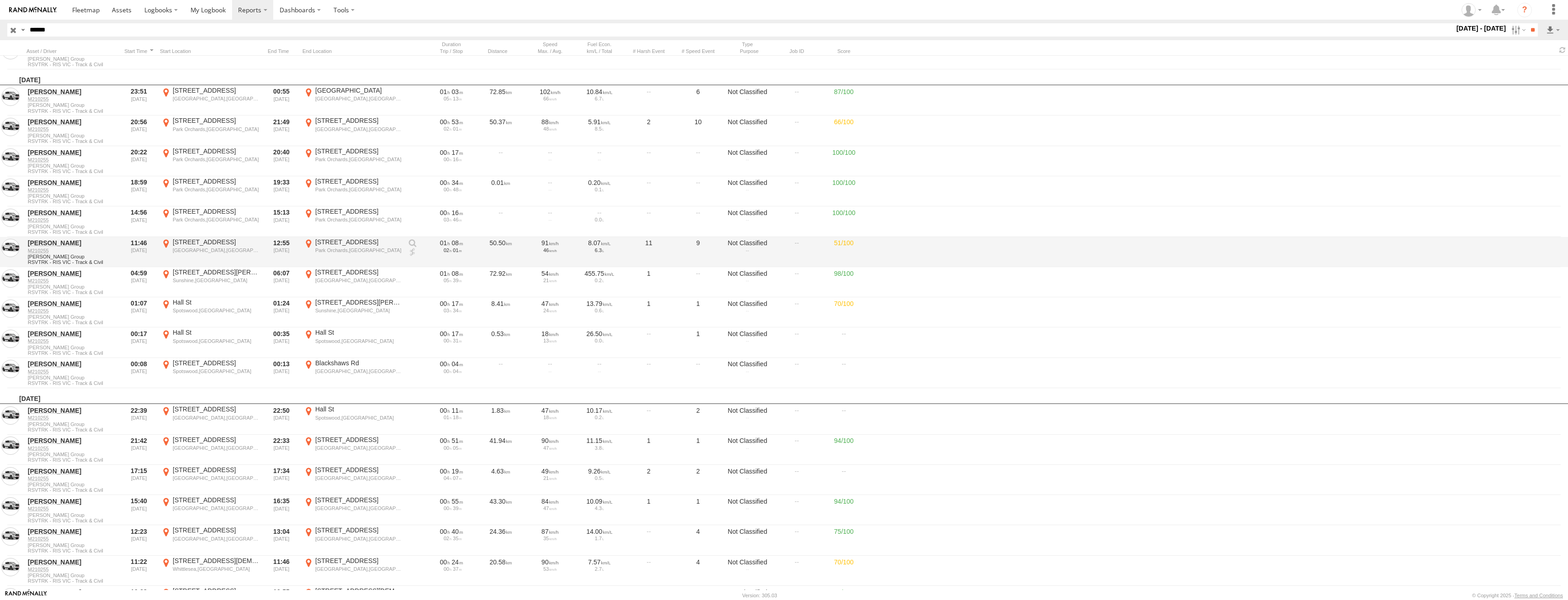
click at [344, 251] on div "Park Orchards,[GEOGRAPHIC_DATA]" at bounding box center [359, 250] width 86 height 7
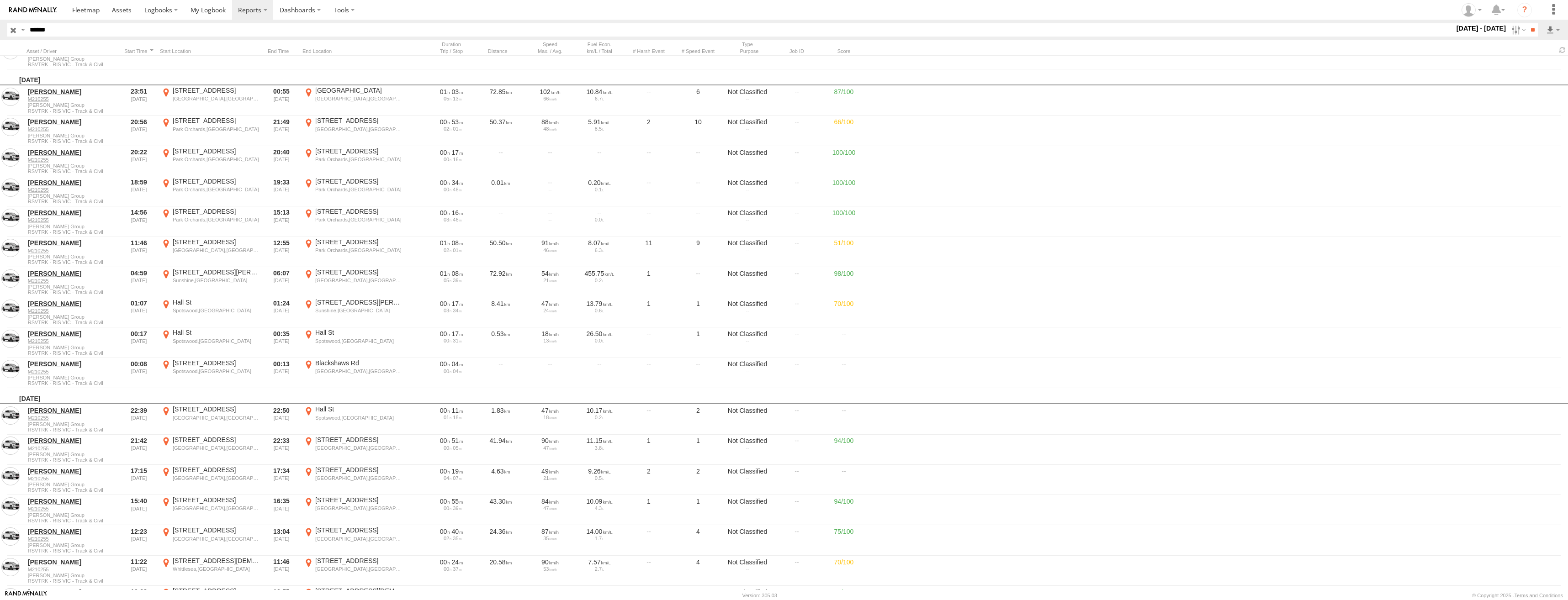
click at [0, 0] on label "×" at bounding box center [0, 0] width 0 height 0
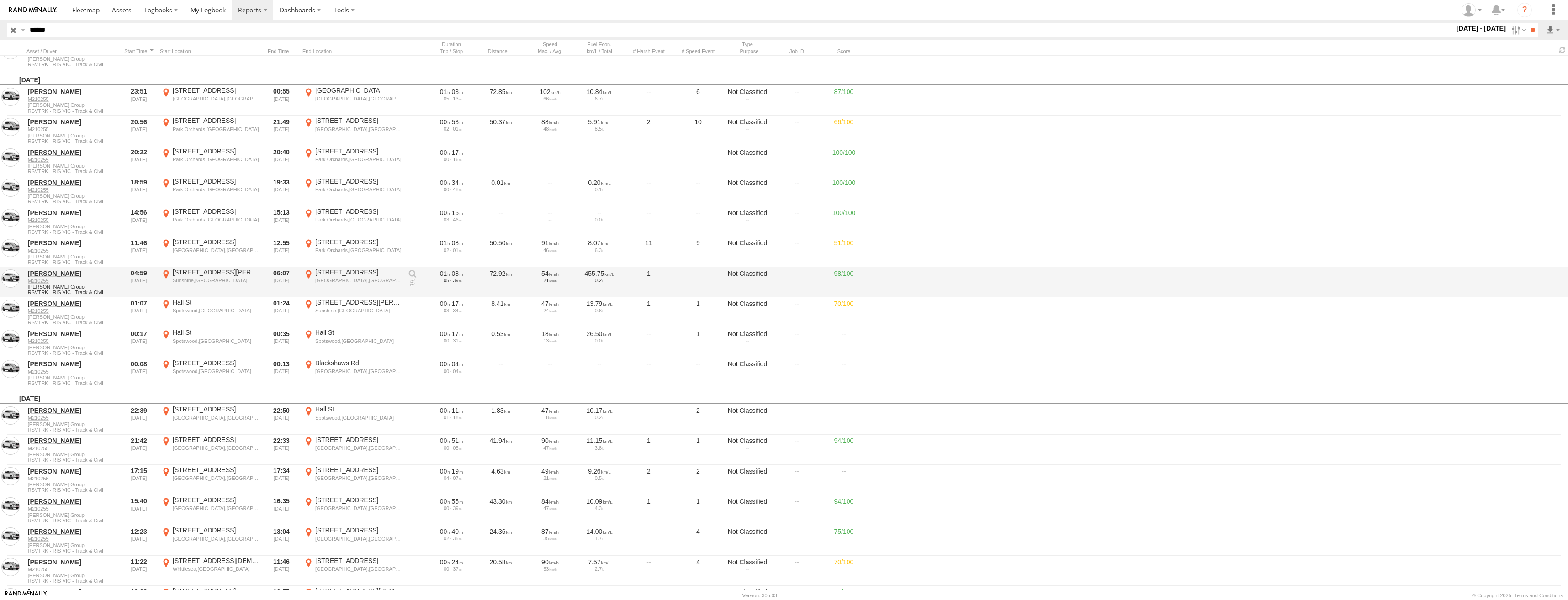
click at [205, 271] on div "[STREET_ADDRESS][PERSON_NAME]" at bounding box center [216, 273] width 86 height 9
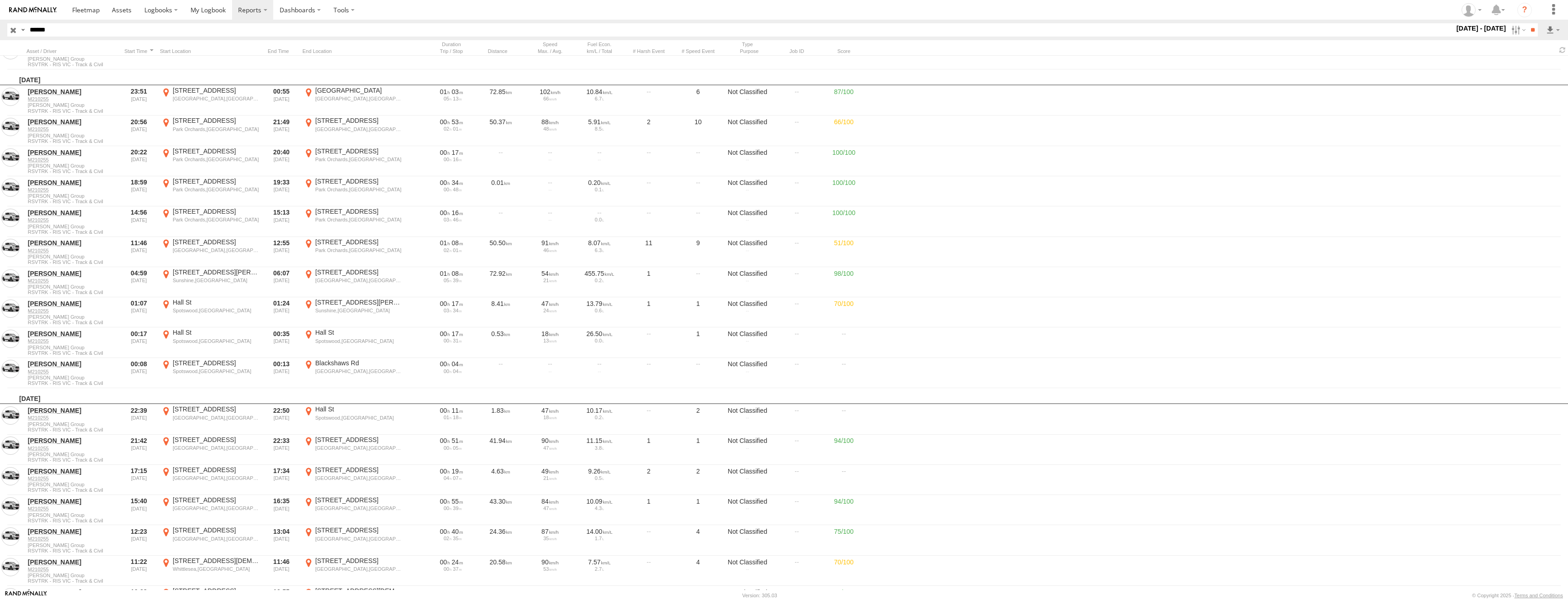
click at [0, 0] on button "Map" at bounding box center [0, 0] width 0 height 0
click at [0, 0] on label "×" at bounding box center [0, 0] width 0 height 0
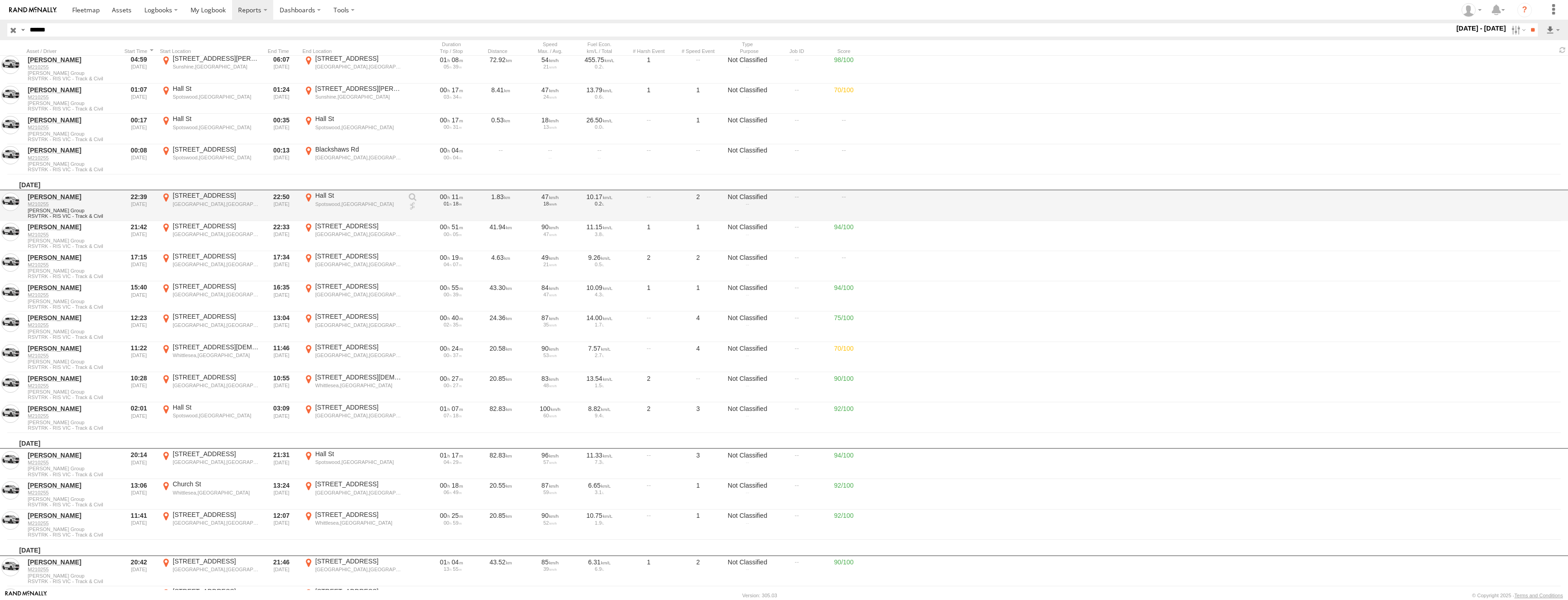
scroll to position [5207, 0]
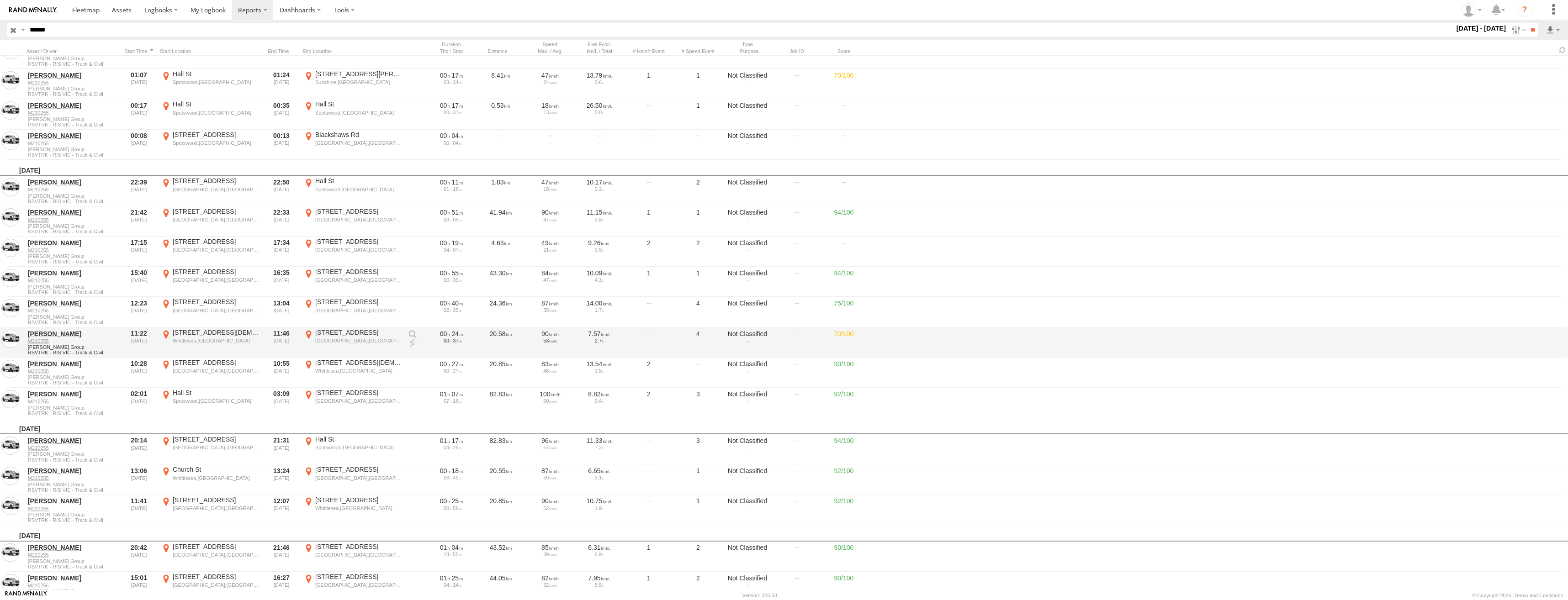
click at [230, 339] on div "Whittlesea,[GEOGRAPHIC_DATA]" at bounding box center [216, 341] width 86 height 7
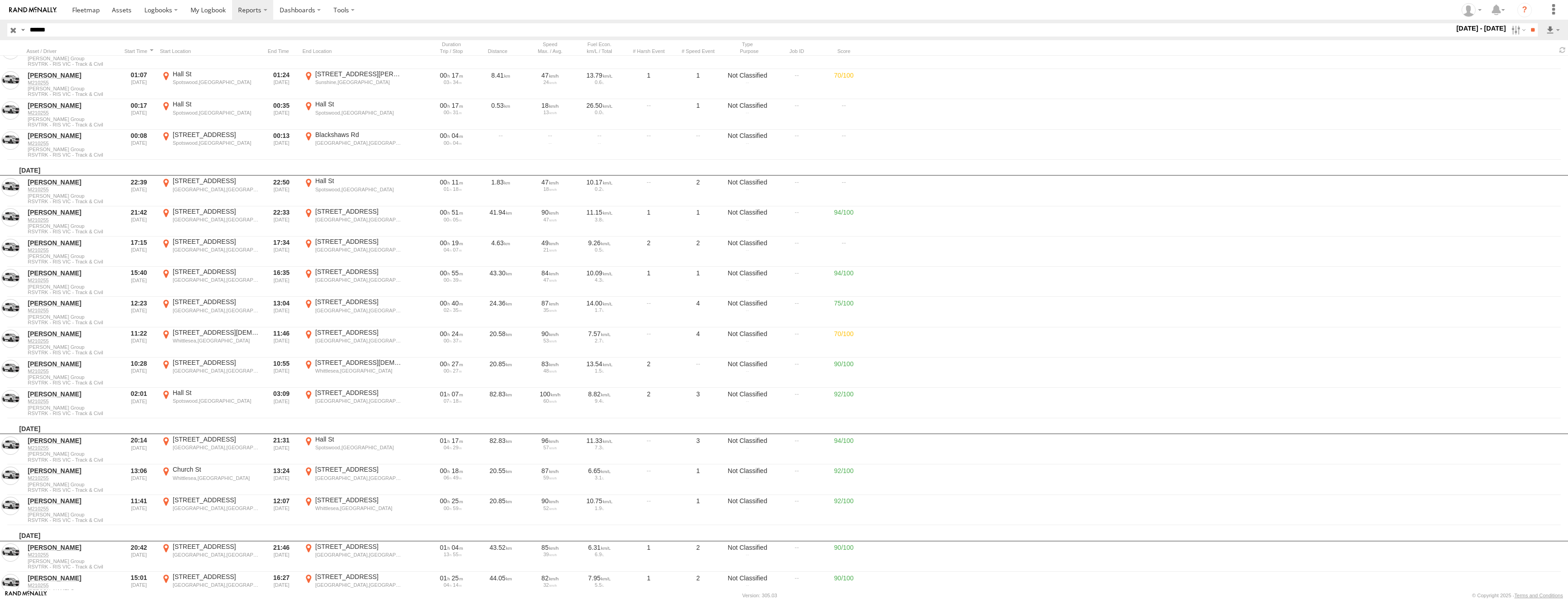
click at [0, 0] on label "×" at bounding box center [0, 0] width 0 height 0
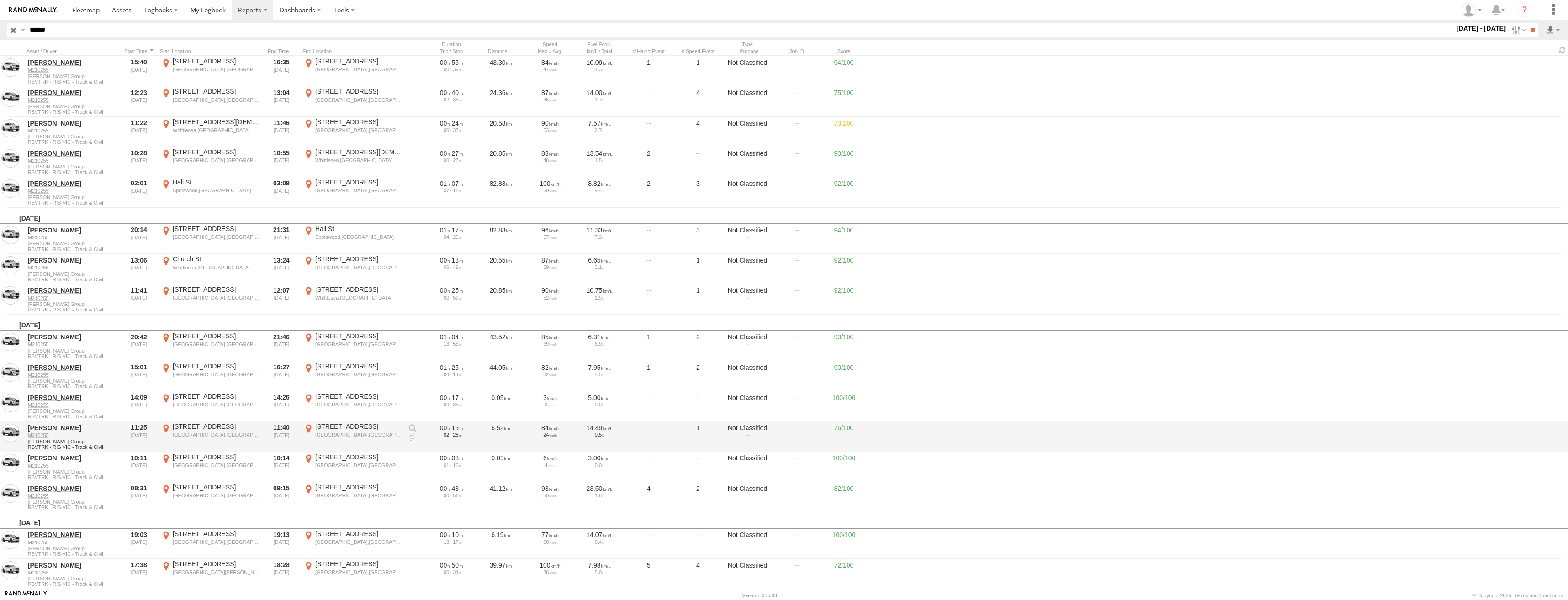
scroll to position [5435, 0]
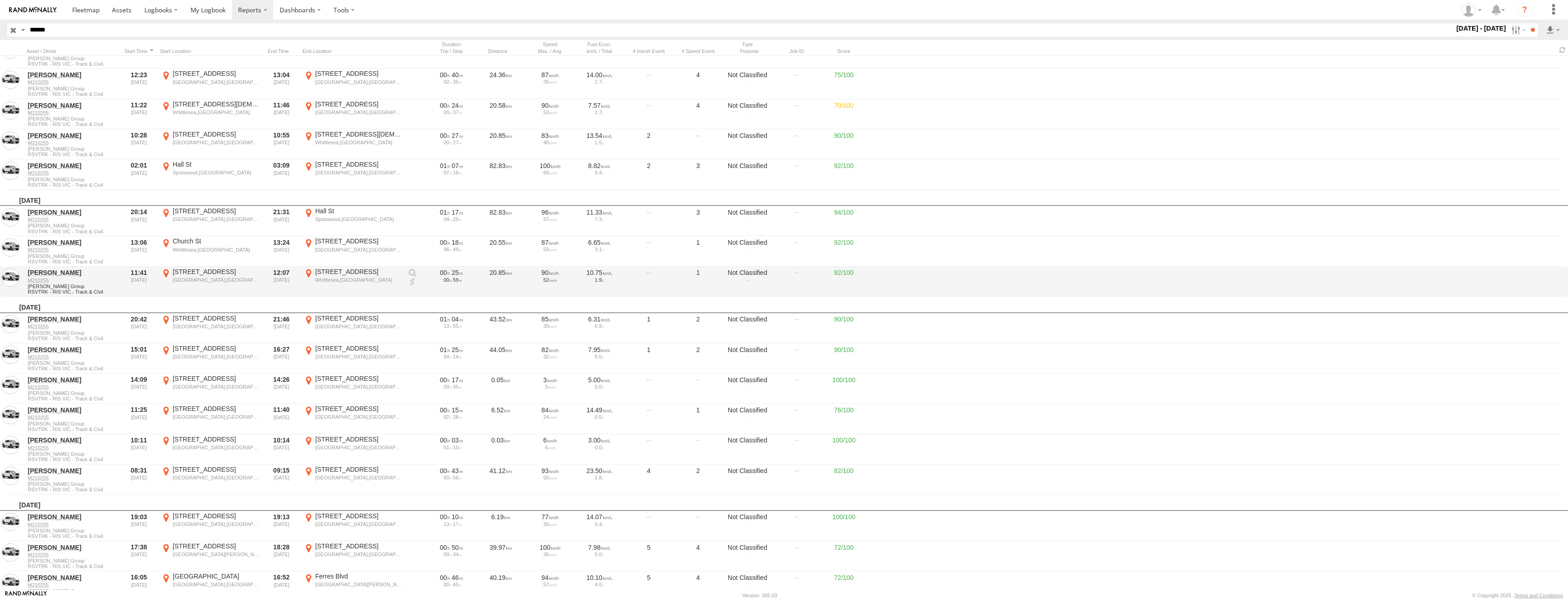
click at [350, 281] on div "Whittlesea,[GEOGRAPHIC_DATA]" at bounding box center [359, 280] width 86 height 7
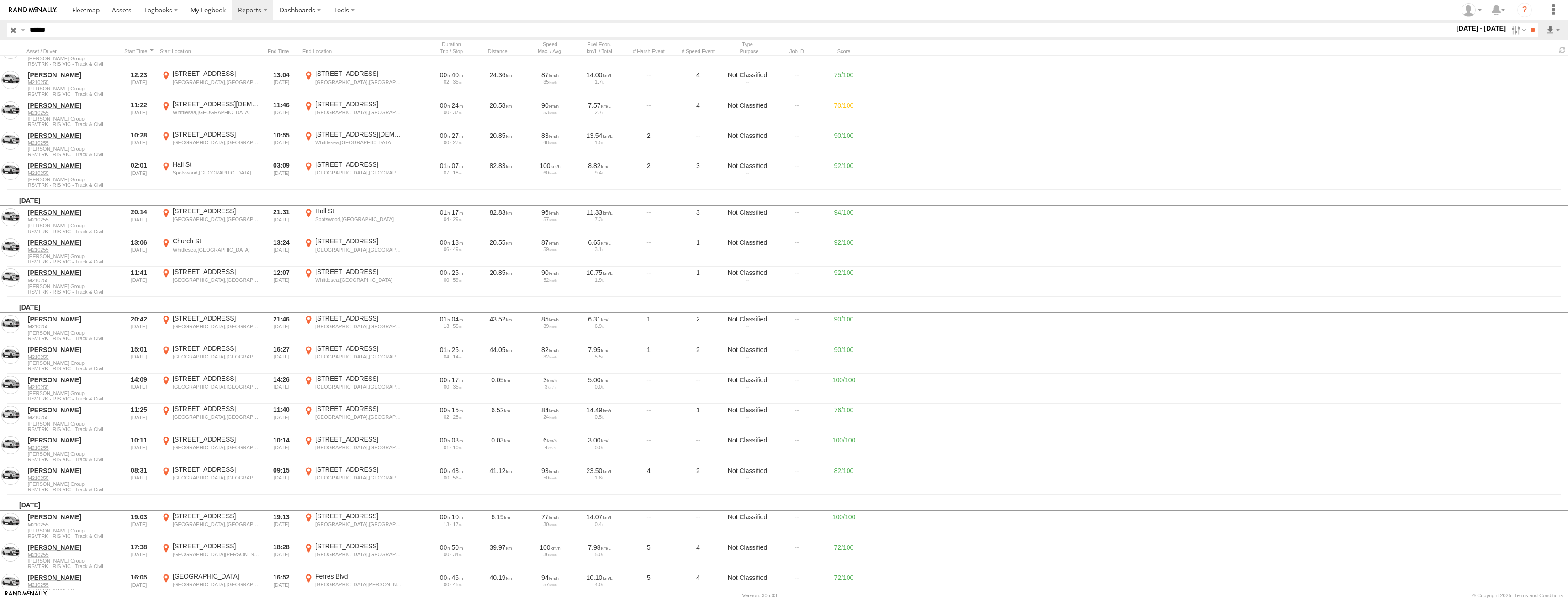
drag, startPoint x: 1104, startPoint y: 311, endPoint x: 947, endPoint y: 326, distance: 157.7
click at [0, 0] on div at bounding box center [0, 0] width 0 height 0
click at [0, 0] on label "×" at bounding box center [0, 0] width 0 height 0
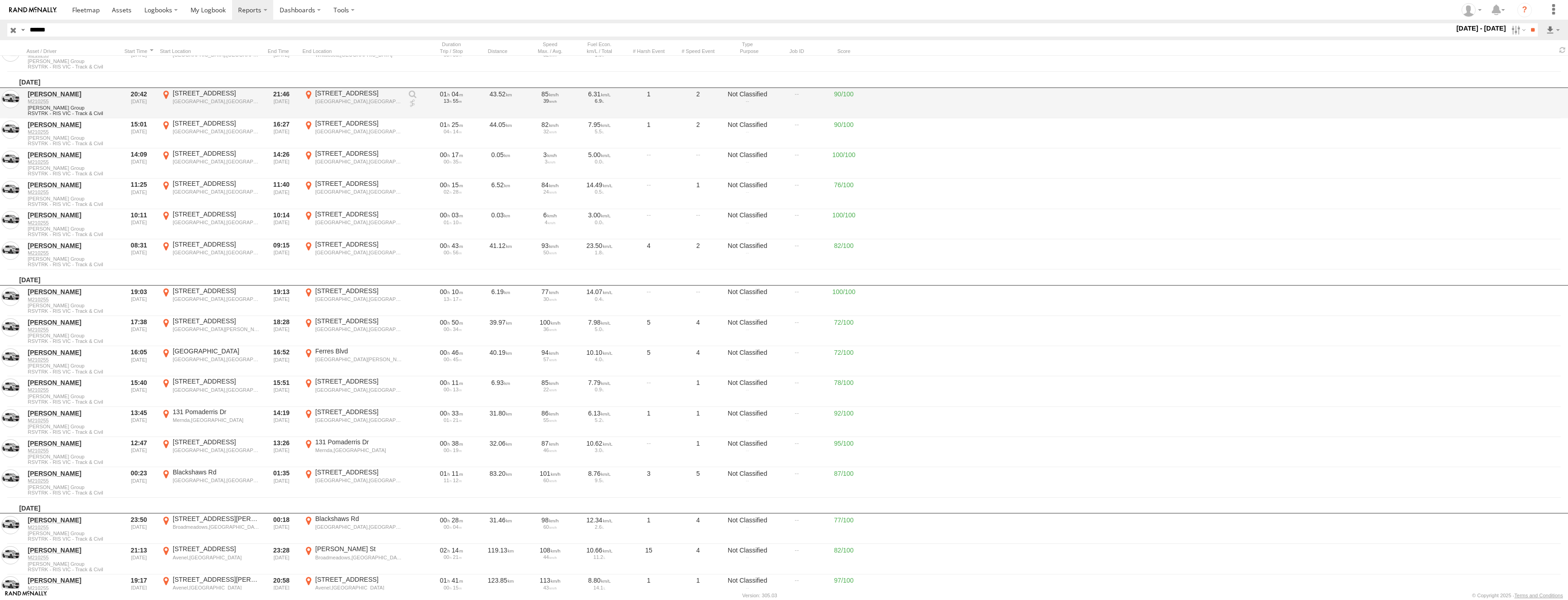
scroll to position [5663, 0]
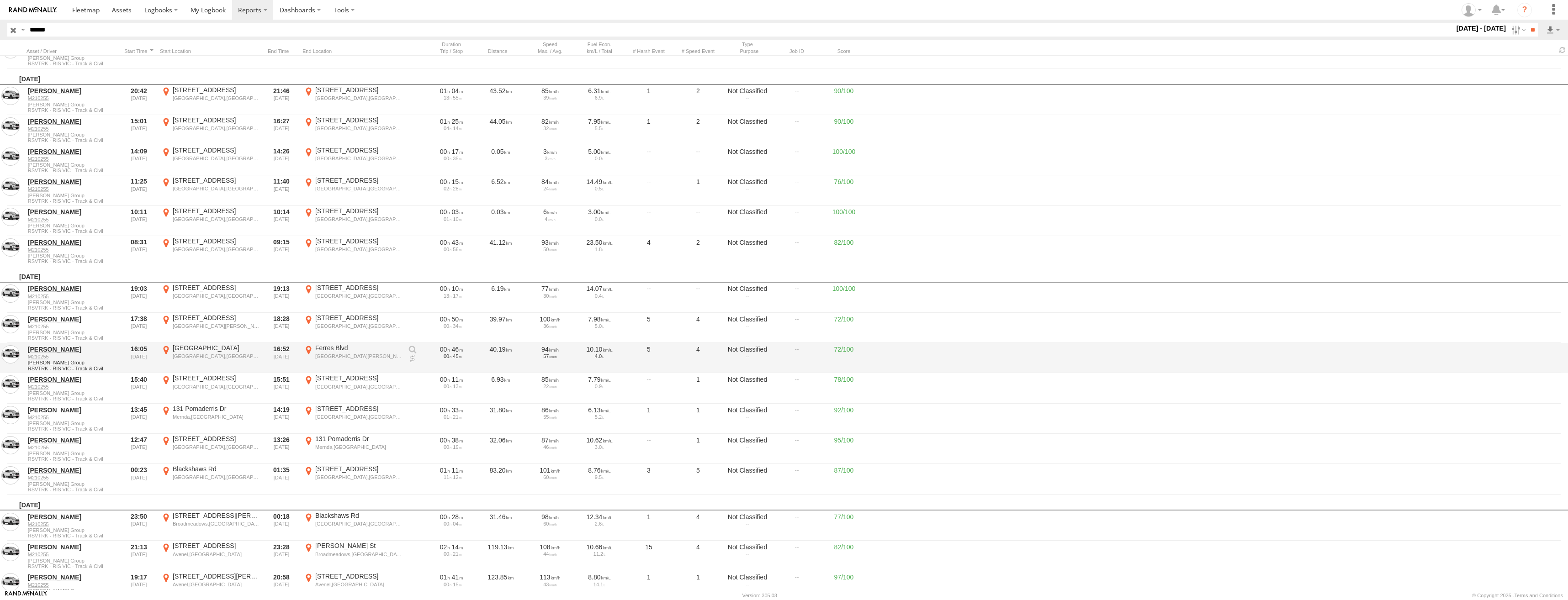
click at [340, 352] on div "Ferres Blvd" at bounding box center [359, 348] width 86 height 9
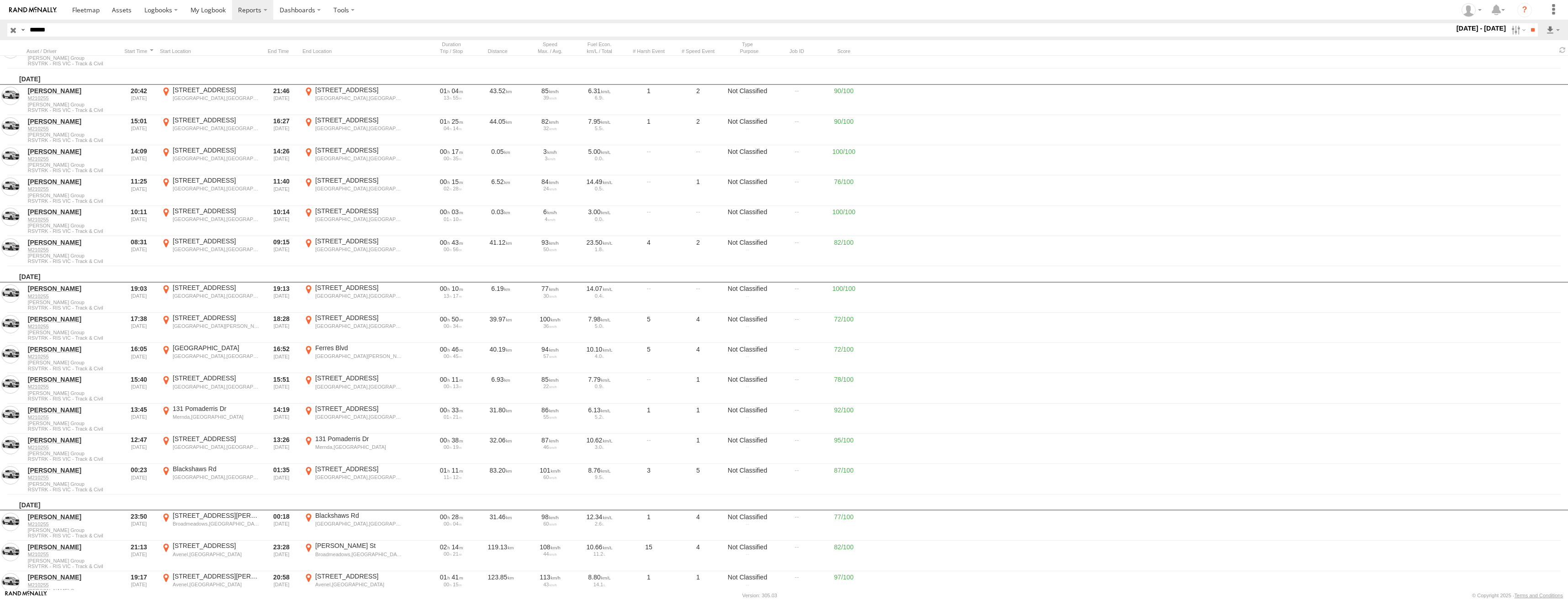
click at [0, 0] on label "×" at bounding box center [0, 0] width 0 height 0
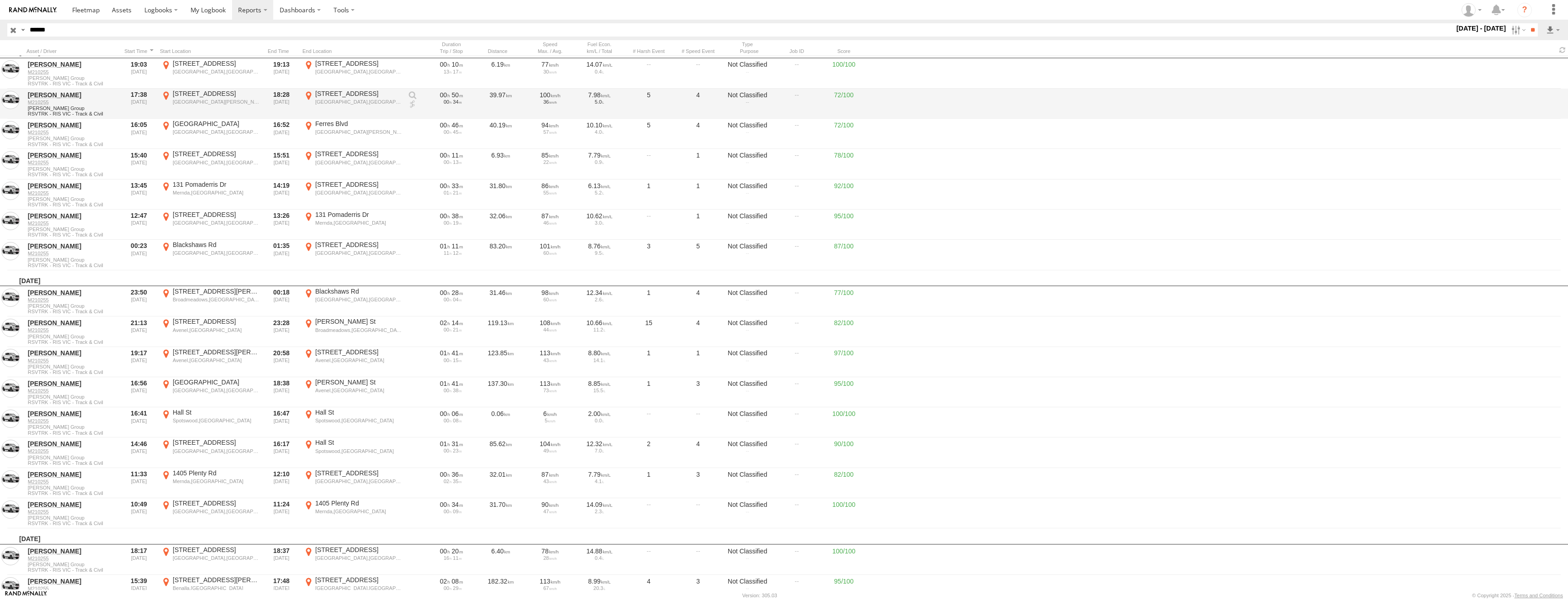
scroll to position [5892, 0]
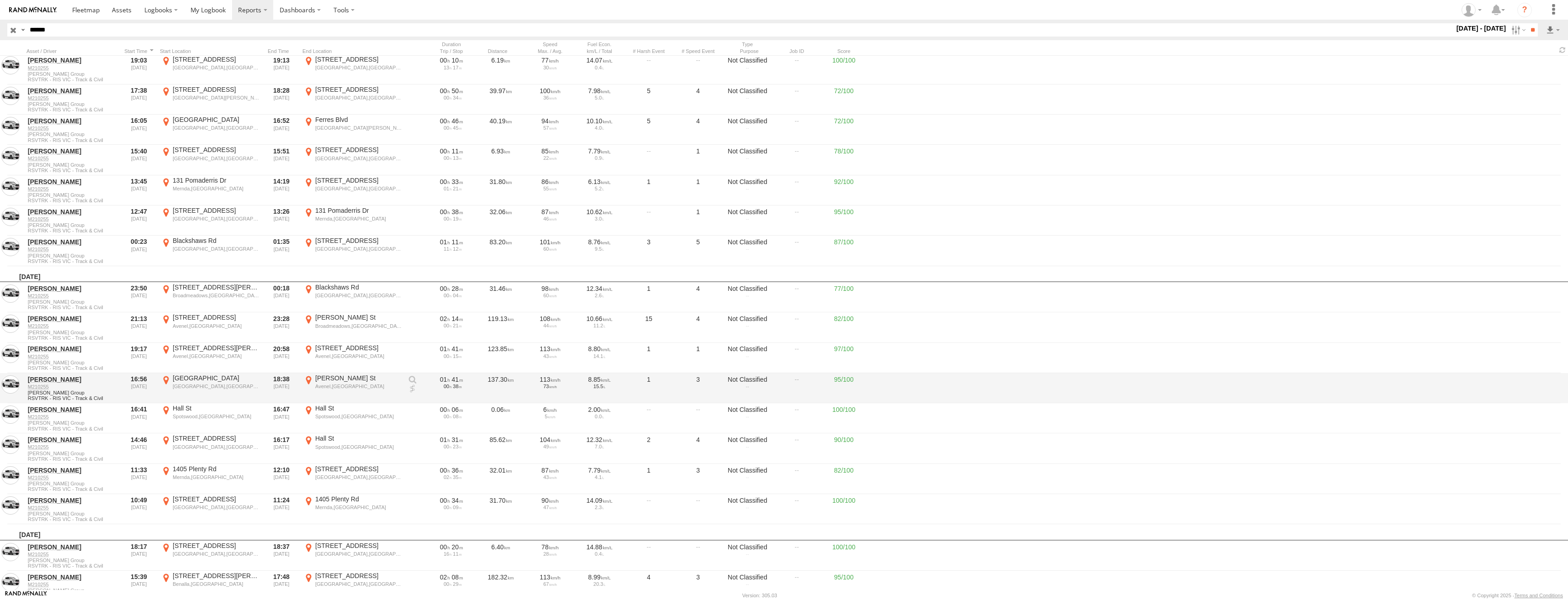
click at [360, 384] on div "Avenel,[GEOGRAPHIC_DATA]" at bounding box center [359, 386] width 86 height 7
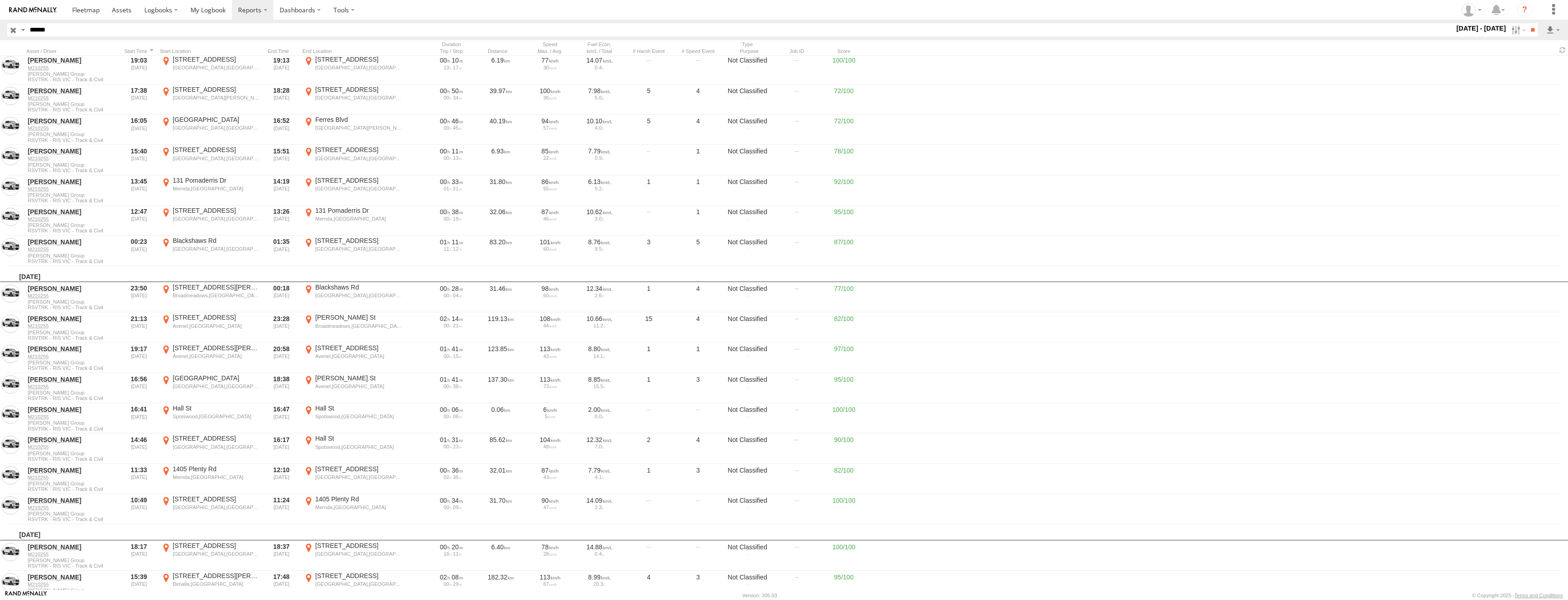
click at [0, 0] on button "Satellite" at bounding box center [0, 0] width 0 height 0
click at [0, 0] on label "×" at bounding box center [0, 0] width 0 height 0
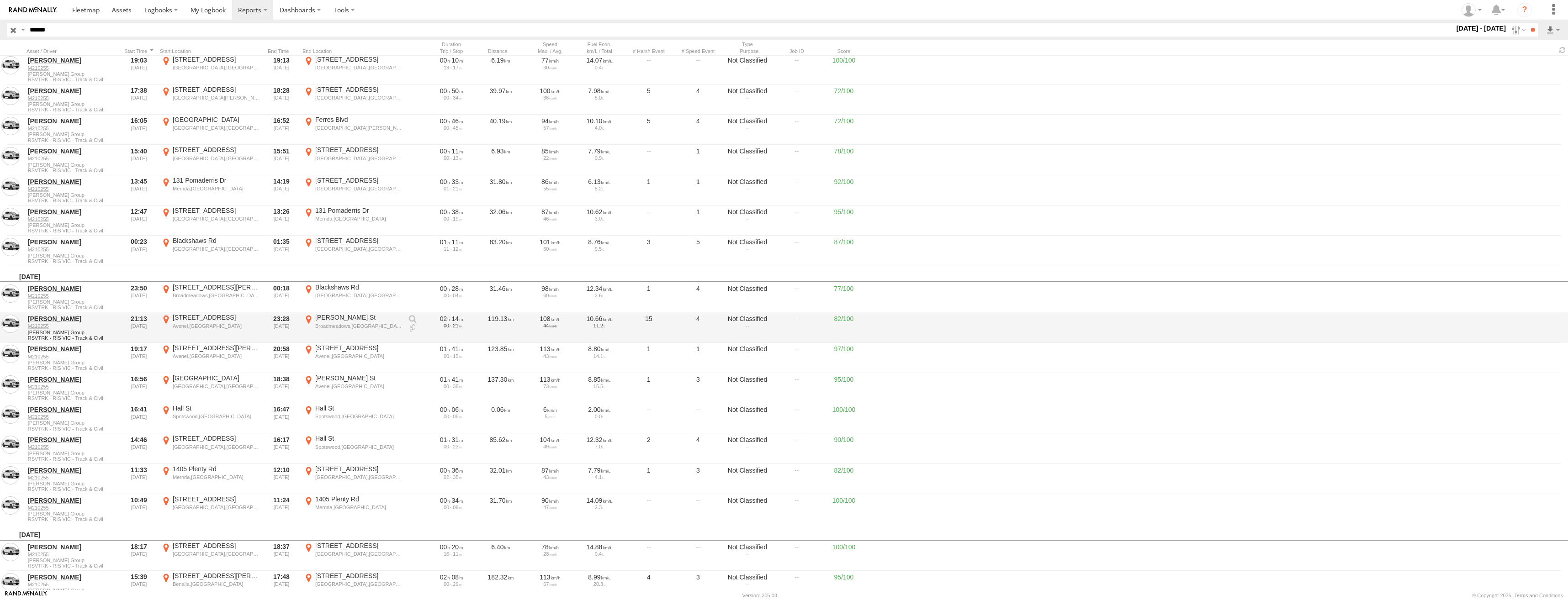
click at [345, 321] on div "[PERSON_NAME] St" at bounding box center [359, 318] width 86 height 9
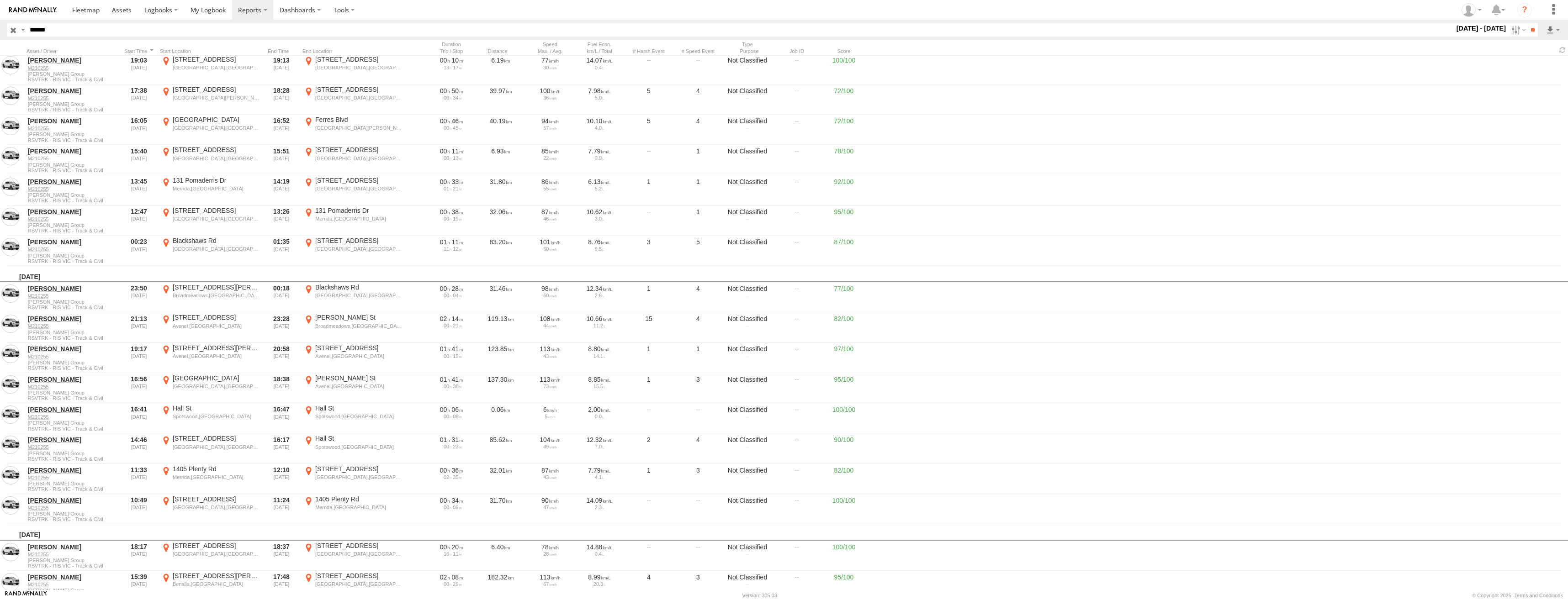
click at [0, 0] on label "×" at bounding box center [0, 0] width 0 height 0
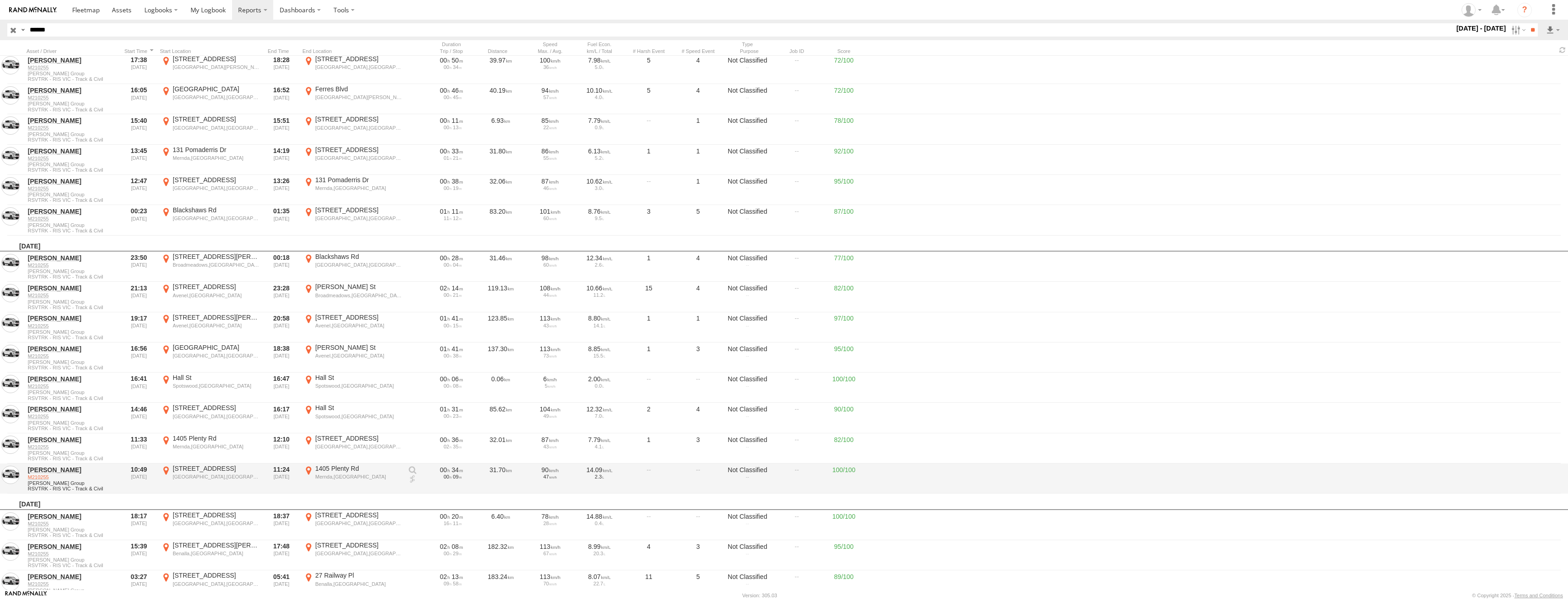
scroll to position [6120, 0]
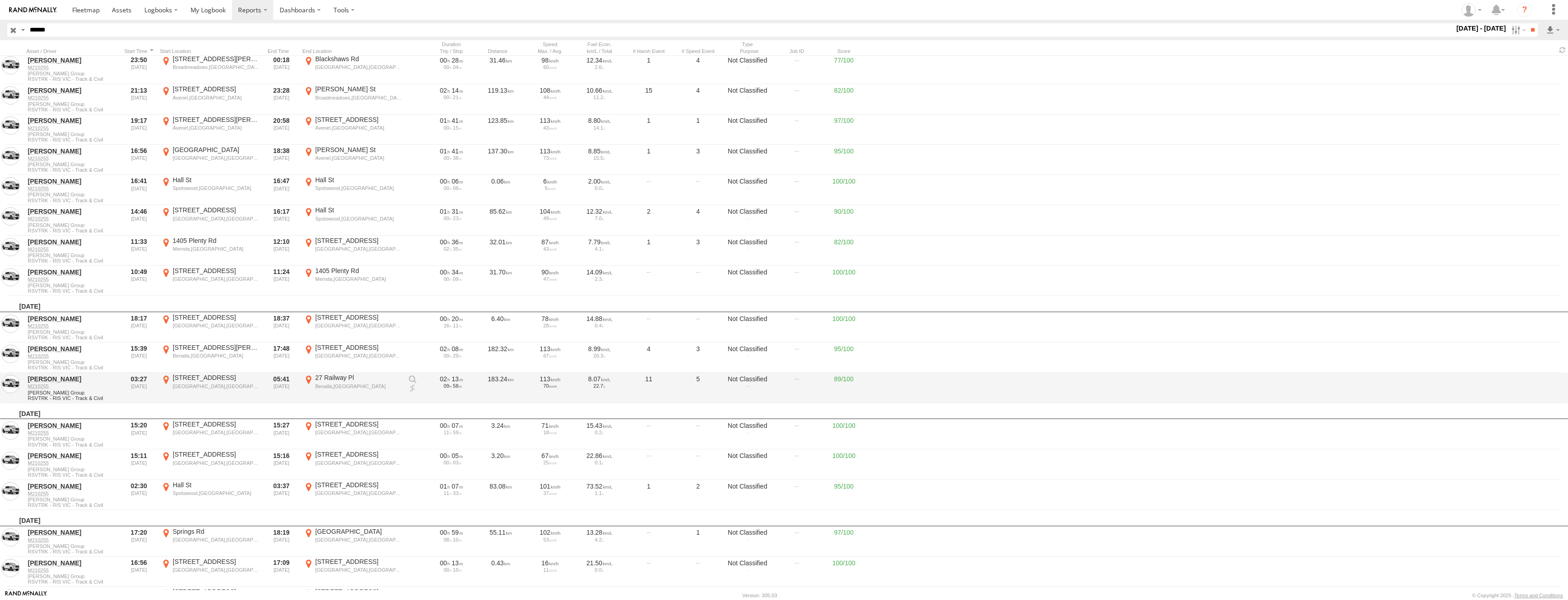
click at [335, 382] on div "27 Railway Pl" at bounding box center [359, 378] width 86 height 9
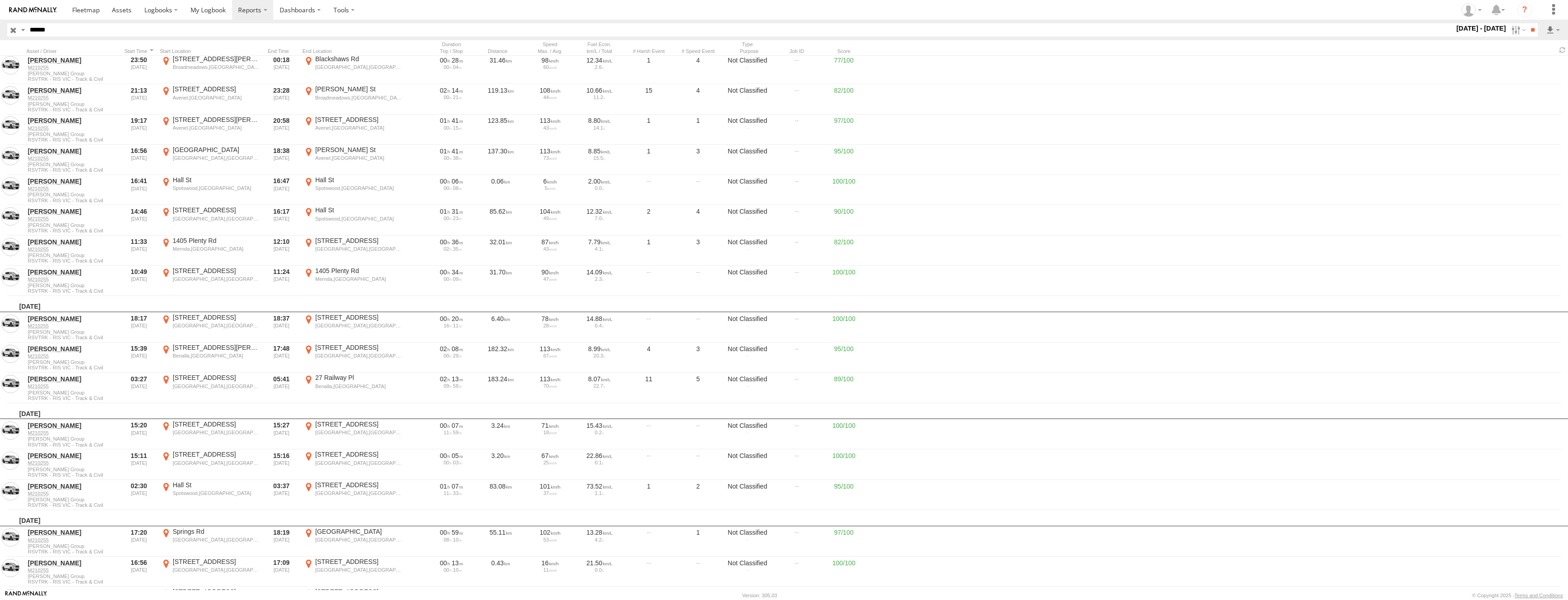
click at [0, 0] on label "×" at bounding box center [0, 0] width 0 height 0
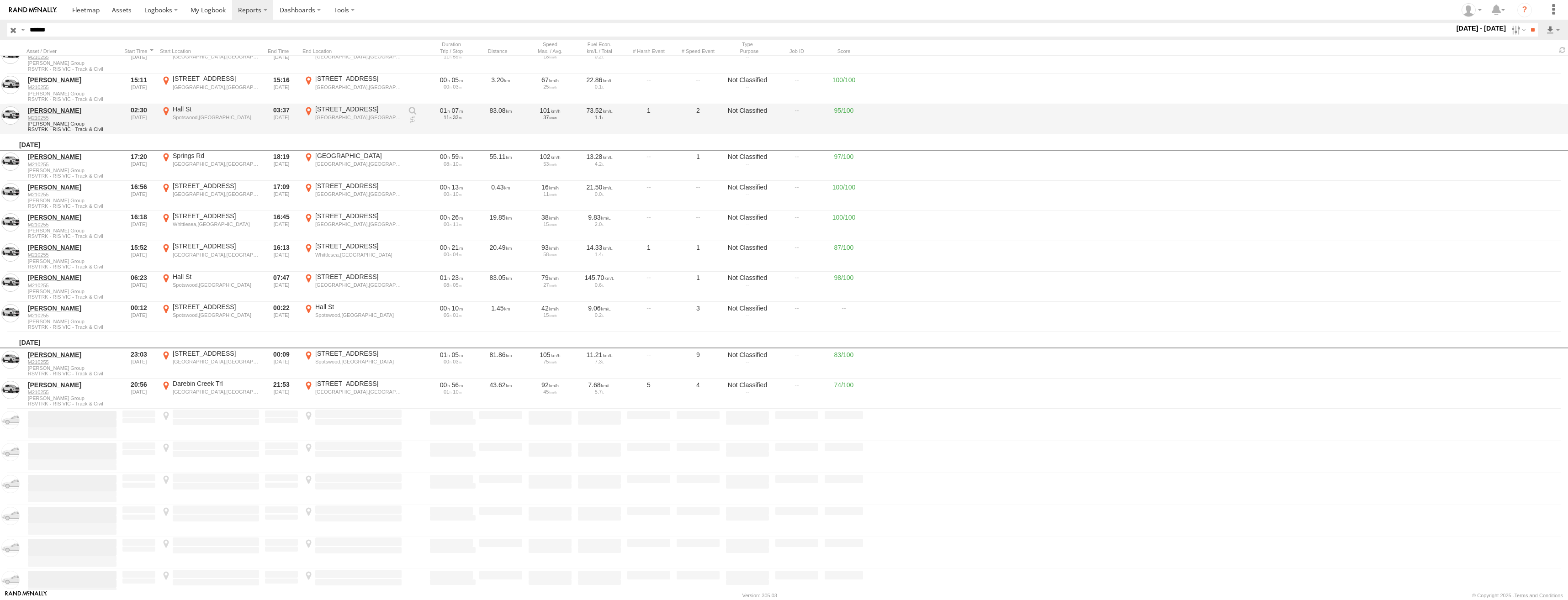
scroll to position [6531, 0]
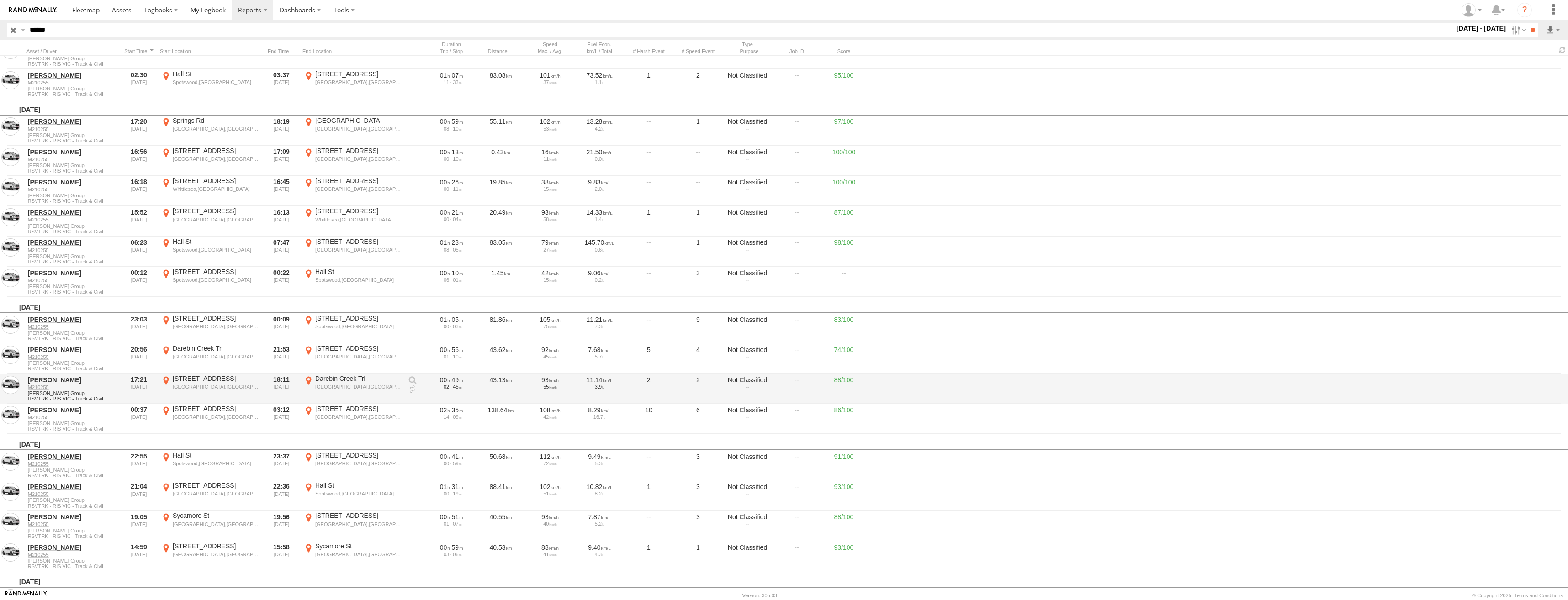
click at [352, 388] on div "[GEOGRAPHIC_DATA],[GEOGRAPHIC_DATA]" at bounding box center [359, 386] width 86 height 7
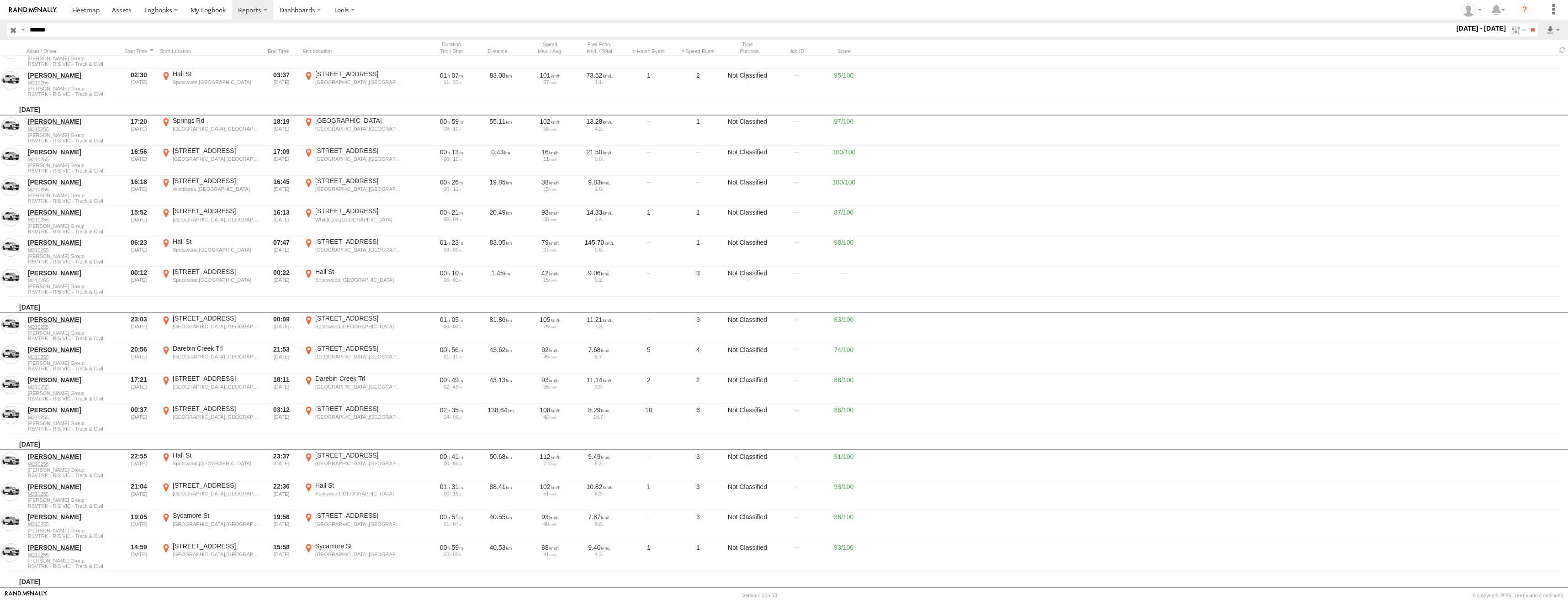
click at [0, 0] on label "×" at bounding box center [0, 0] width 0 height 0
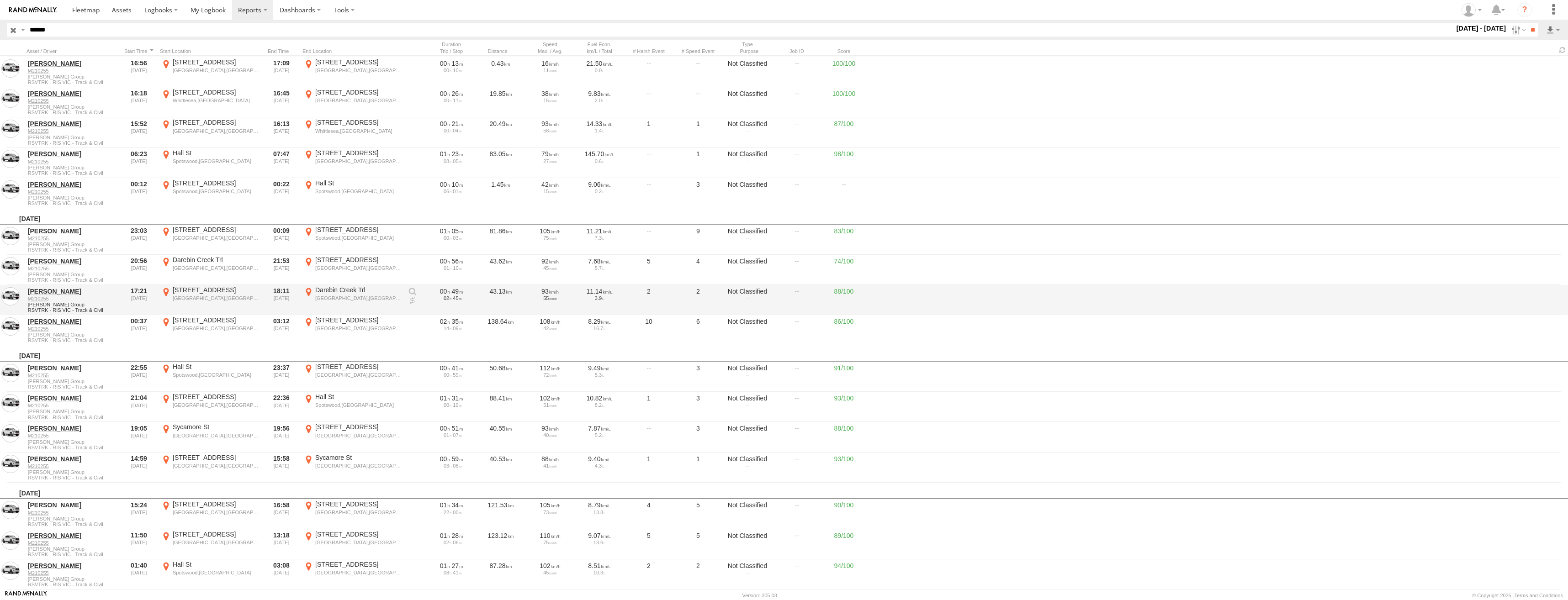
scroll to position [6623, 0]
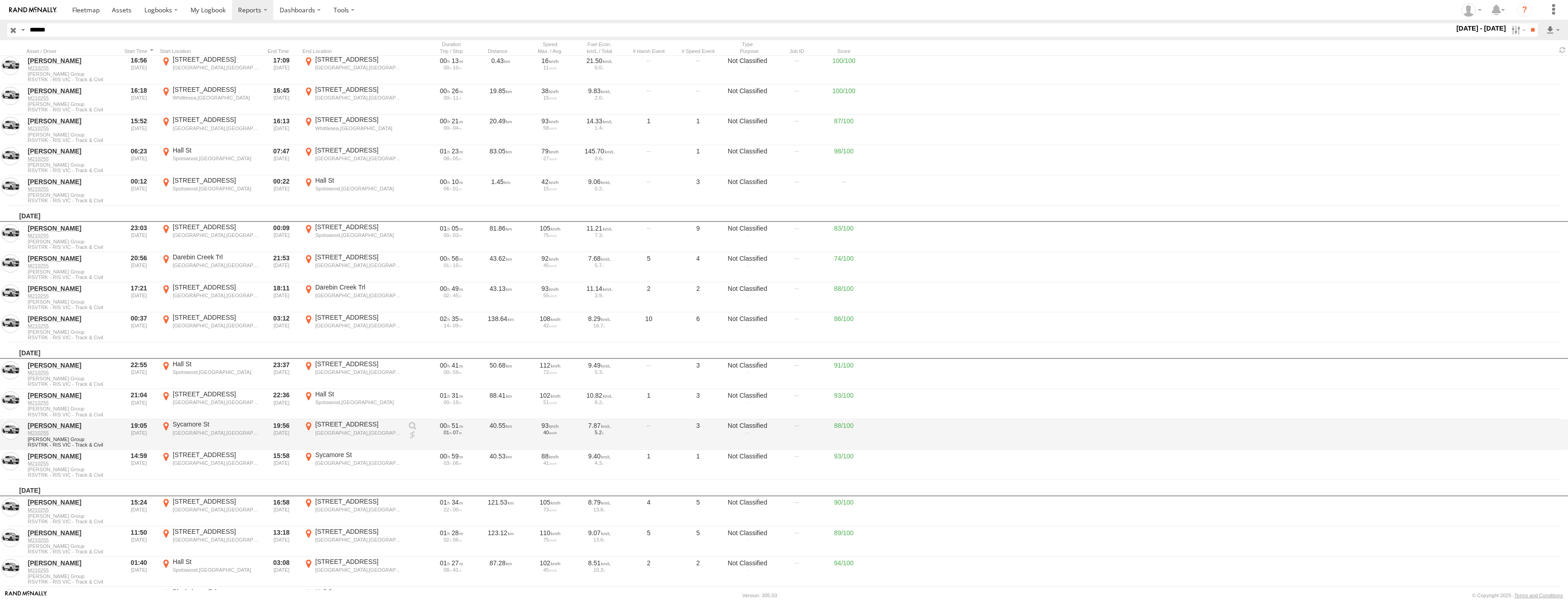
click at [217, 428] on div "Sycamore St" at bounding box center [216, 425] width 86 height 9
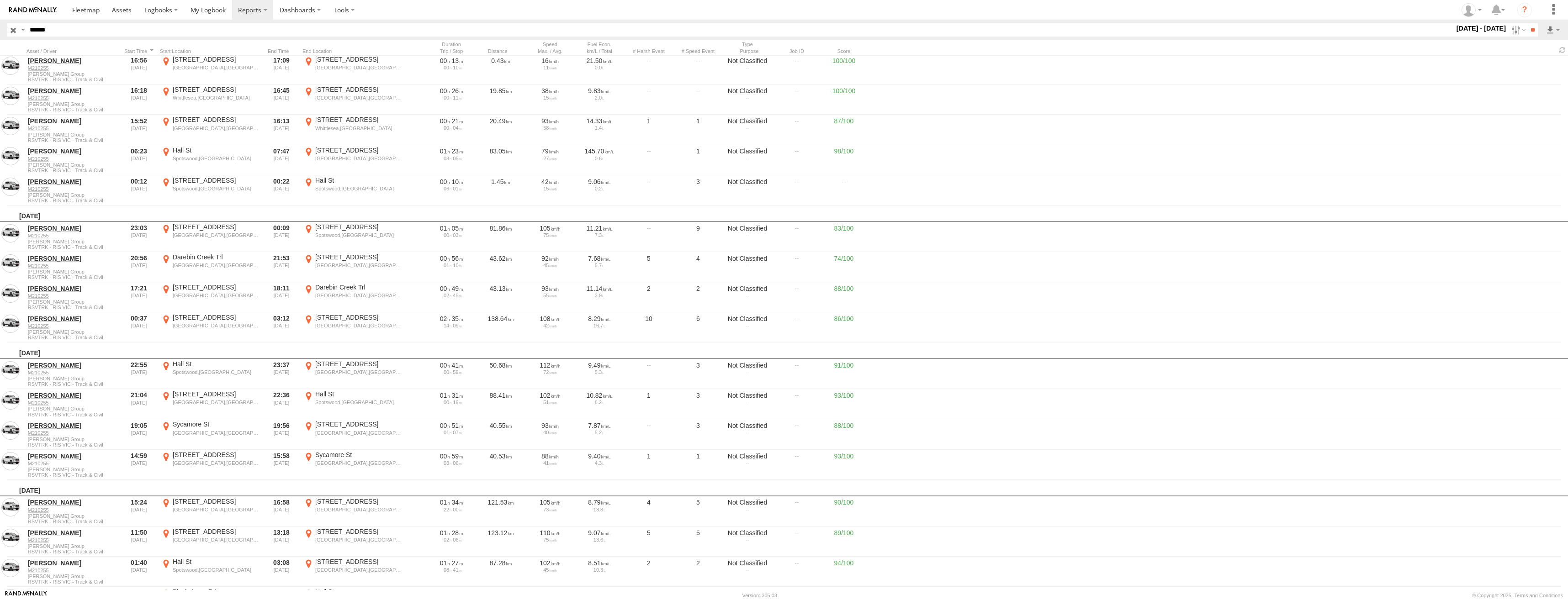
click at [0, 0] on label "×" at bounding box center [0, 0] width 0 height 0
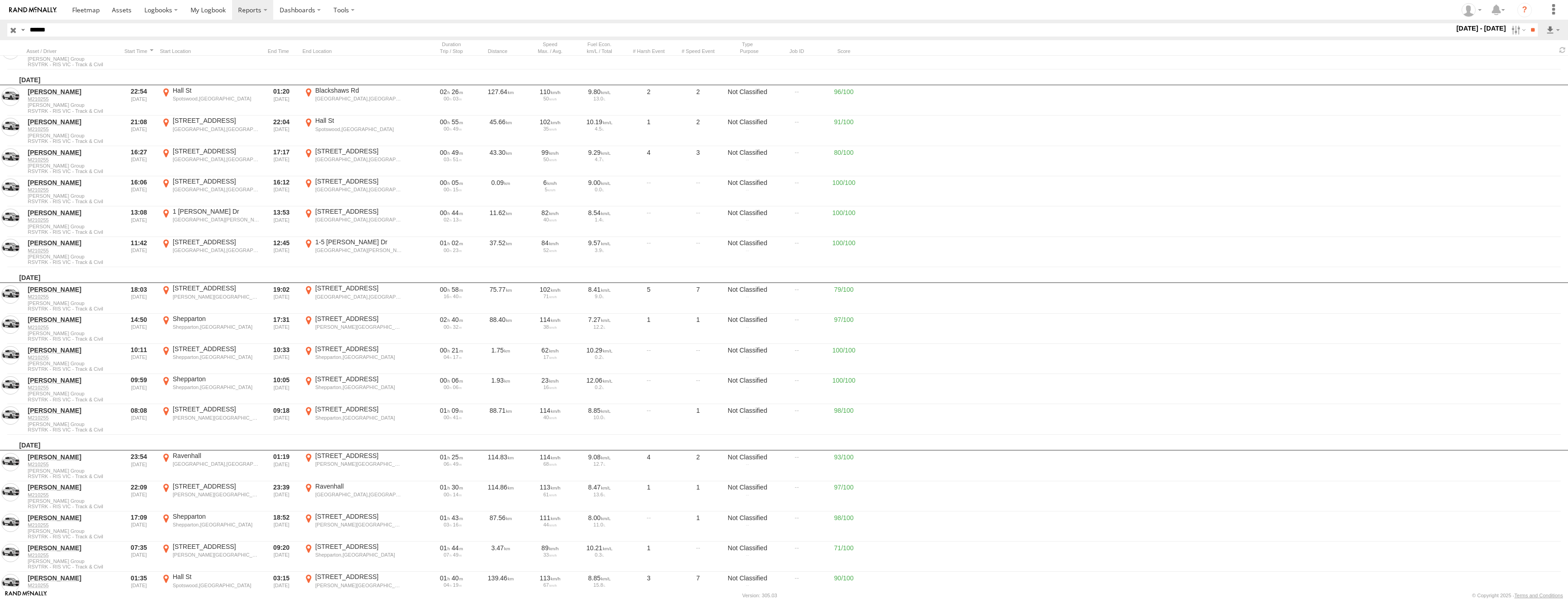
scroll to position [7216, 0]
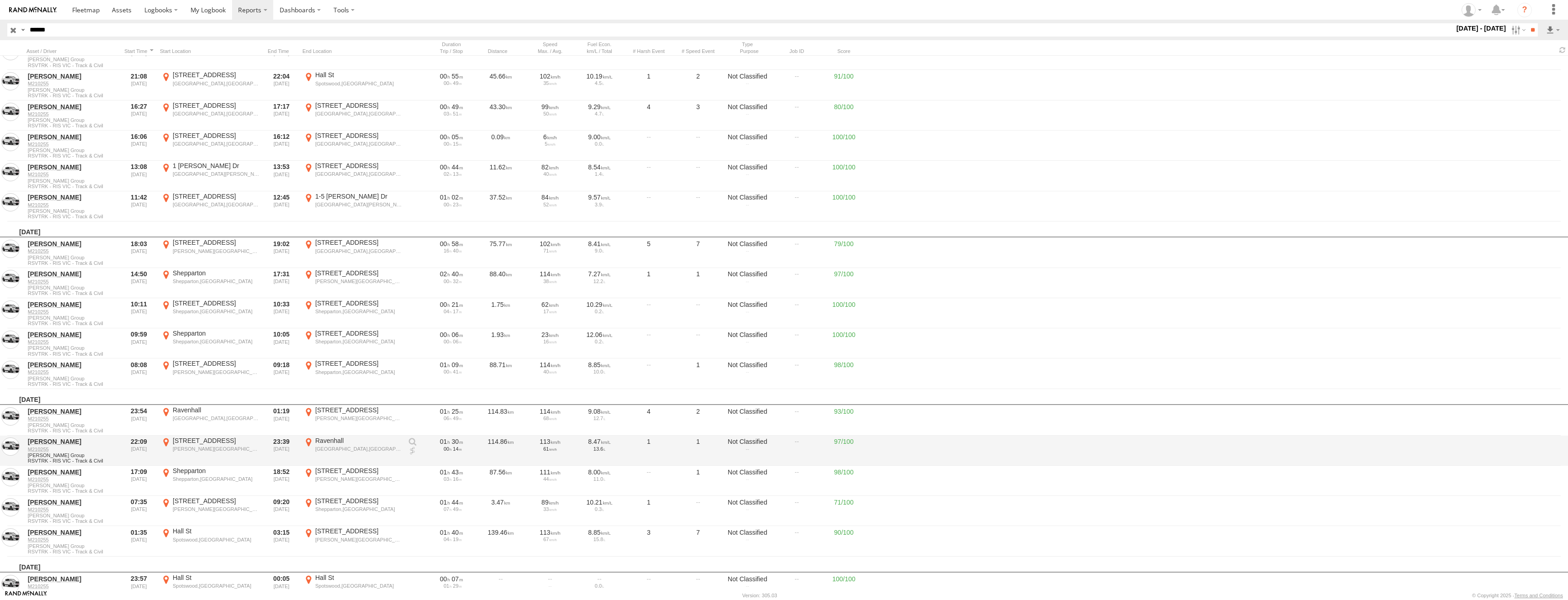
click at [354, 441] on div "Ravenhall" at bounding box center [359, 441] width 86 height 9
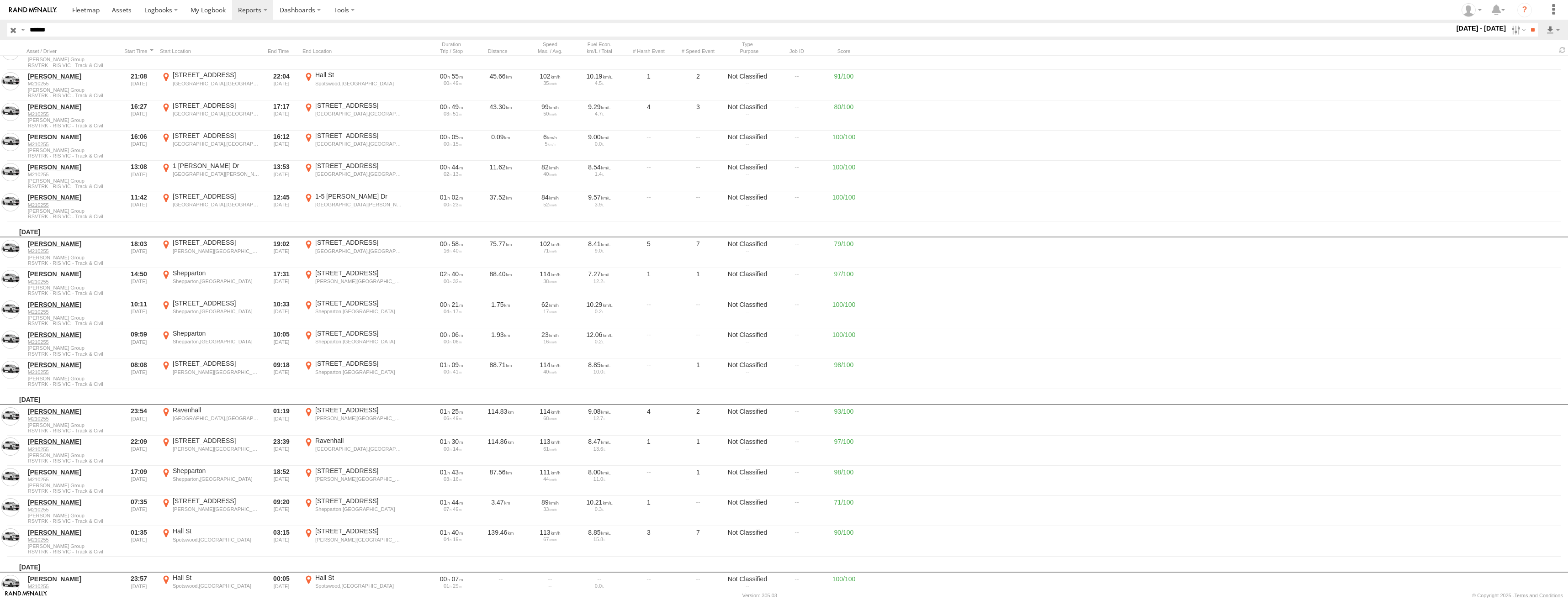
click at [0, 0] on label "×" at bounding box center [0, 0] width 0 height 0
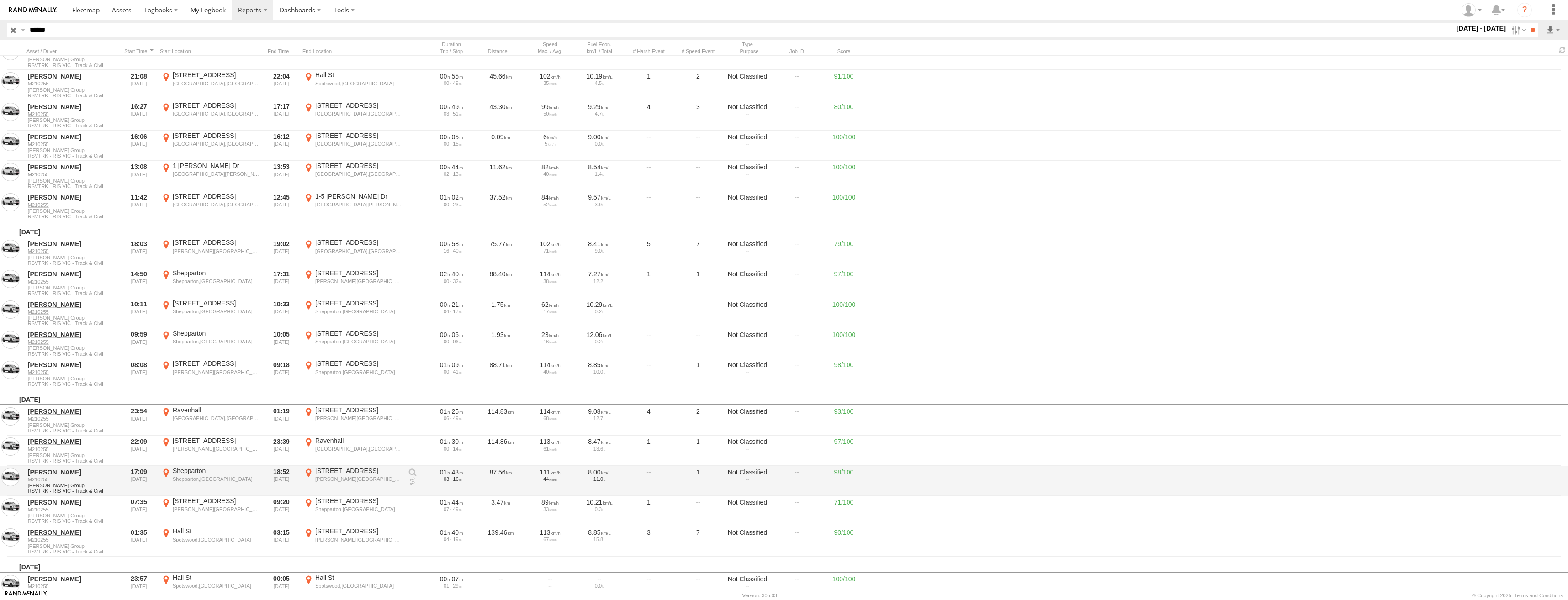
click at [200, 475] on div "Shepparton" at bounding box center [216, 471] width 86 height 9
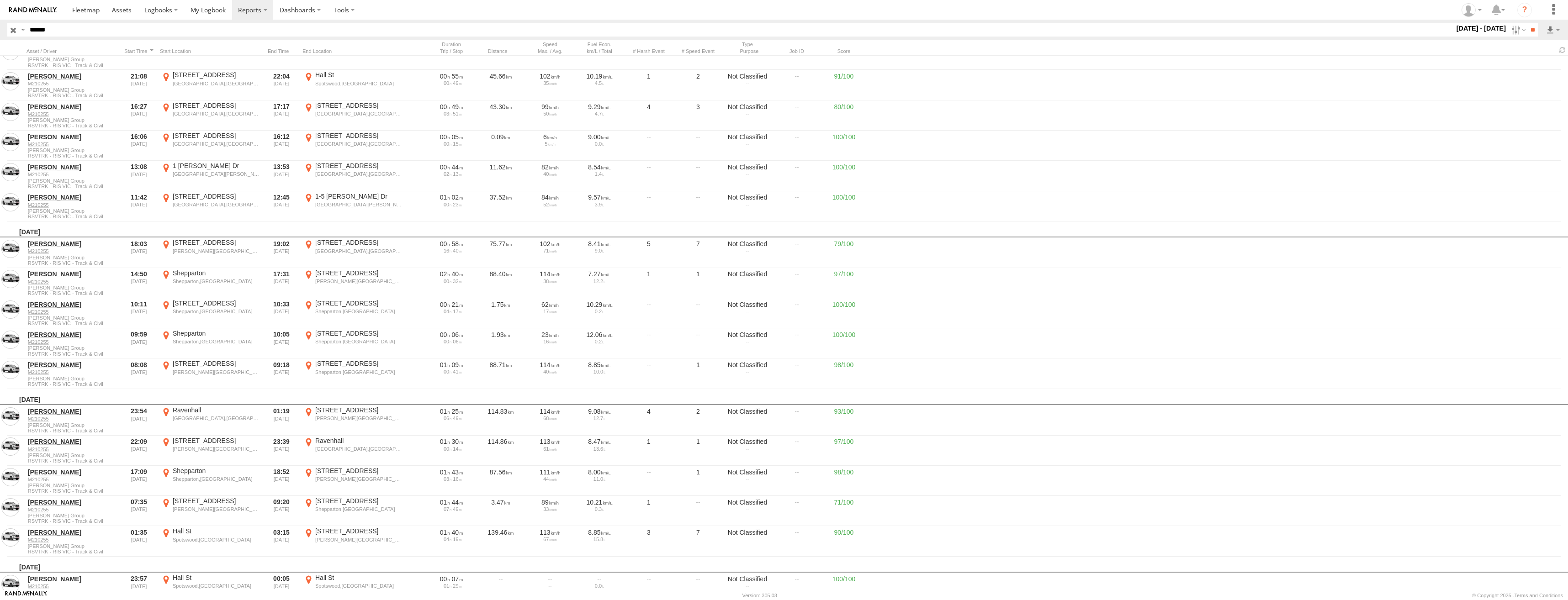
click at [0, 0] on label "×" at bounding box center [0, 0] width 0 height 0
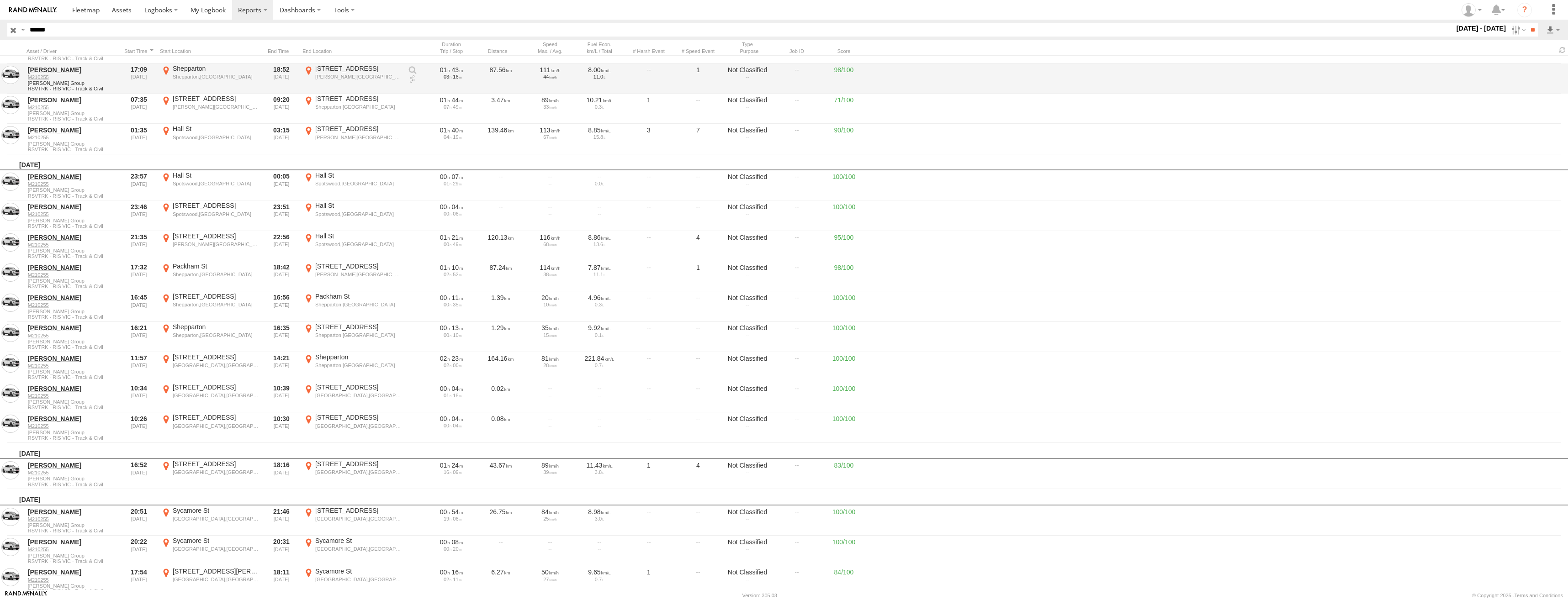
scroll to position [7628, 0]
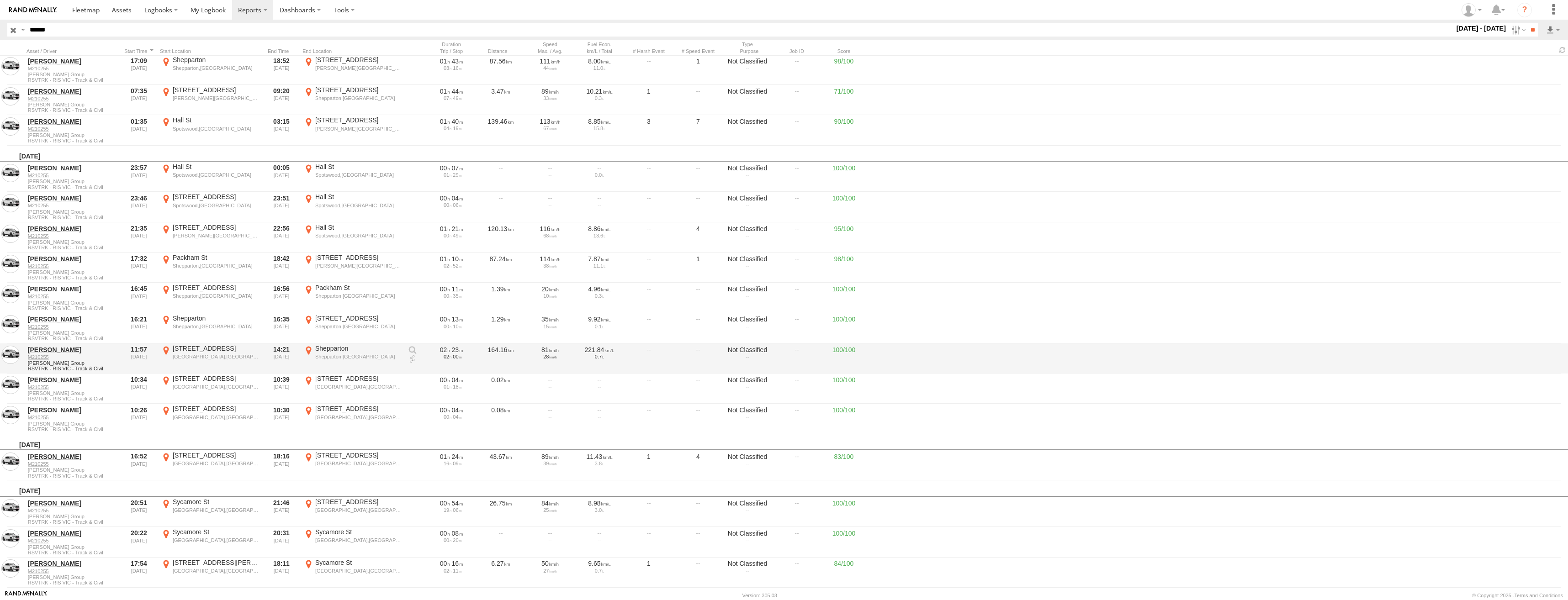
click at [341, 351] on div "Shepparton" at bounding box center [359, 349] width 86 height 9
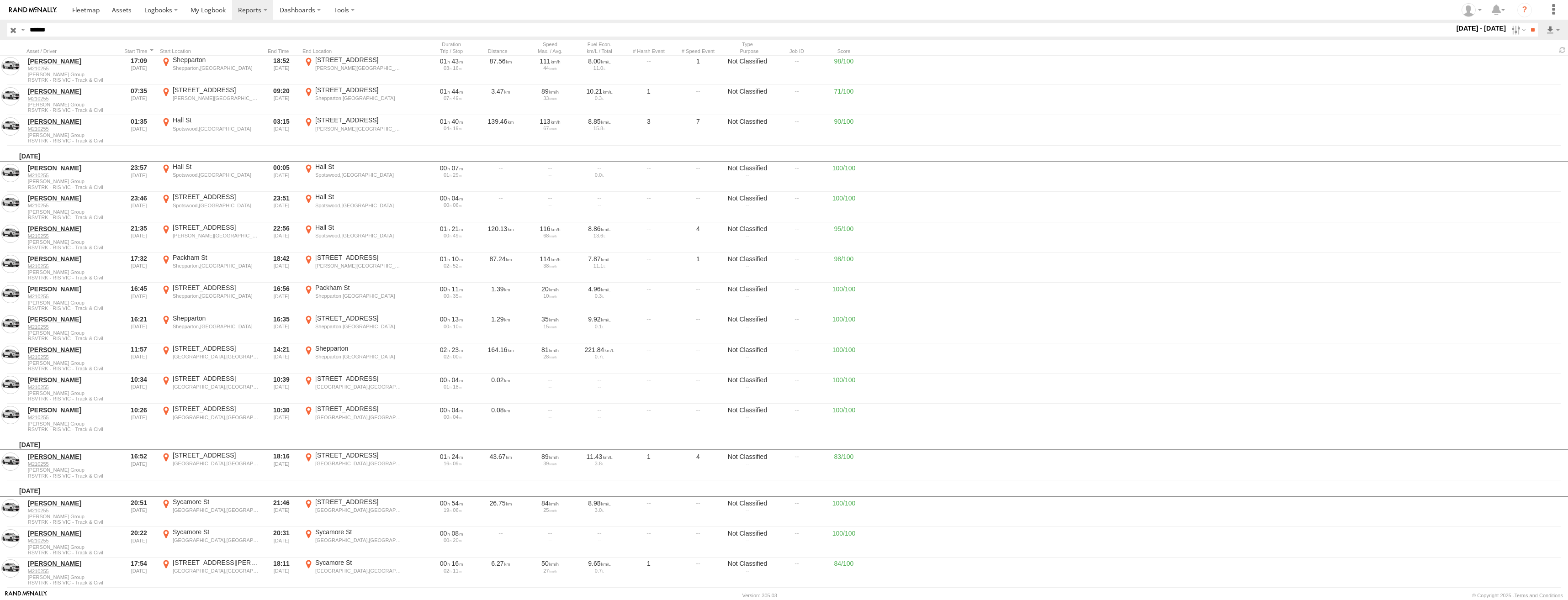
click at [0, 0] on label "×" at bounding box center [0, 0] width 0 height 0
drag, startPoint x: 85, startPoint y: 30, endPoint x: 29, endPoint y: 29, distance: 56.0
click at [29, 29] on input "******" at bounding box center [740, 30] width 1428 height 13
paste input "text"
click at [1532, 29] on input "**" at bounding box center [1532, 30] width 10 height 13
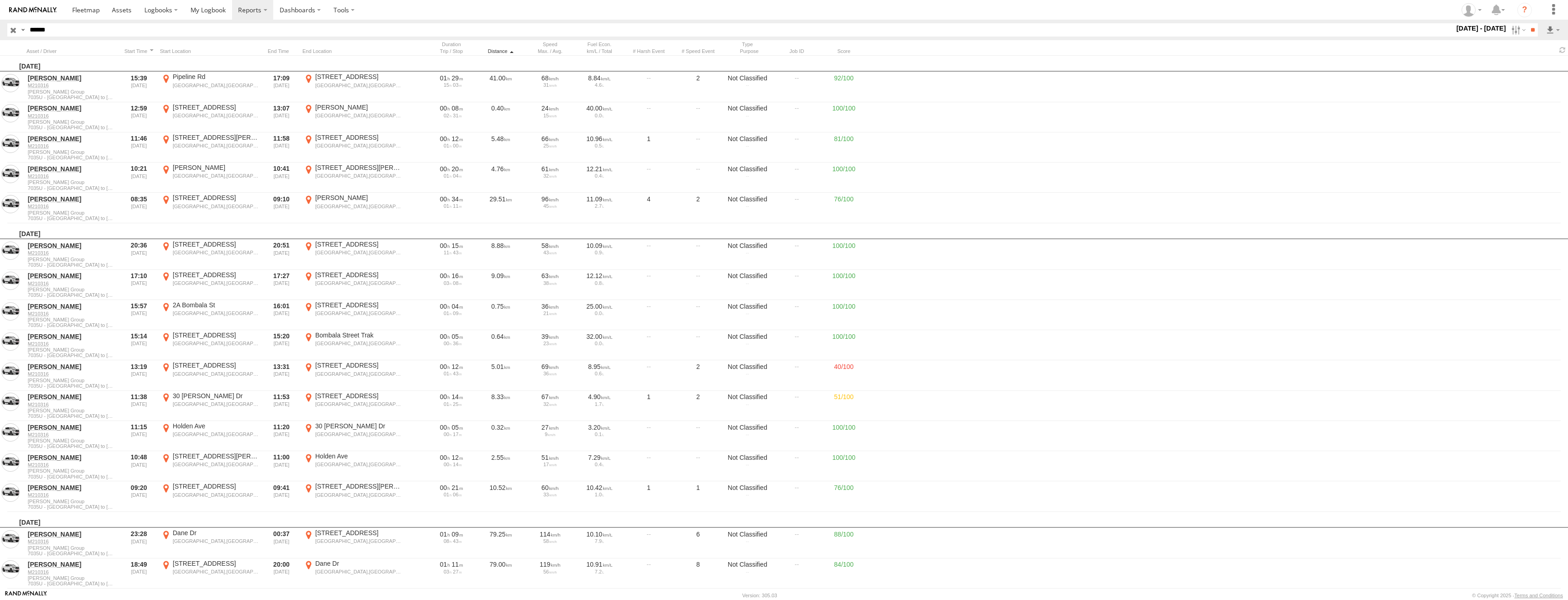
click at [499, 51] on div "Distance" at bounding box center [500, 51] width 46 height 7
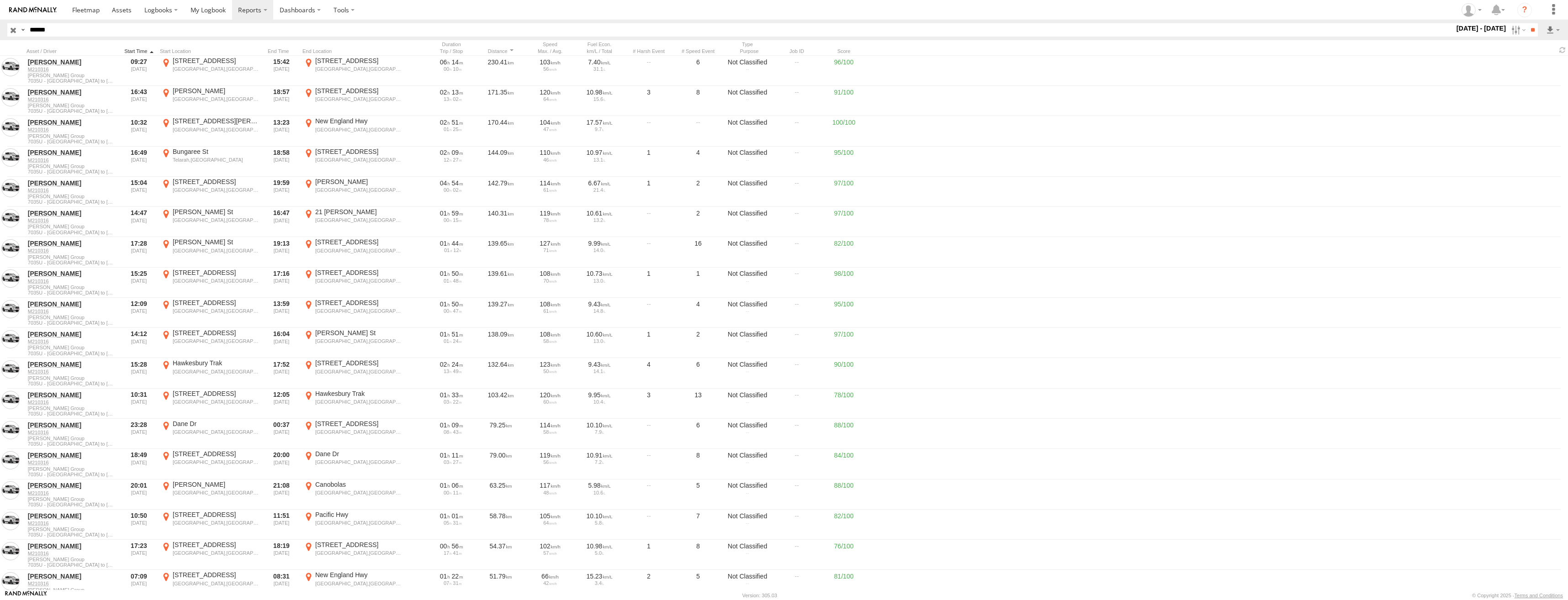
click at [142, 49] on div at bounding box center [139, 51] width 35 height 7
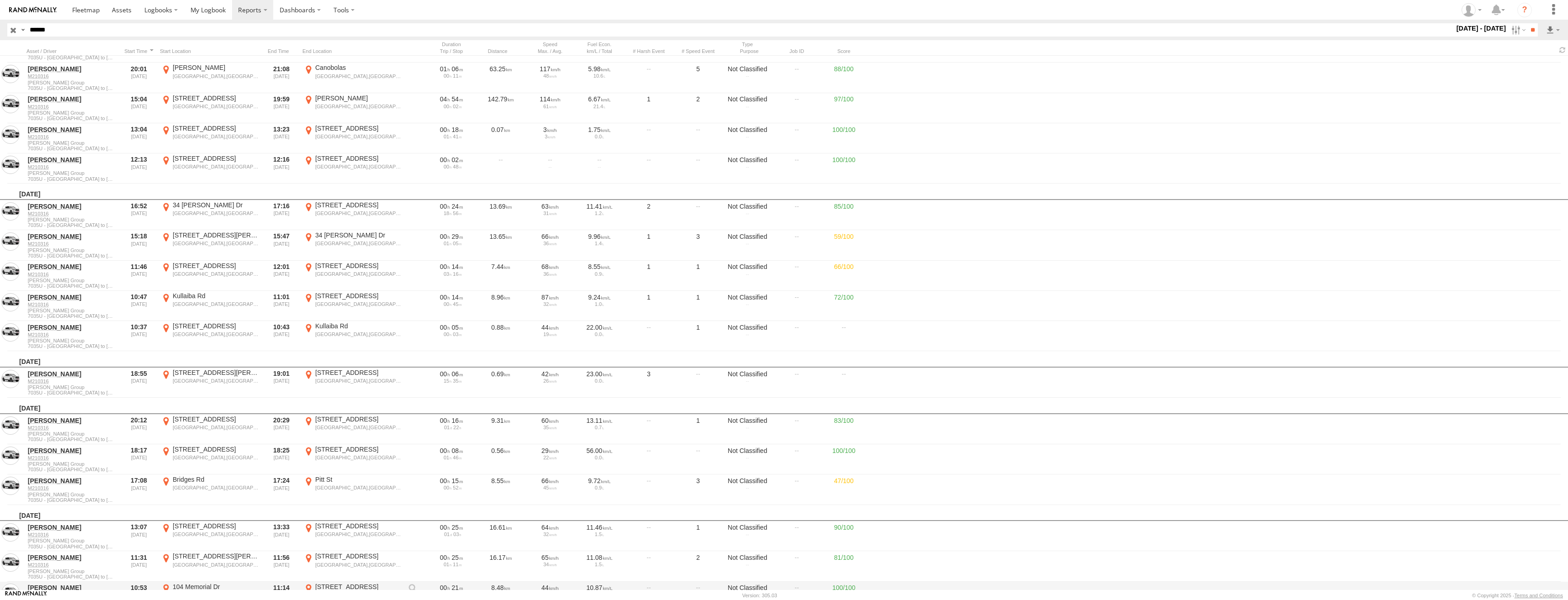
scroll to position [12323, 0]
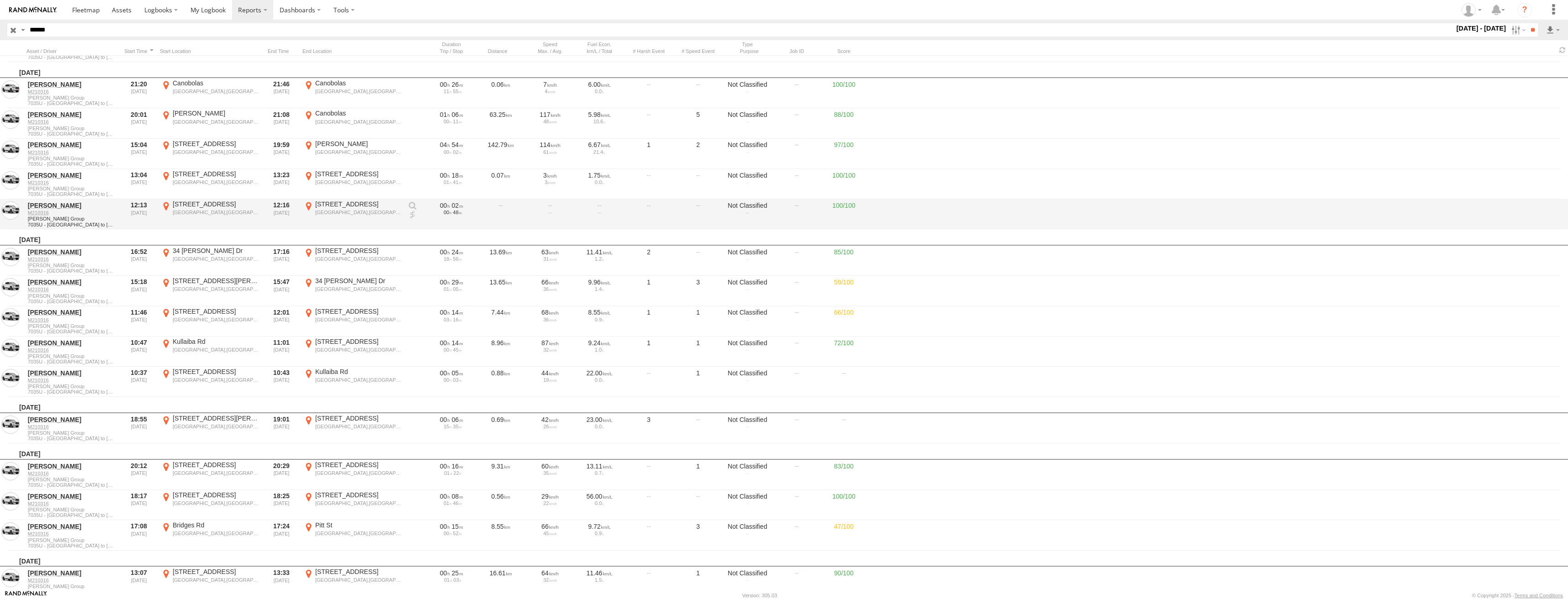
click at [197, 208] on div "[STREET_ADDRESS]" at bounding box center [216, 204] width 86 height 9
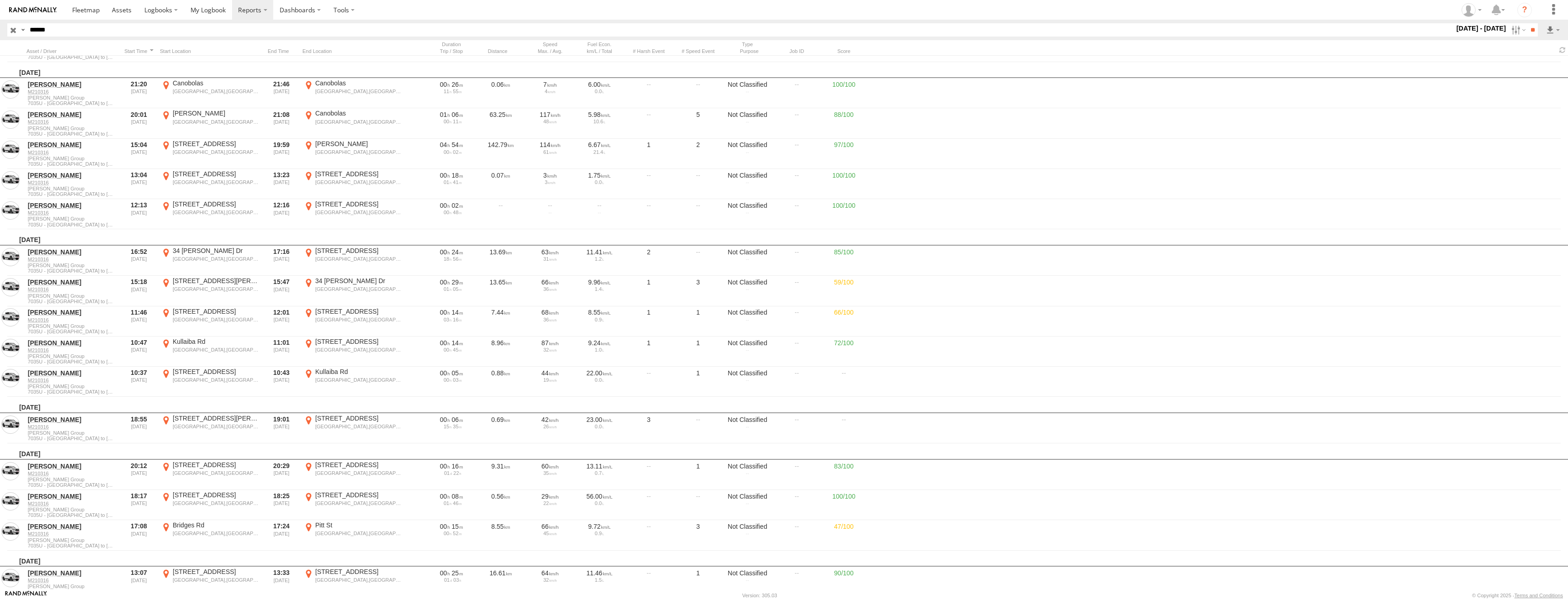
click at [0, 0] on label "×" at bounding box center [0, 0] width 0 height 0
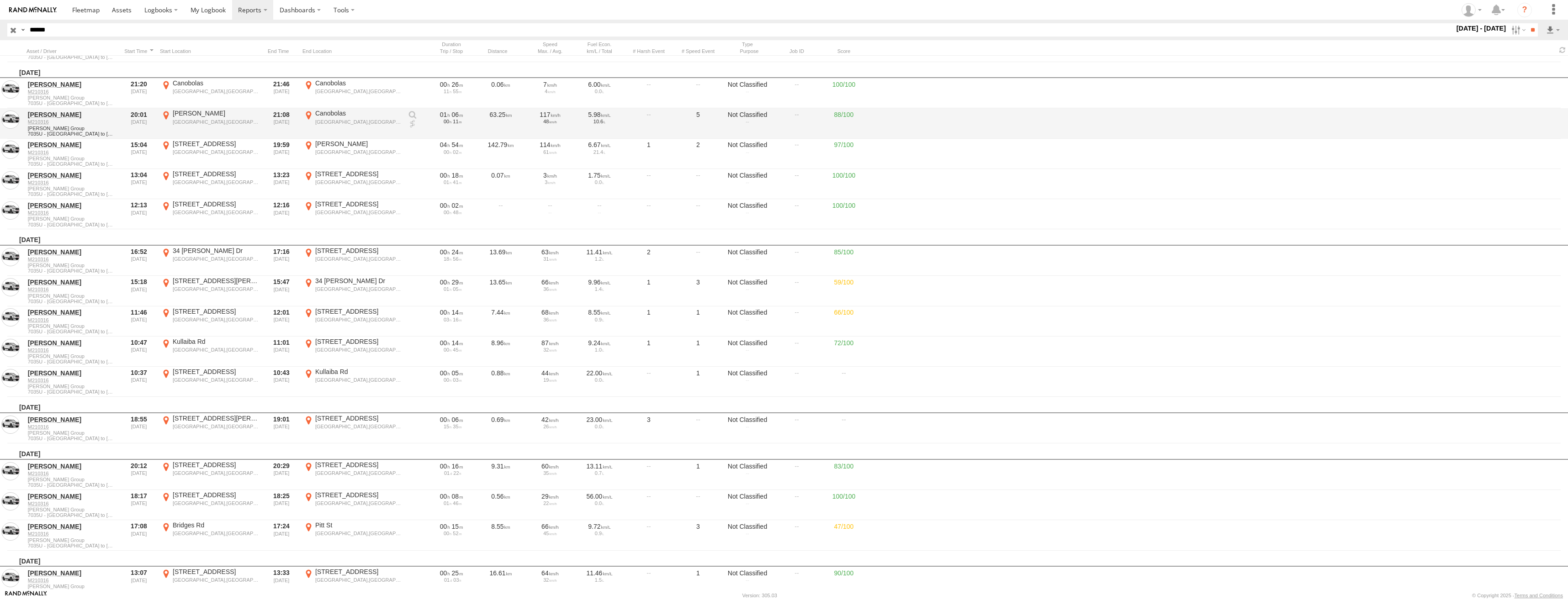
click at [345, 117] on div "Canobolas" at bounding box center [359, 113] width 86 height 9
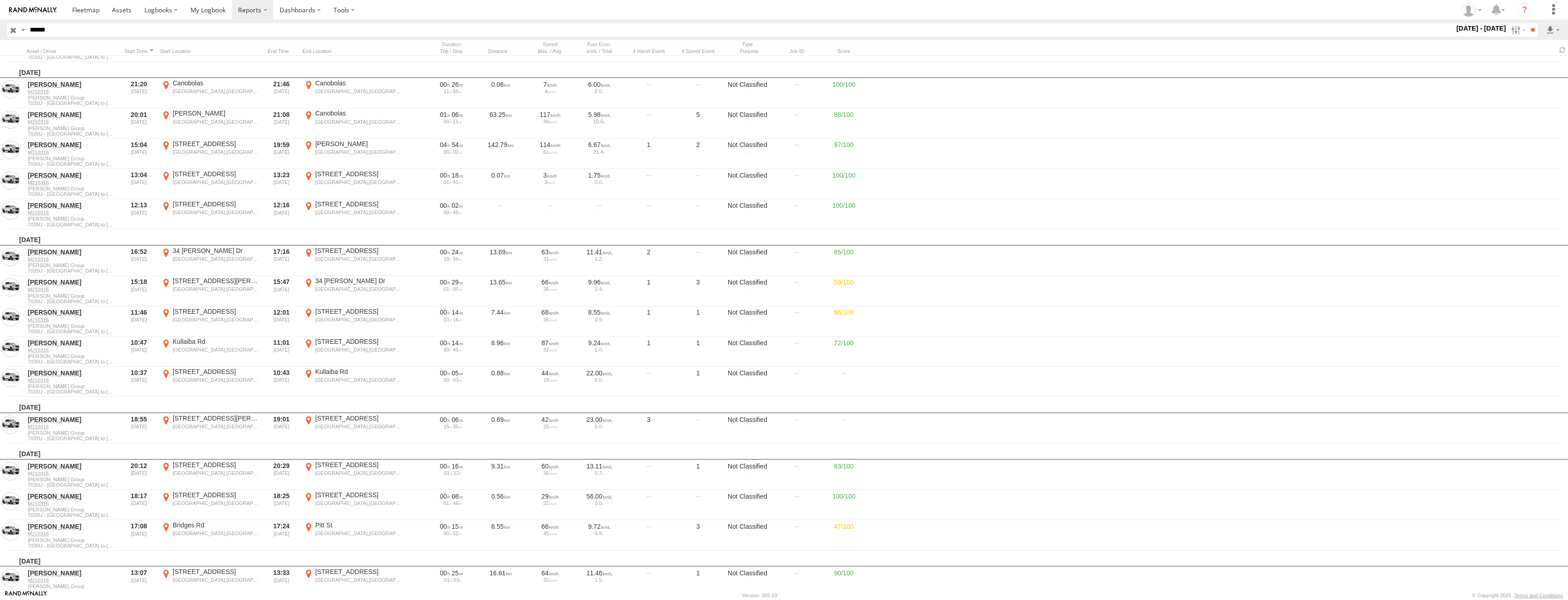
click at [0, 0] on label "×" at bounding box center [0, 0] width 0 height 0
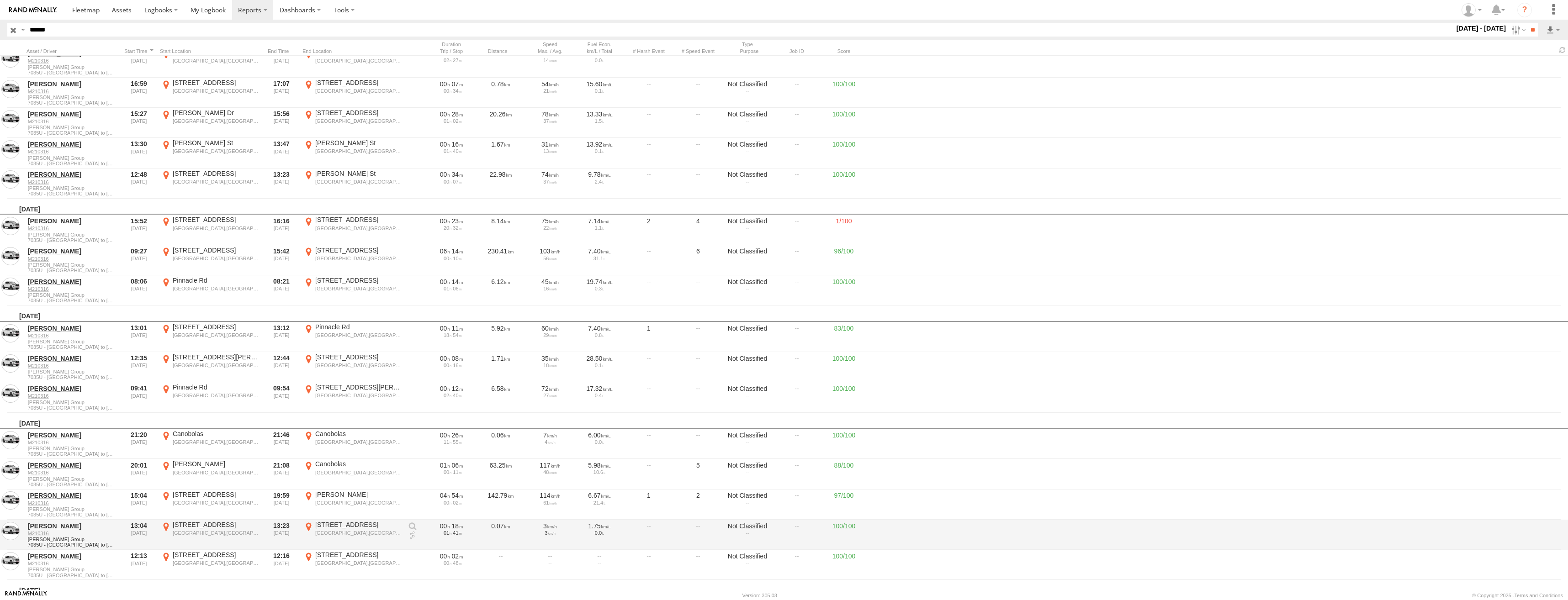
scroll to position [11957, 0]
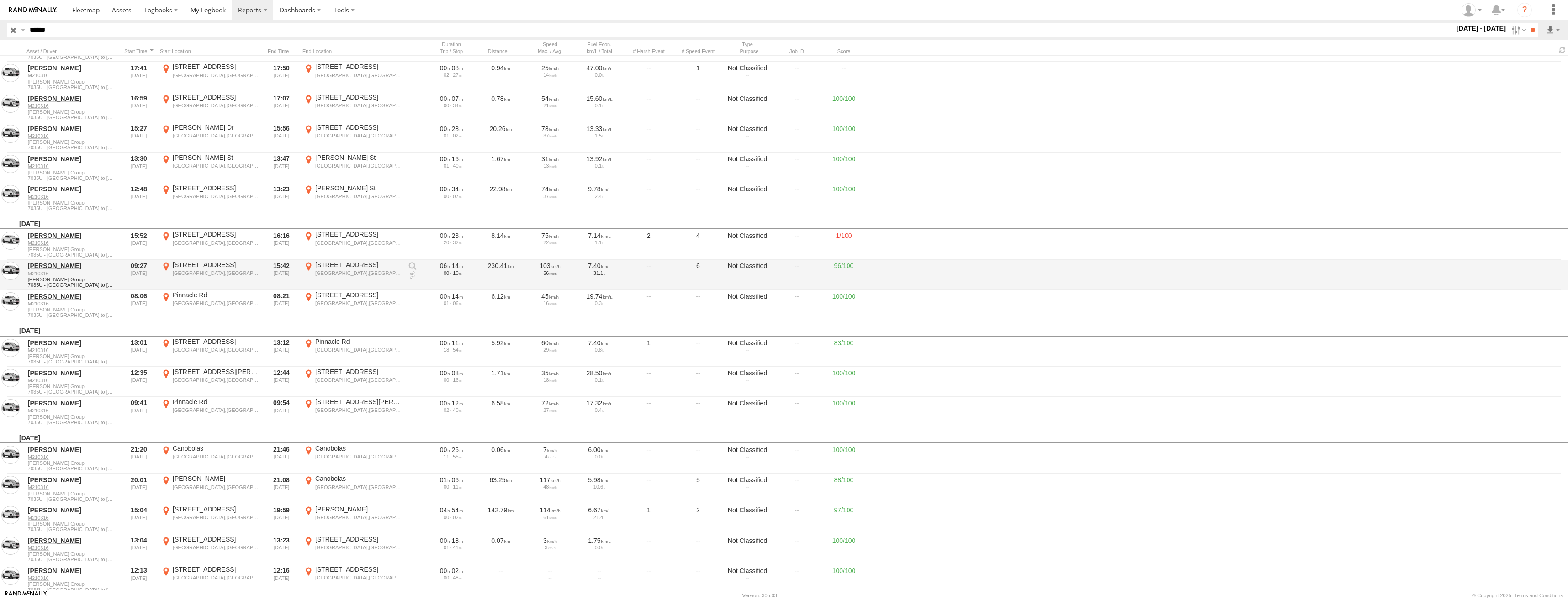
click at [220, 272] on div "[GEOGRAPHIC_DATA],[GEOGRAPHIC_DATA]" at bounding box center [216, 273] width 86 height 7
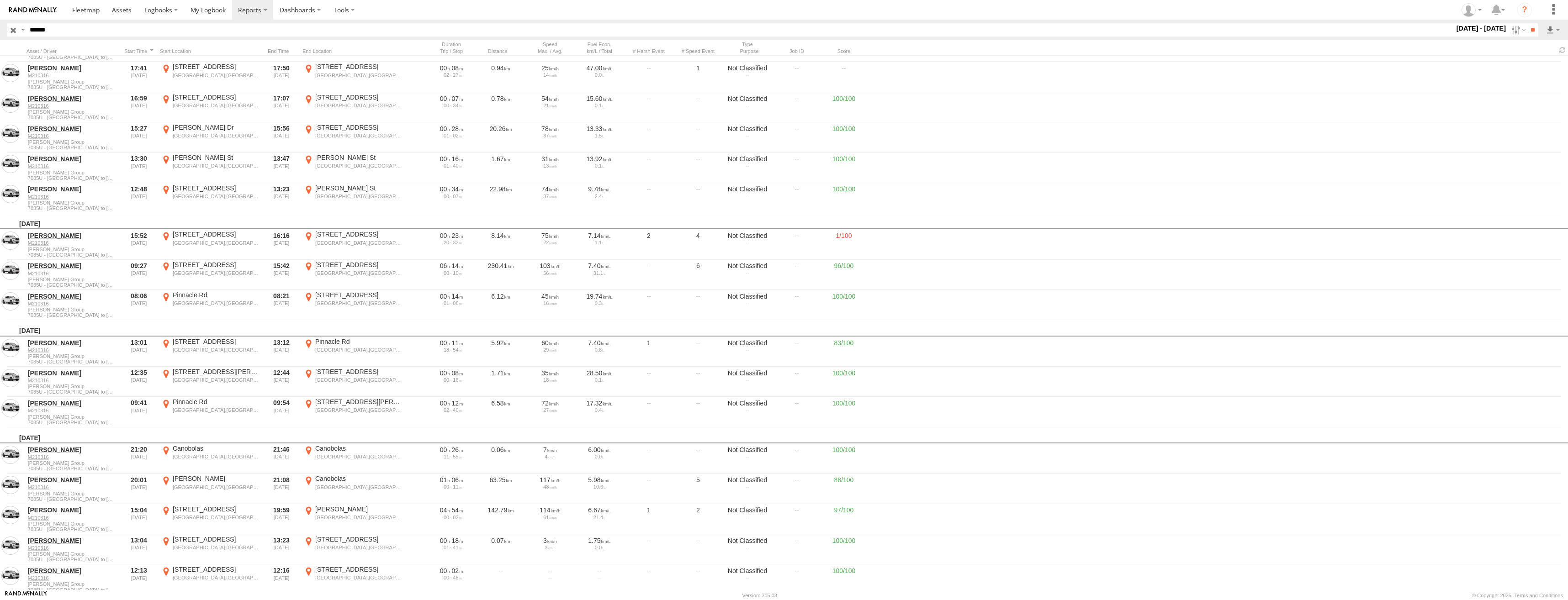
click at [0, 0] on label "×" at bounding box center [0, 0] width 0 height 0
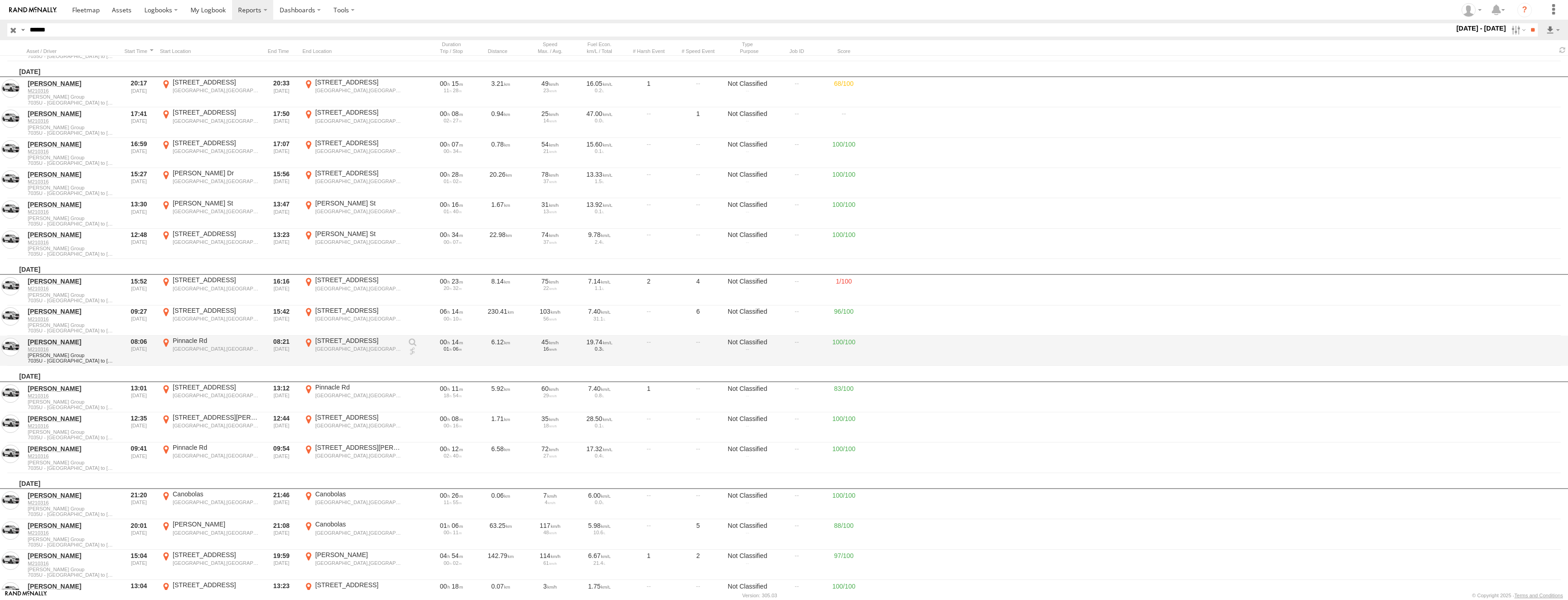
scroll to position [12003, 0]
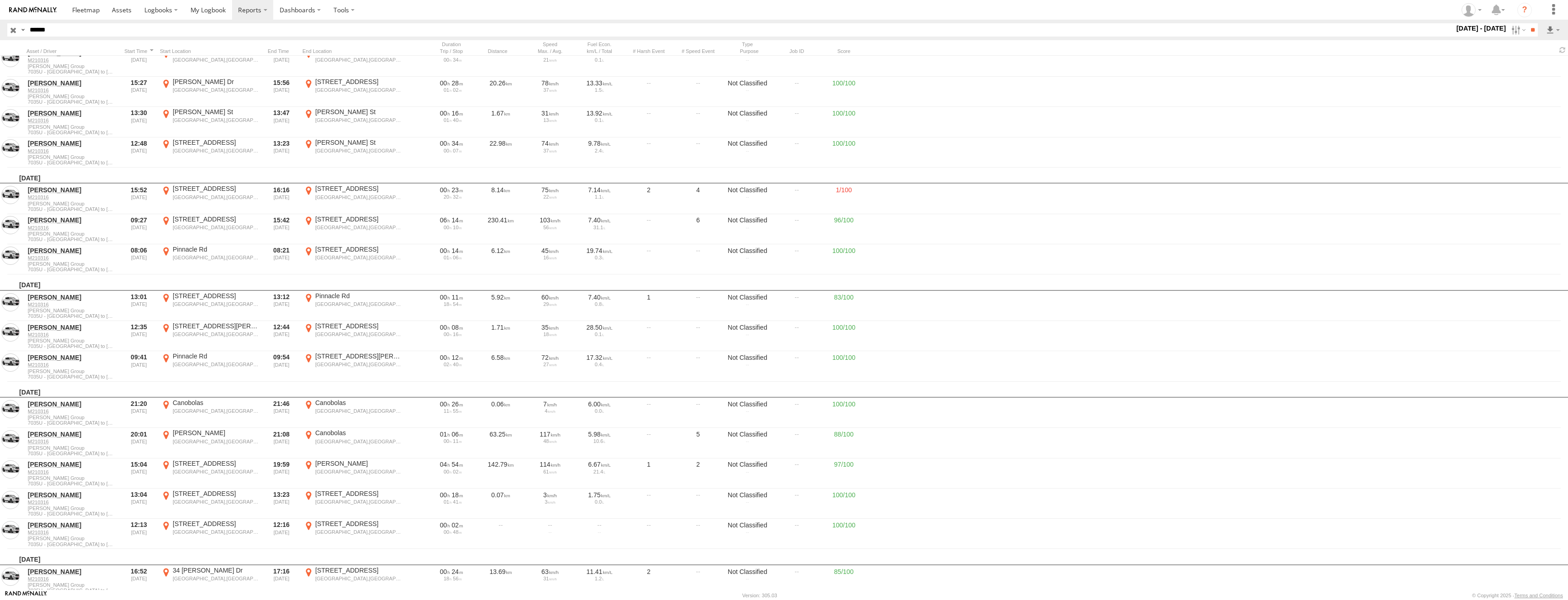
drag, startPoint x: 57, startPoint y: 29, endPoint x: 30, endPoint y: 32, distance: 27.2
click at [30, 32] on input "******" at bounding box center [740, 30] width 1428 height 13
paste input "text"
type input "******"
click at [1527, 23] on input "**" at bounding box center [1532, 30] width 10 height 13
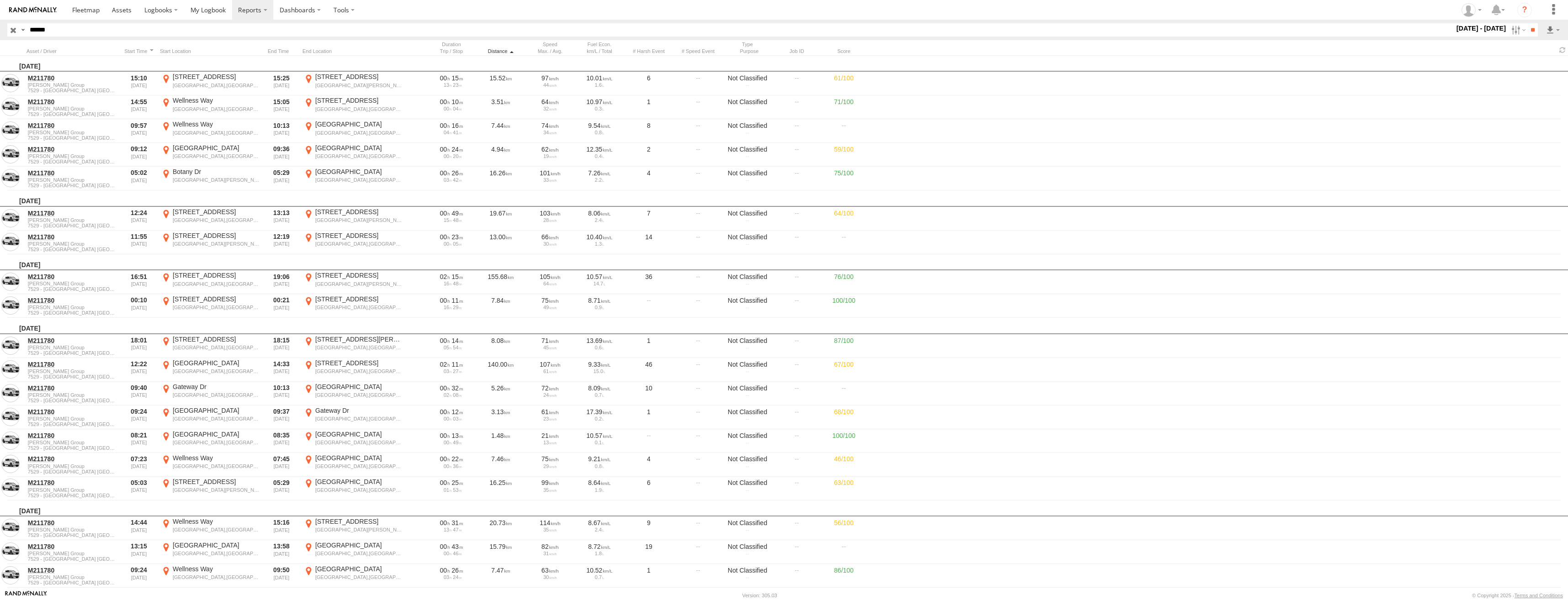
click at [498, 51] on div "Distance" at bounding box center [500, 51] width 46 height 7
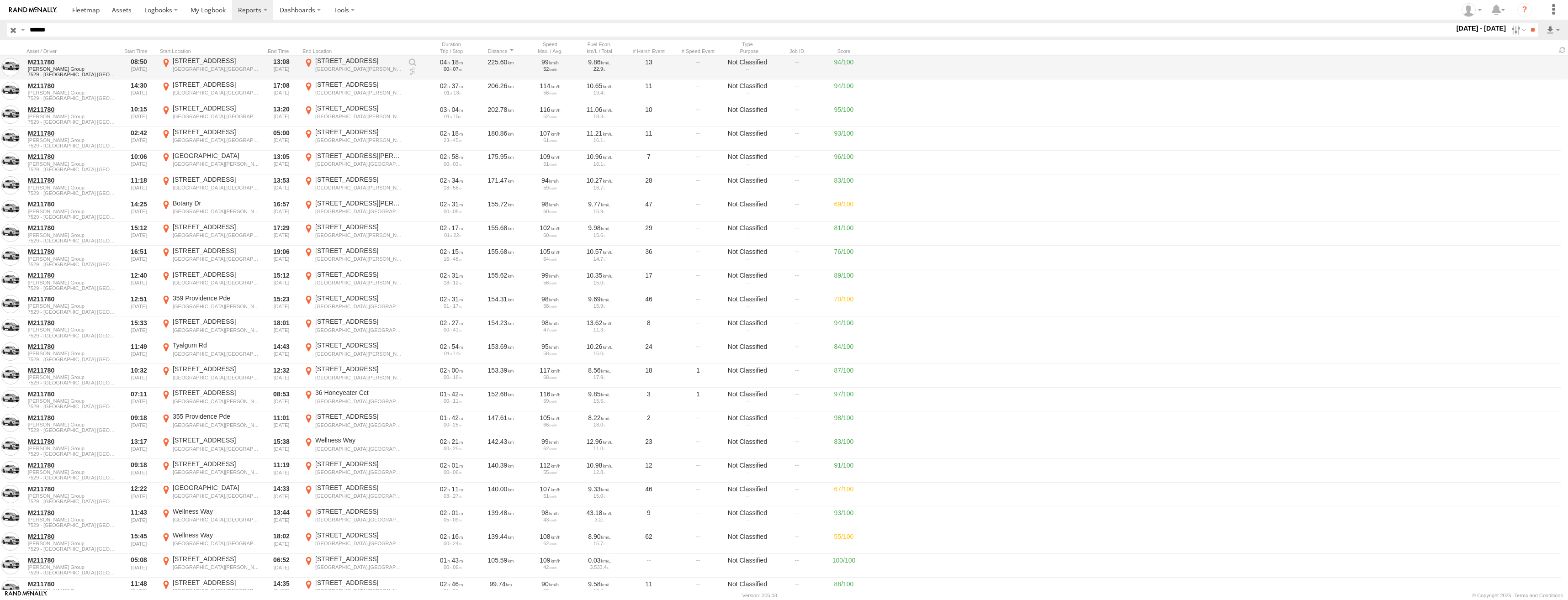
click at [210, 66] on div "[GEOGRAPHIC_DATA],[GEOGRAPHIC_DATA]" at bounding box center [216, 69] width 86 height 7
click at [0, 0] on label "×" at bounding box center [0, 0] width 0 height 0
click at [352, 63] on div "[STREET_ADDRESS]" at bounding box center [359, 61] width 86 height 9
drag, startPoint x: 742, startPoint y: 257, endPoint x: 657, endPoint y: 342, distance: 120.2
click at [0, 0] on div at bounding box center [0, 0] width 0 height 0
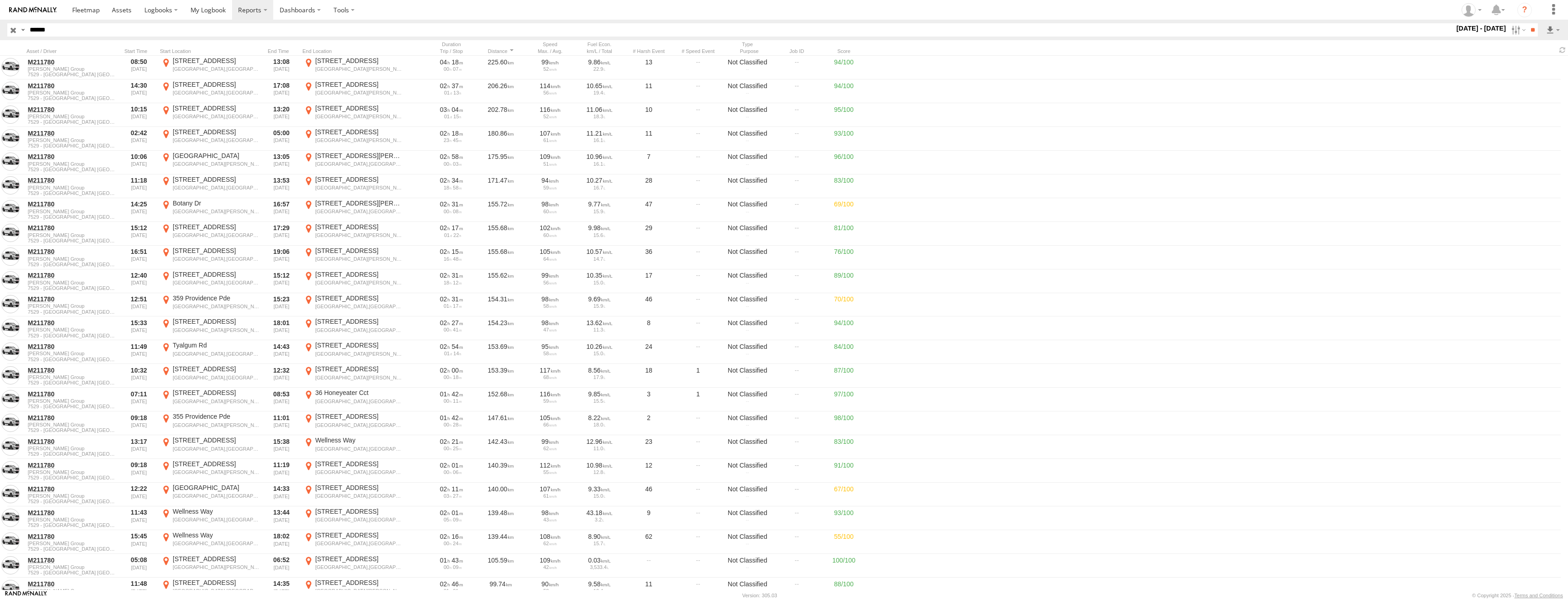
drag, startPoint x: 774, startPoint y: 271, endPoint x: 660, endPoint y: 341, distance: 133.8
click at [0, 0] on div at bounding box center [0, 0] width 0 height 0
click at [0, 0] on label "×" at bounding box center [0, 0] width 0 height 0
click at [137, 49] on div at bounding box center [139, 51] width 35 height 7
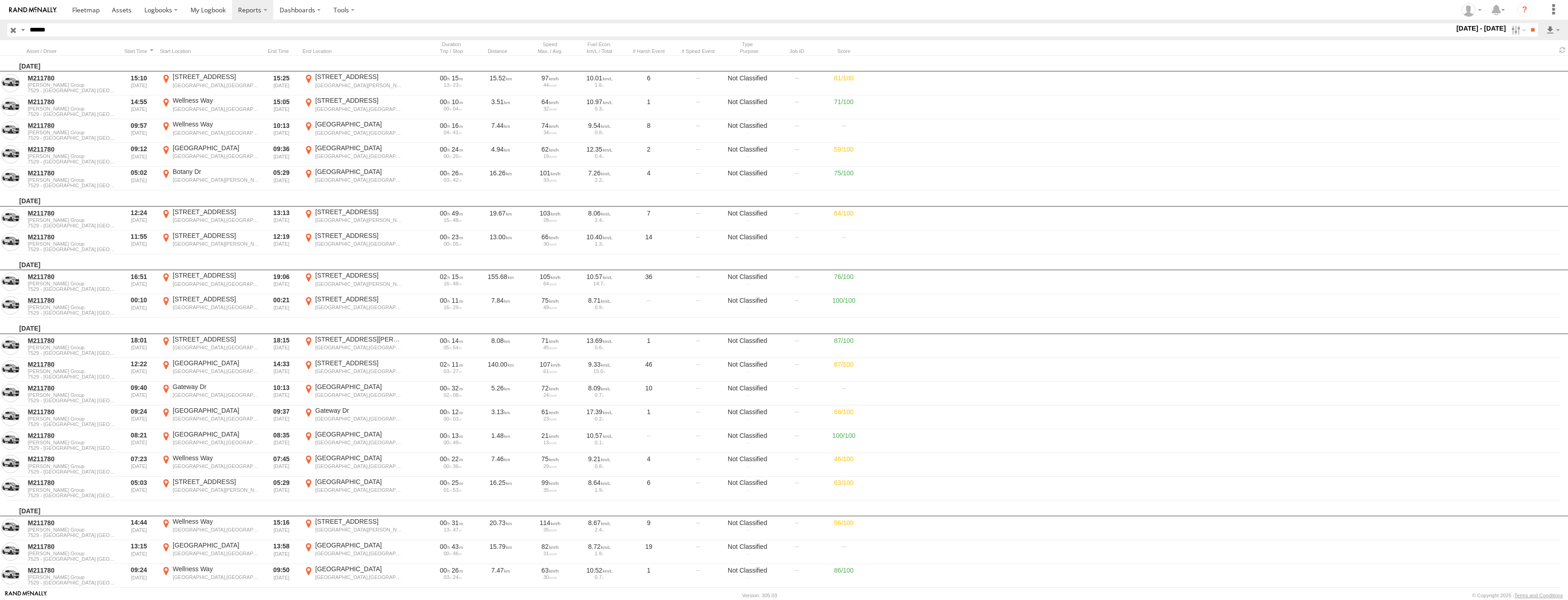
drag, startPoint x: 59, startPoint y: 33, endPoint x: 29, endPoint y: 33, distance: 30.0
click at [29, 33] on input "******" at bounding box center [740, 30] width 1428 height 13
paste input "text"
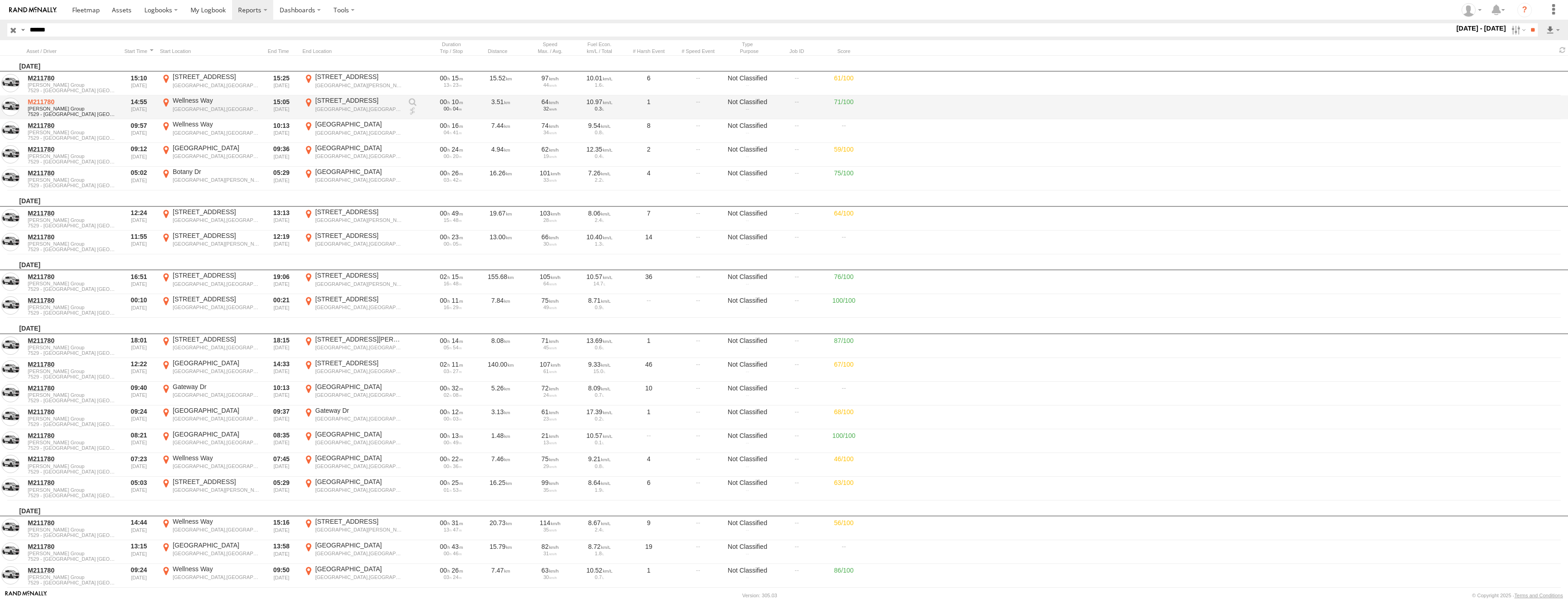
click at [1527, 23] on input "**" at bounding box center [1532, 30] width 10 height 13
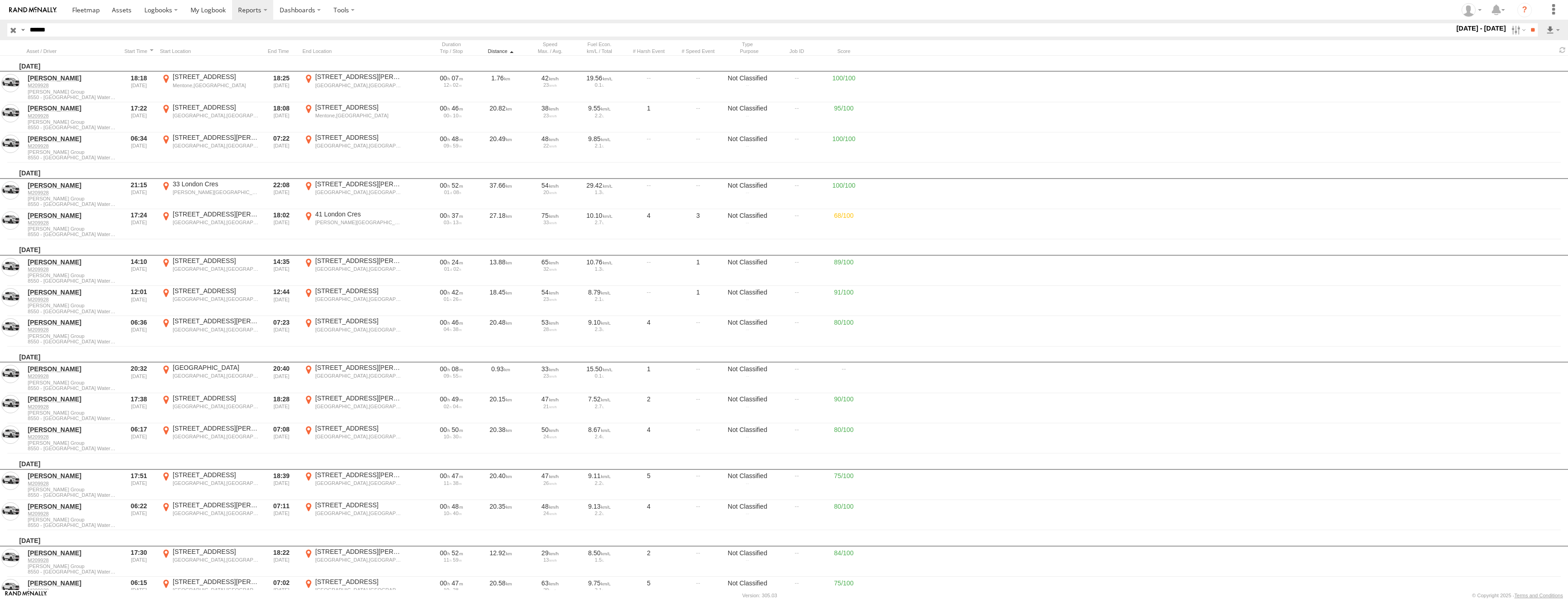
click at [495, 51] on div "Distance" at bounding box center [500, 51] width 46 height 7
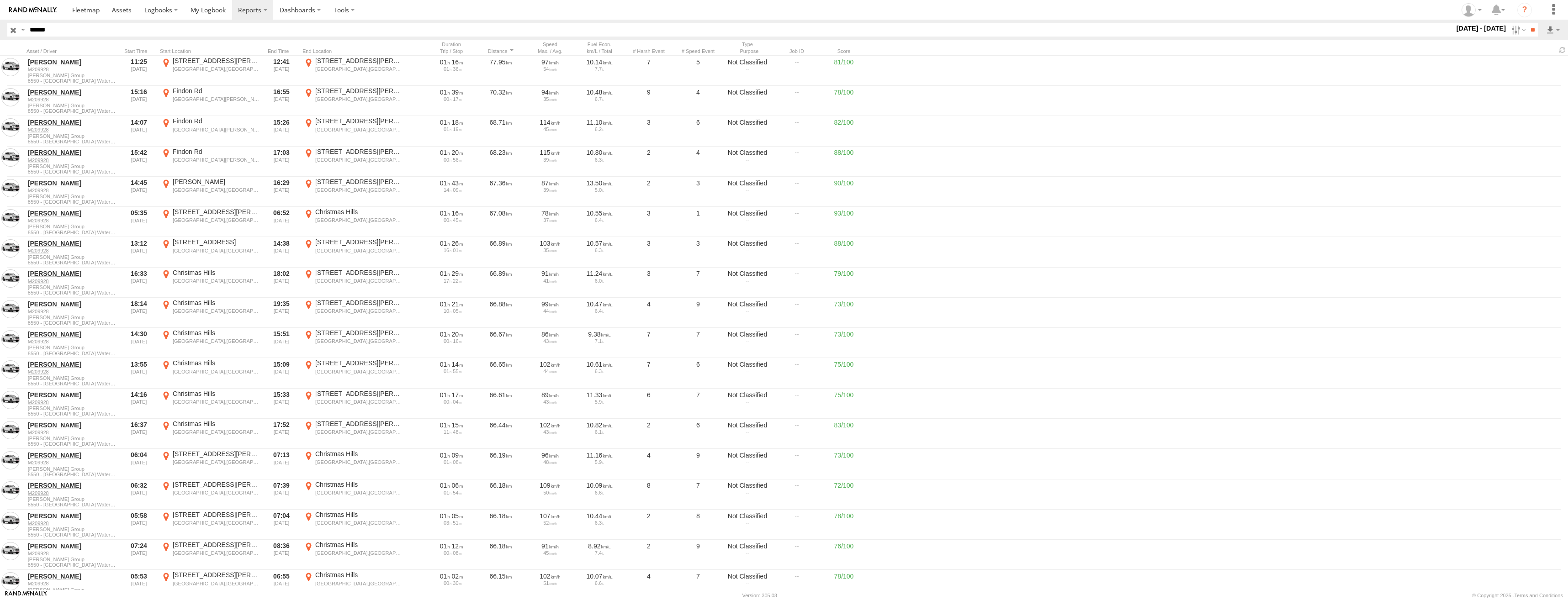
drag, startPoint x: 69, startPoint y: 29, endPoint x: 13, endPoint y: 29, distance: 56.0
click at [13, 29] on div "Search Query Asset ID Asset Label Registration Manufacturer Model VIN Job ID Dr…" at bounding box center [767, 30] width 1520 height 13
paste input "text"
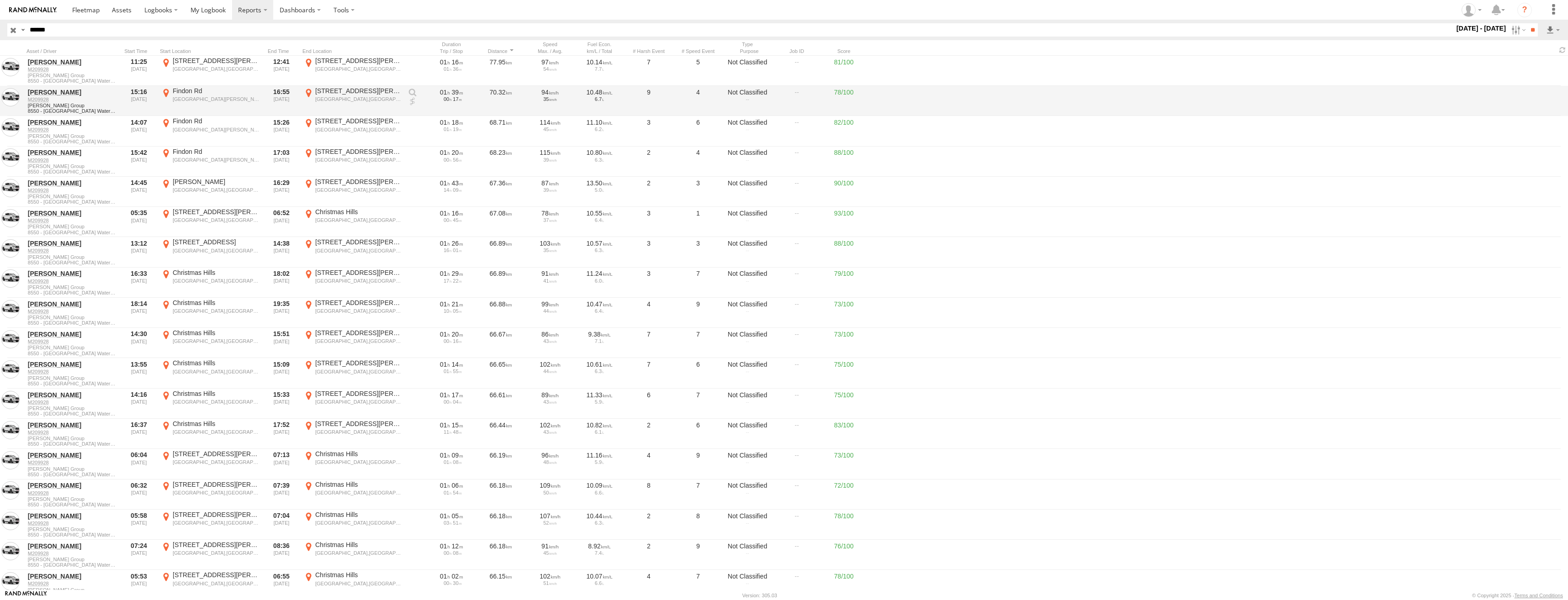
click at [1527, 23] on input "**" at bounding box center [1532, 30] width 10 height 13
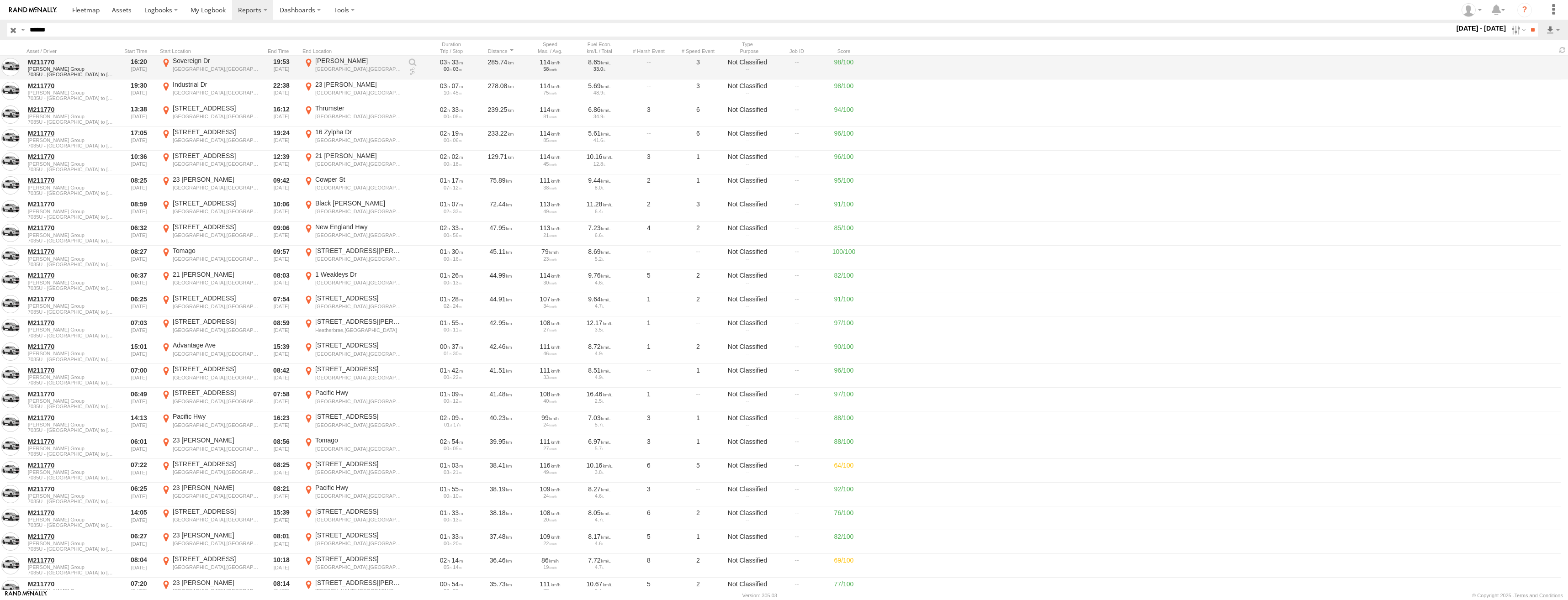
click at [362, 65] on label "Lawrence Fry Woodford Island,NSW -29.49339 153.11419" at bounding box center [352, 68] width 100 height 22
click at [0, 0] on label "×" at bounding box center [0, 0] width 0 height 0
click at [133, 49] on div at bounding box center [139, 51] width 35 height 7
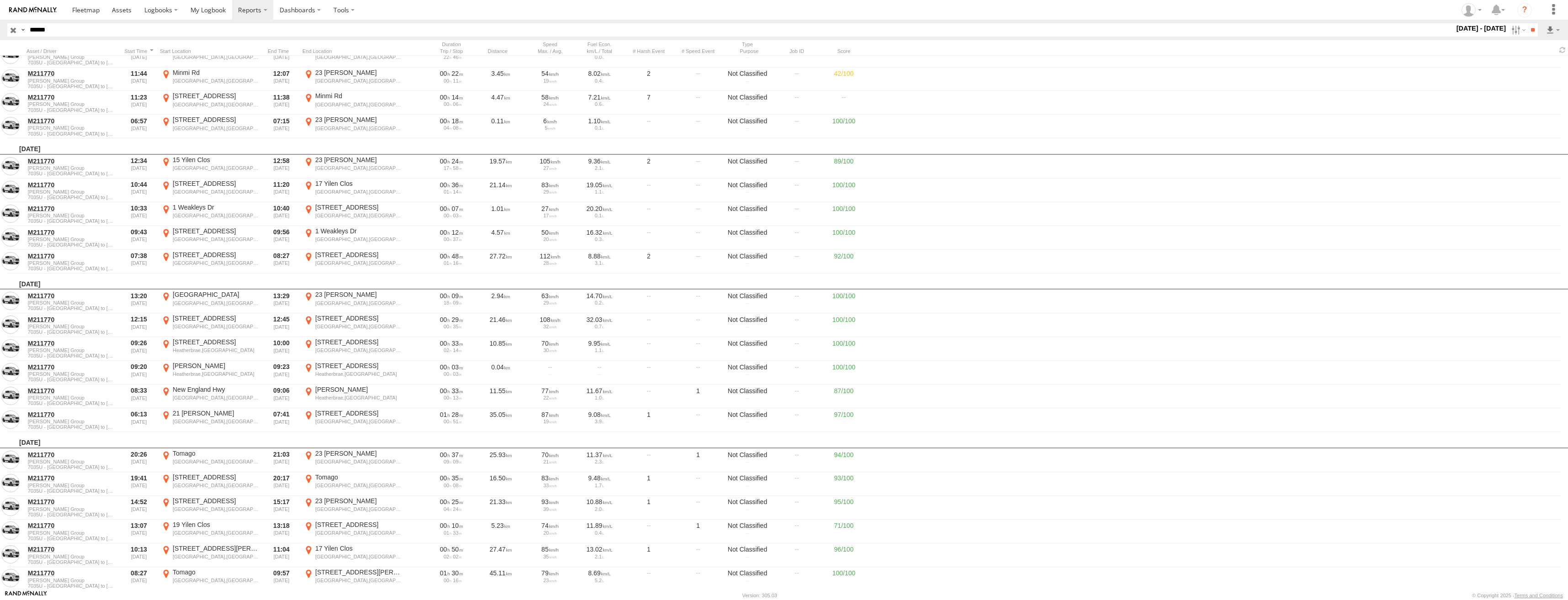
scroll to position [5530, 0]
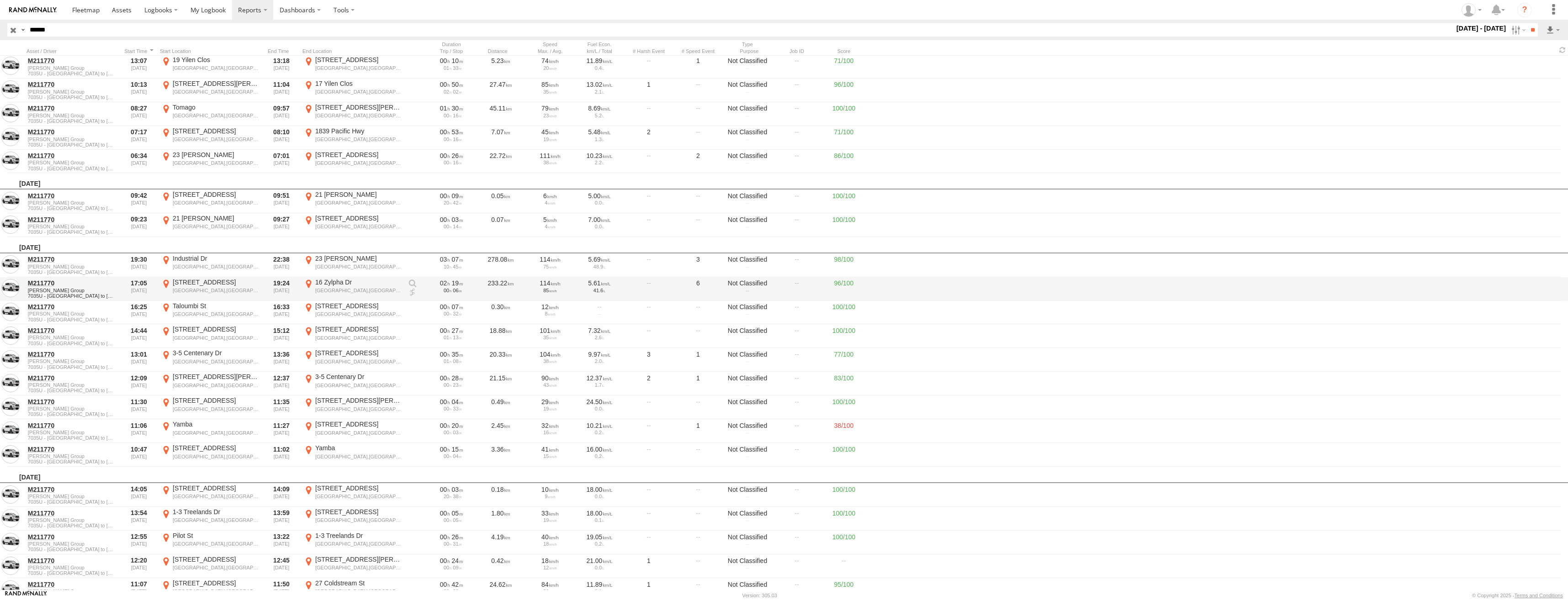
click at [195, 288] on div "Maclean,NSW" at bounding box center [216, 290] width 86 height 7
click at [0, 0] on button "Map" at bounding box center [0, 0] width 0 height 0
click at [0, 0] on label "×" at bounding box center [0, 0] width 0 height 0
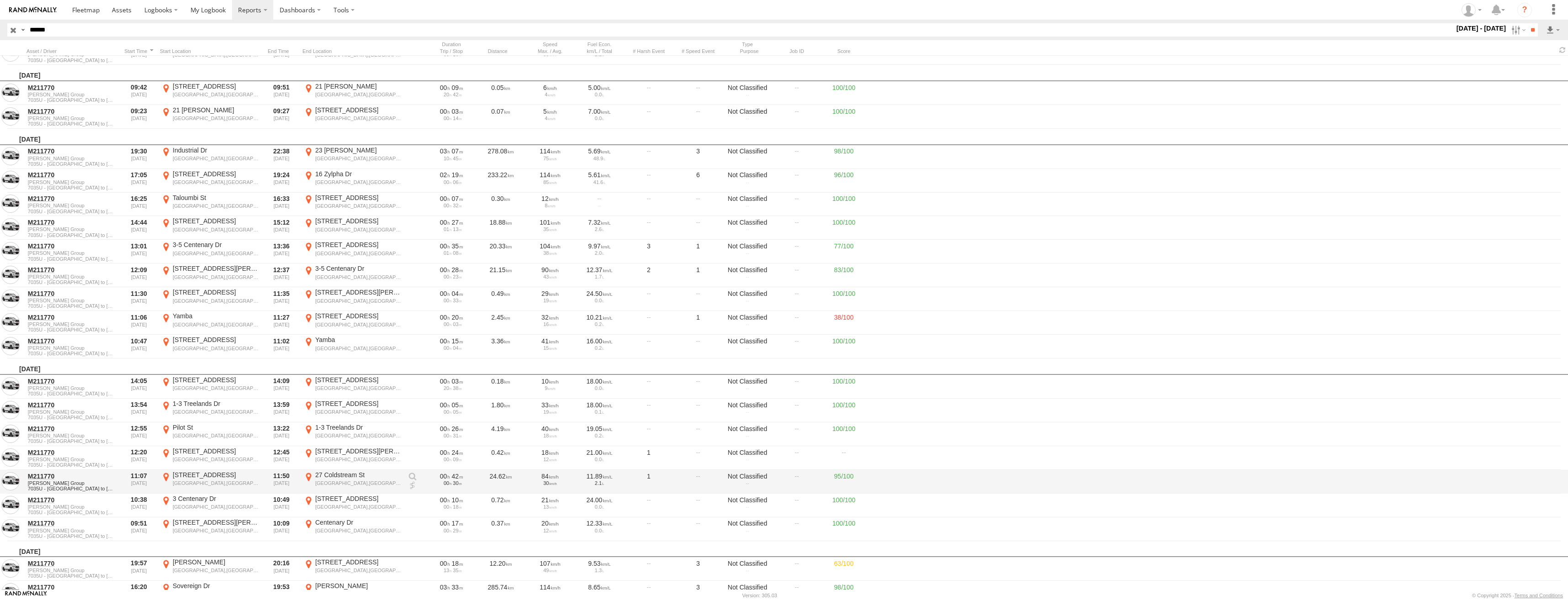
scroll to position [5621, 0]
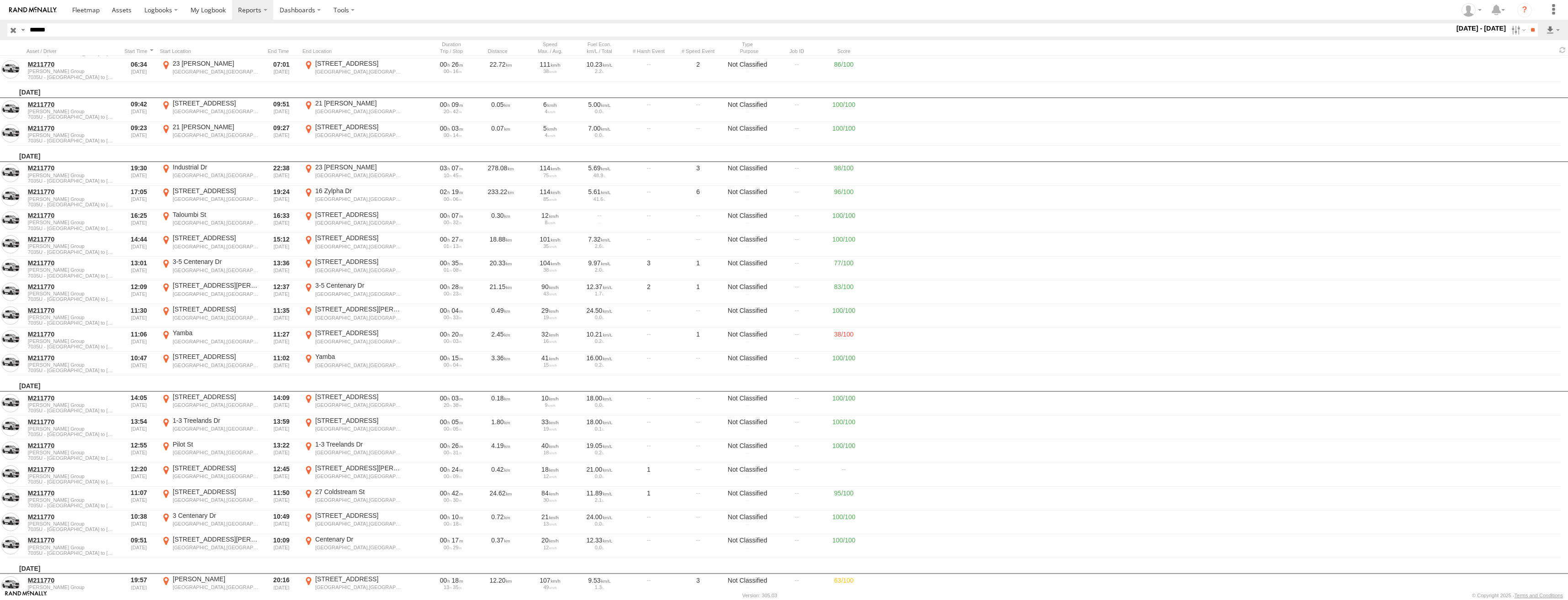
drag, startPoint x: 81, startPoint y: 27, endPoint x: 23, endPoint y: 27, distance: 58.0
click at [23, 27] on div "Search Query Asset ID Asset Label Registration Manufacturer Model VIN Job ID Dr…" at bounding box center [767, 30] width 1520 height 13
paste input "text"
type input "******"
click at [1534, 31] on input "**" at bounding box center [1532, 30] width 10 height 13
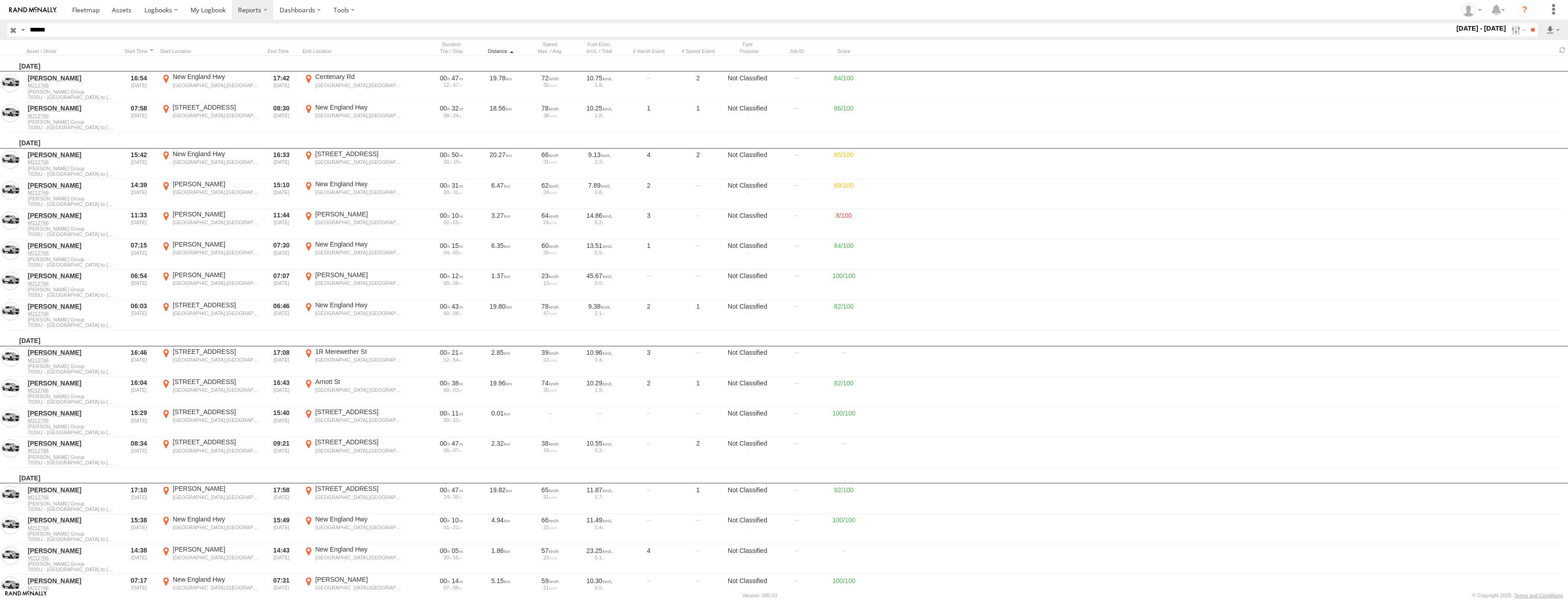
click at [504, 49] on div "Distance" at bounding box center [500, 51] width 46 height 7
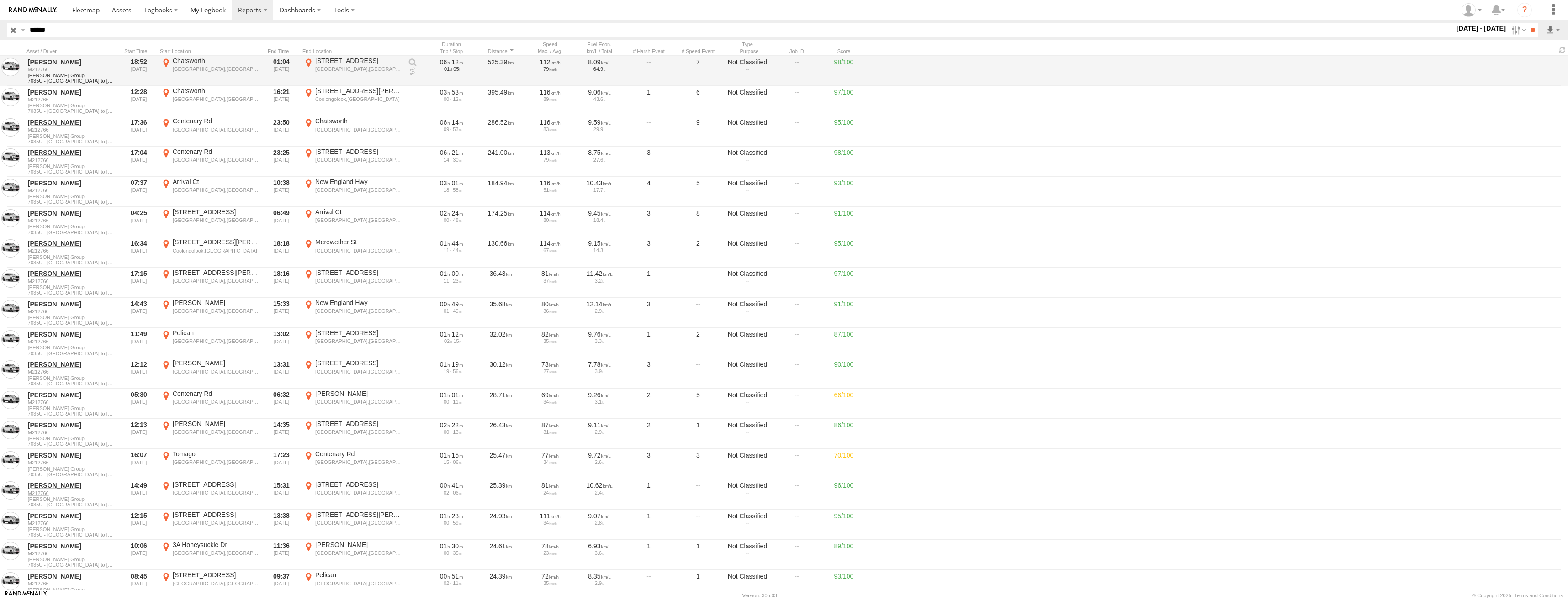
click at [201, 66] on div "Chatsworth,NSW" at bounding box center [216, 69] width 86 height 7
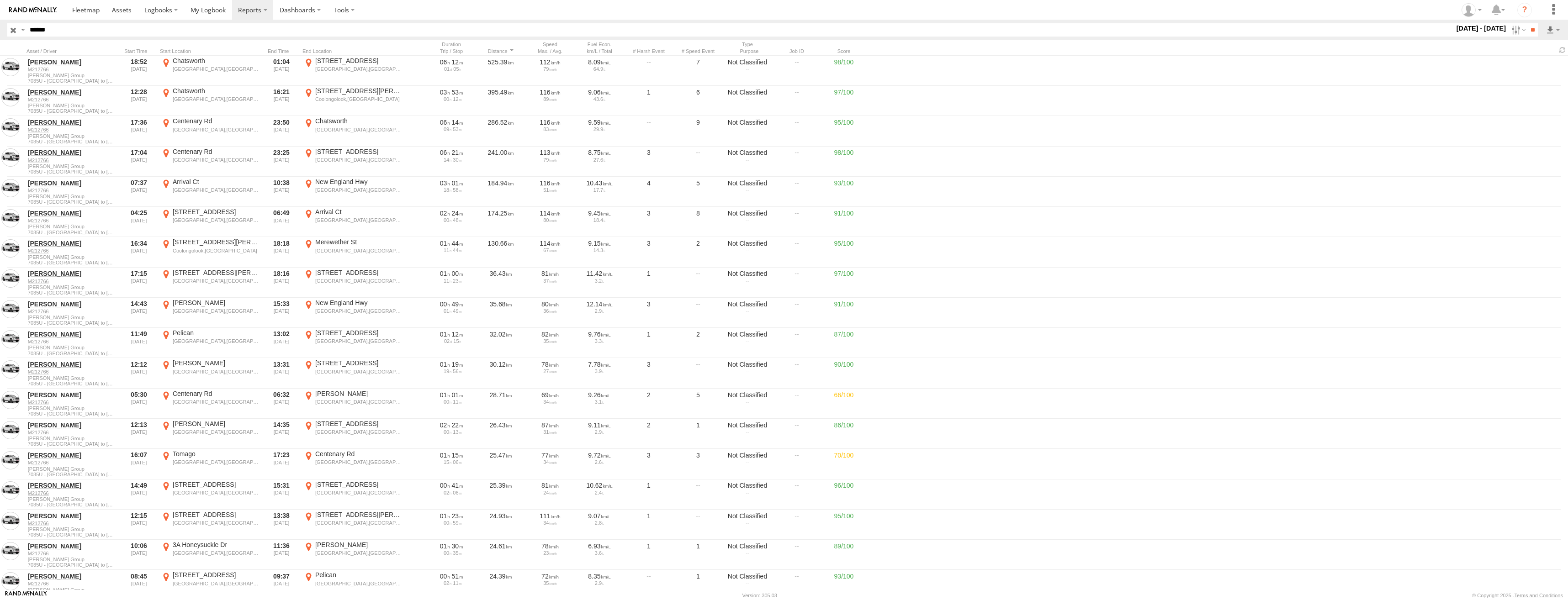
click at [0, 0] on label "×" at bounding box center [0, 0] width 0 height 0
click at [141, 49] on div at bounding box center [139, 51] width 35 height 7
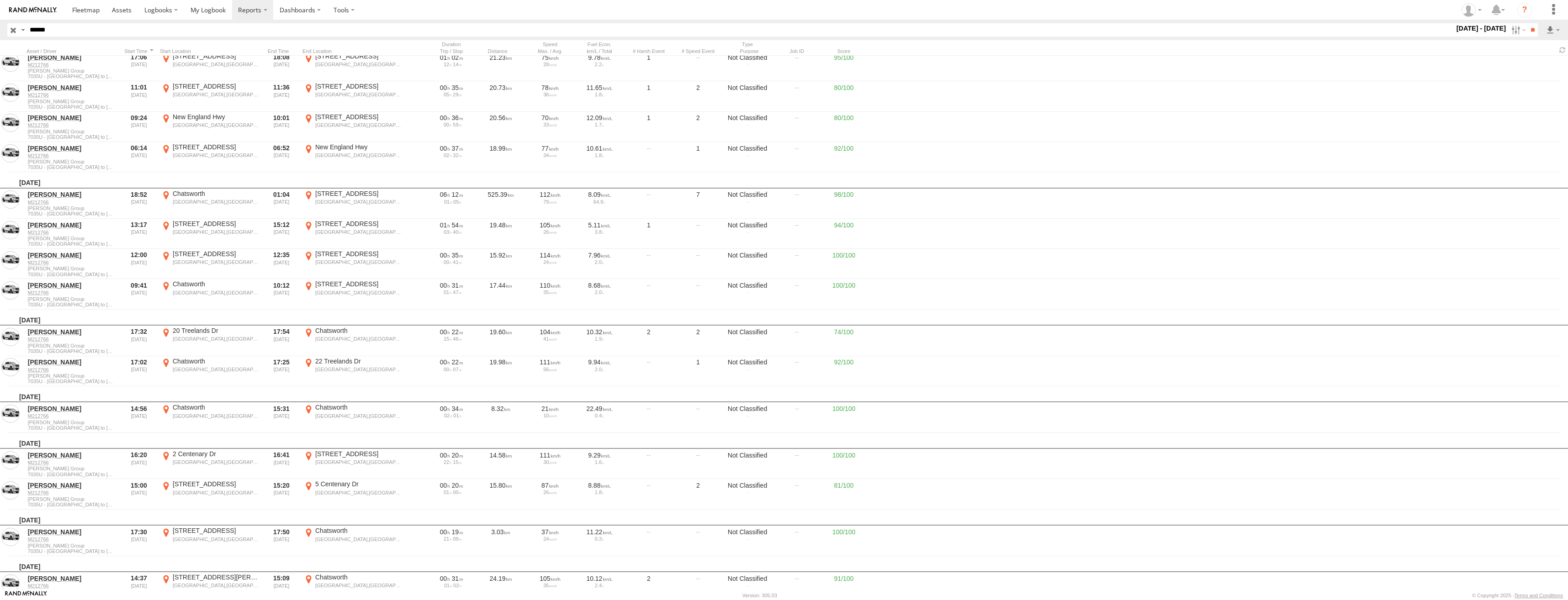
scroll to position [6291, 0]
